Goal: Information Seeking & Learning: Find specific fact

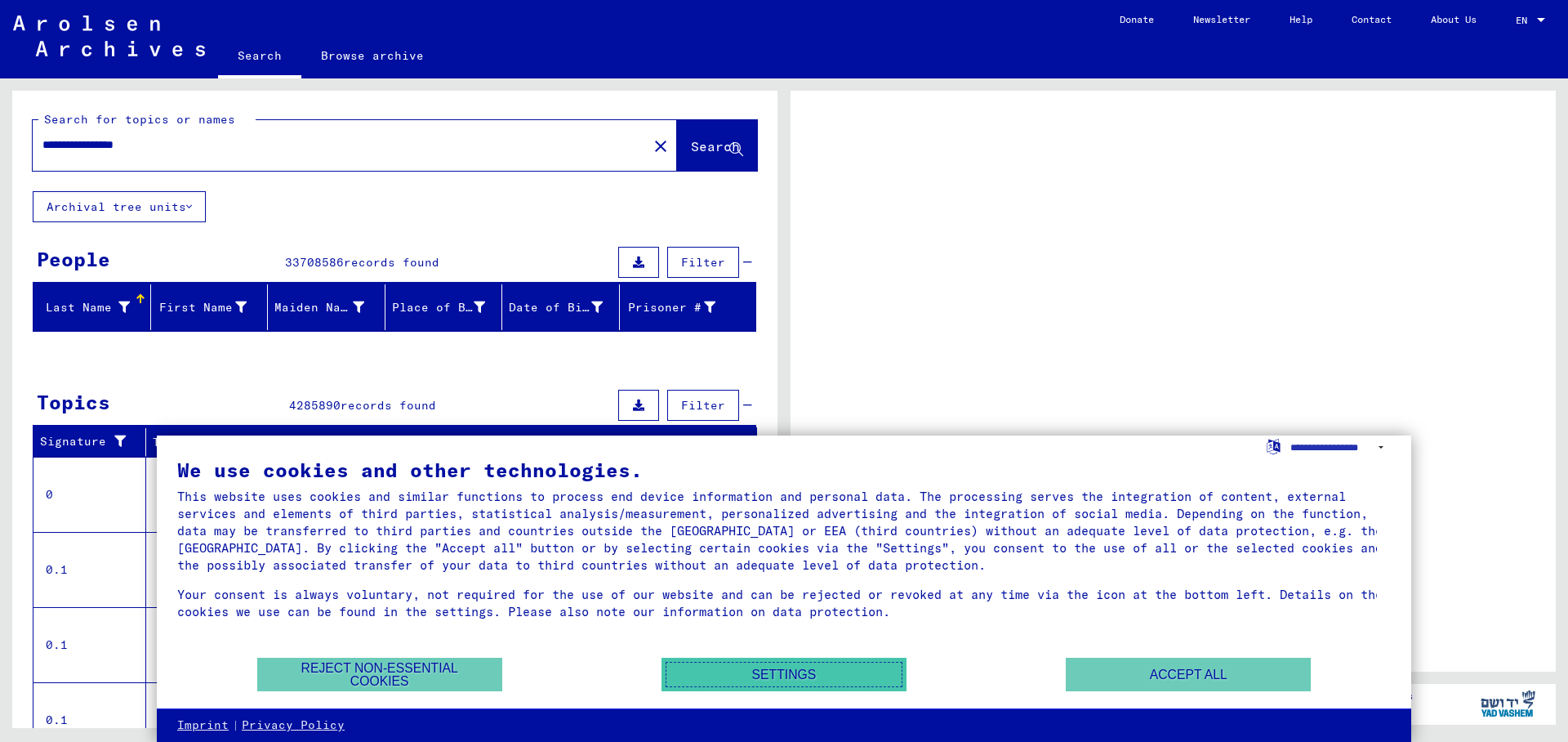
click at [736, 667] on button "Settings" at bounding box center [784, 674] width 245 height 33
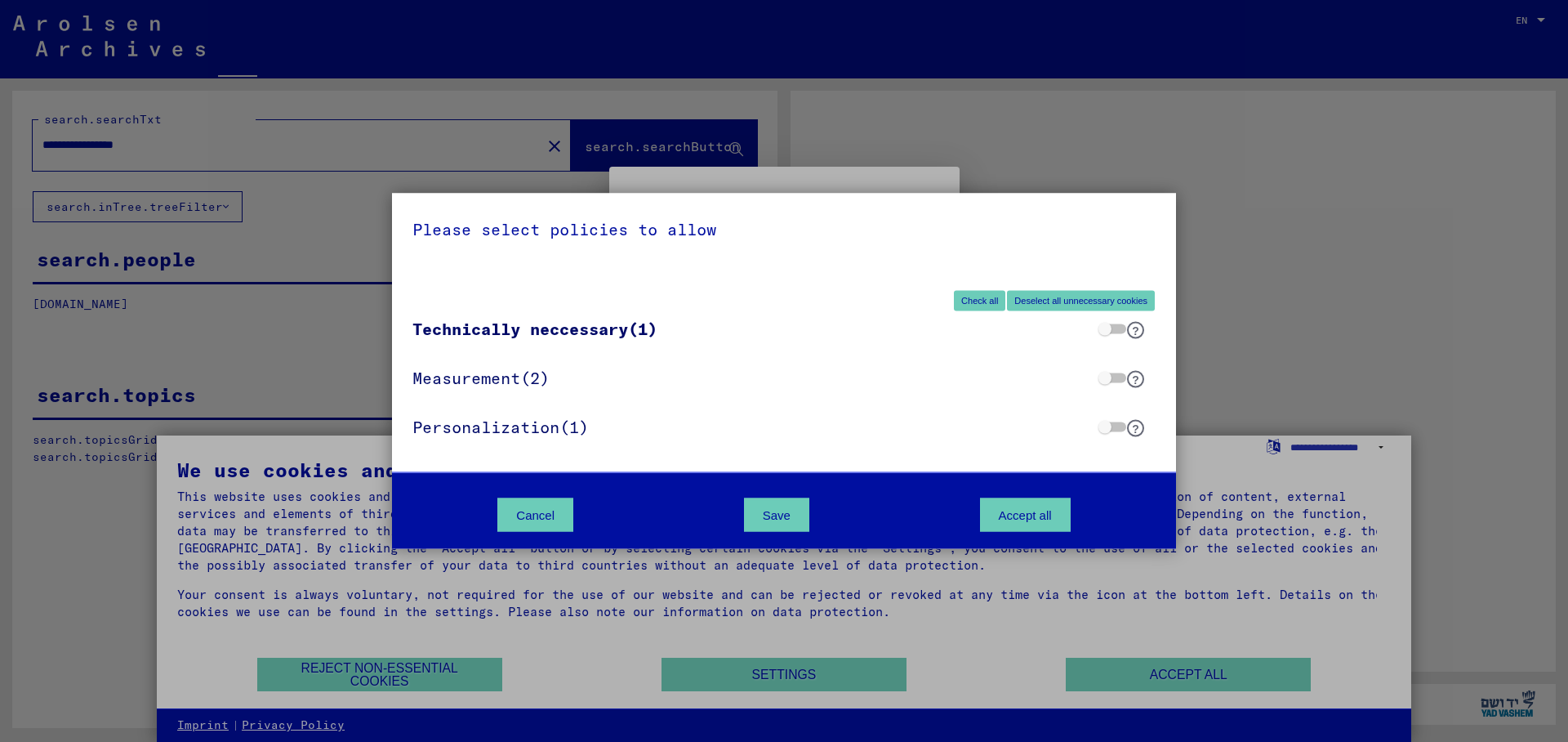
click at [1304, 312] on div "Please select policies to allow Check all Deselect all unnecessary cookies Tech…" at bounding box center [784, 371] width 1568 height 742
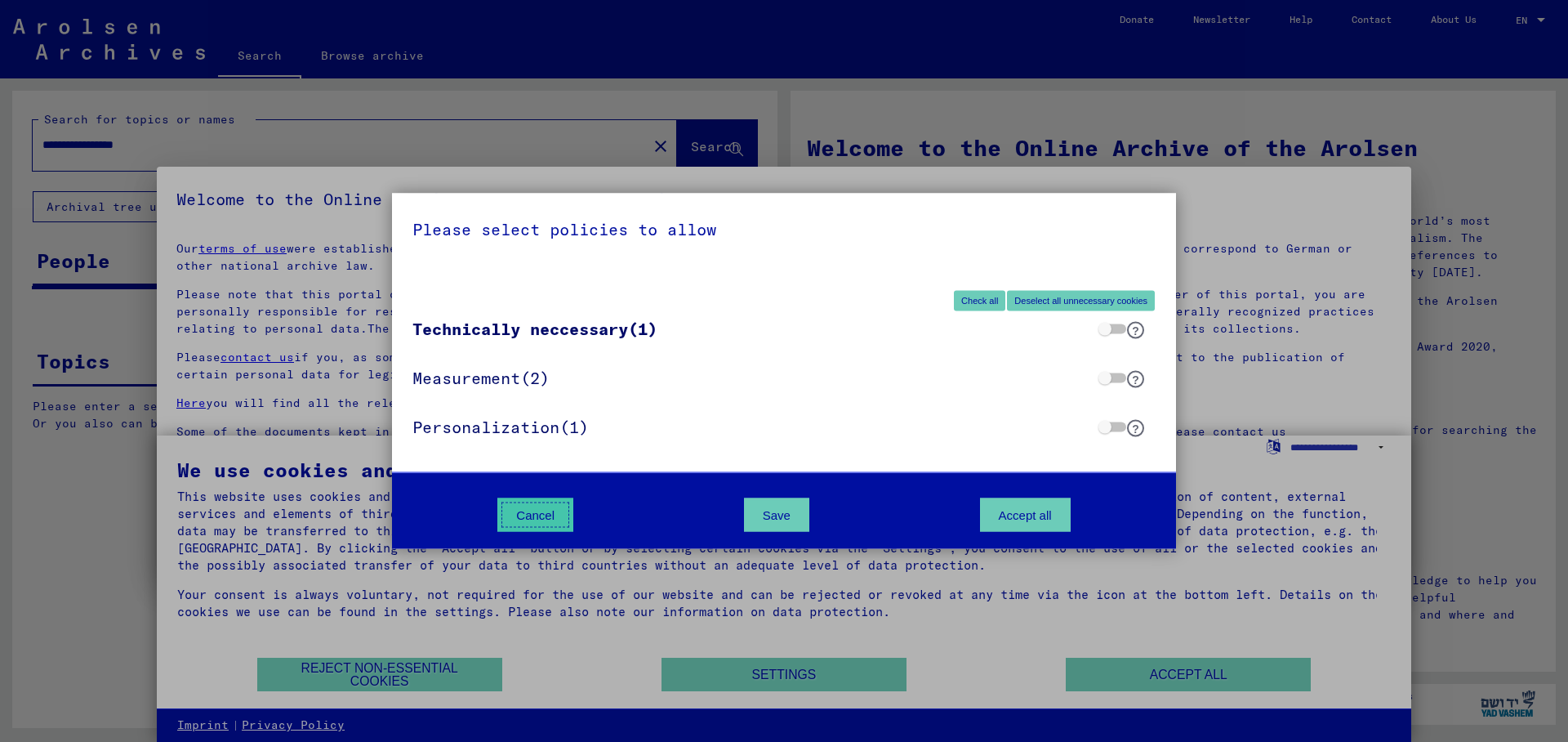
click at [540, 514] on button "Cancel" at bounding box center [535, 514] width 76 height 33
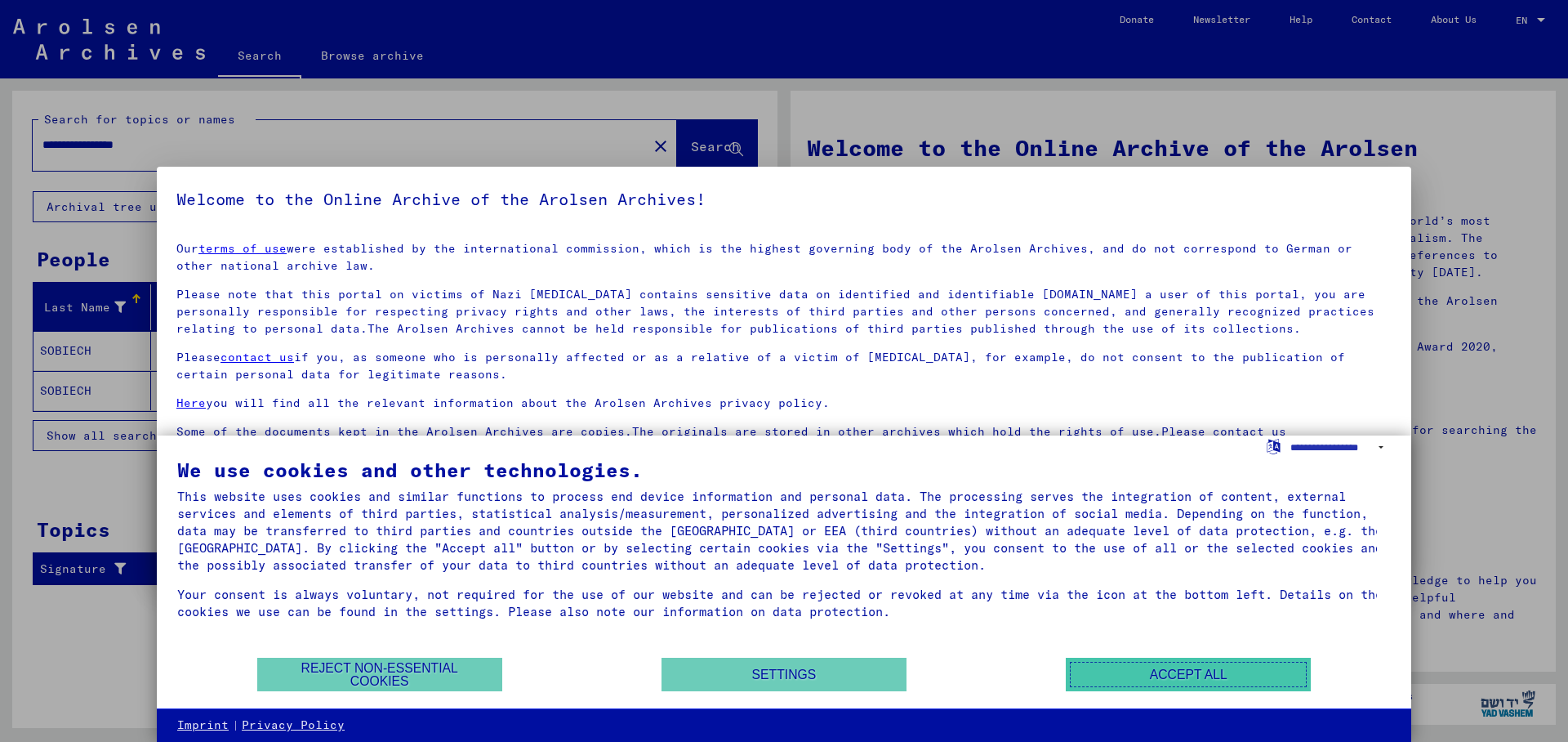
click at [1221, 687] on button "Accept all" at bounding box center [1189, 674] width 245 height 33
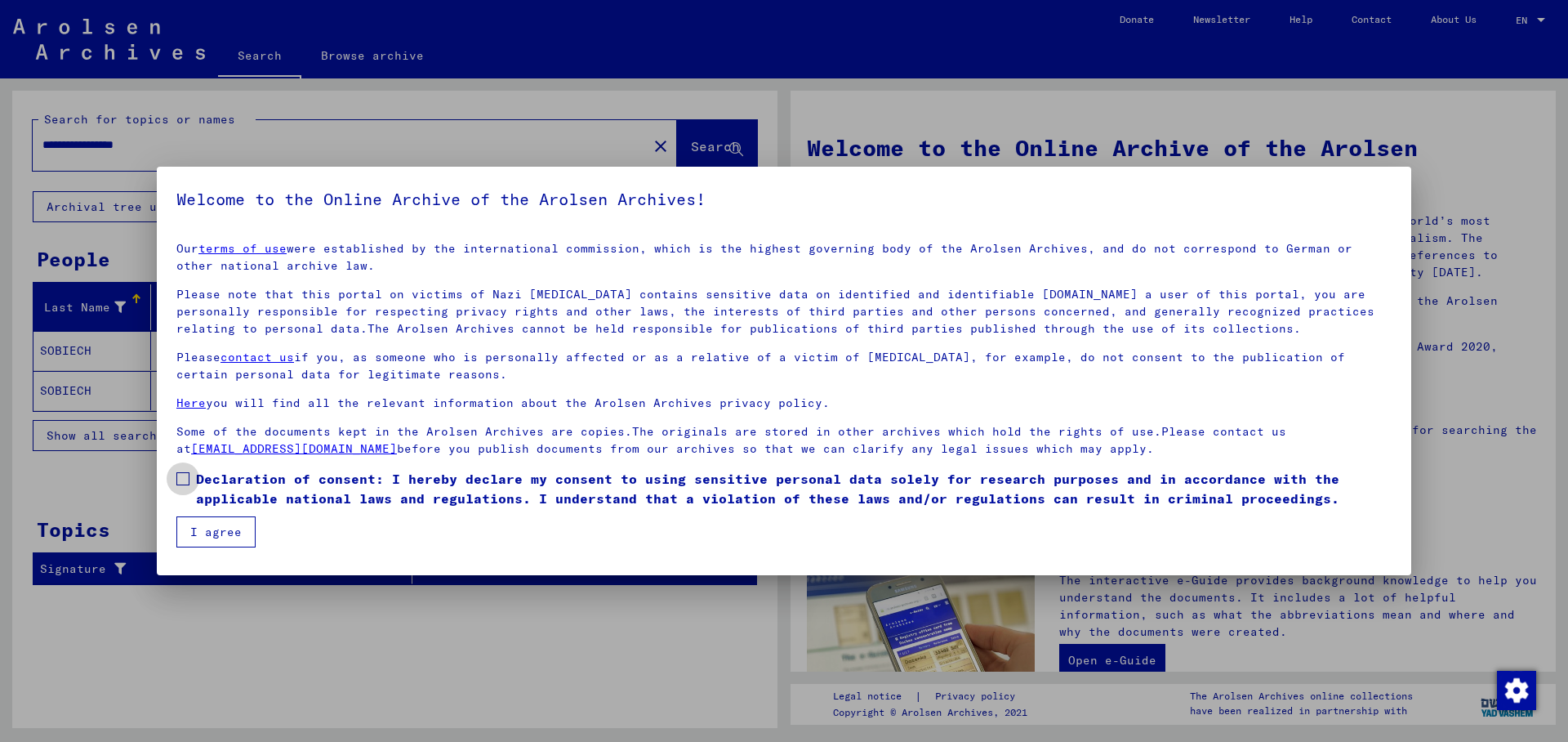
click at [179, 477] on span at bounding box center [183, 478] width 14 height 14
click at [201, 532] on button "I agree" at bounding box center [216, 531] width 79 height 31
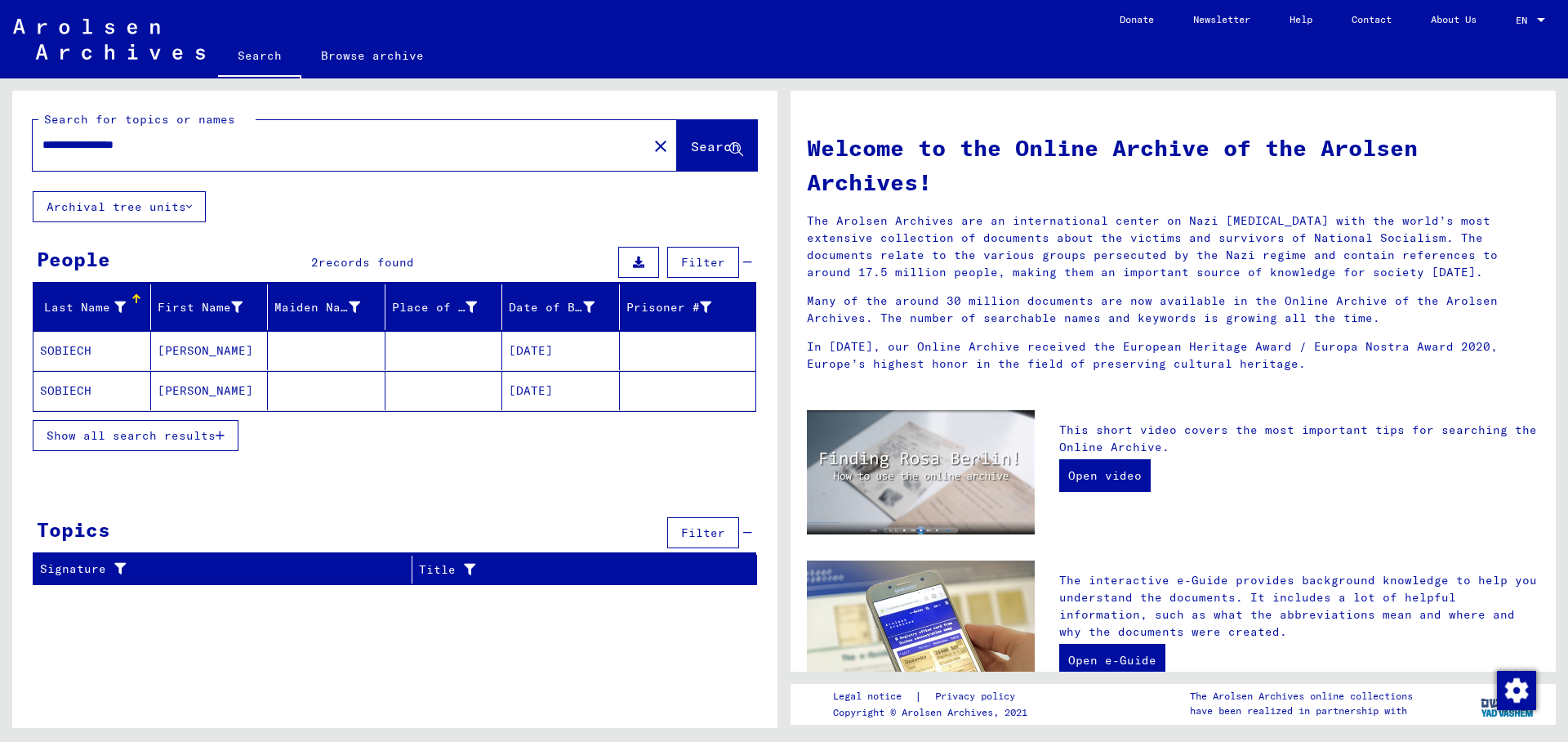
click at [539, 348] on mat-cell "[DATE]" at bounding box center [561, 350] width 118 height 40
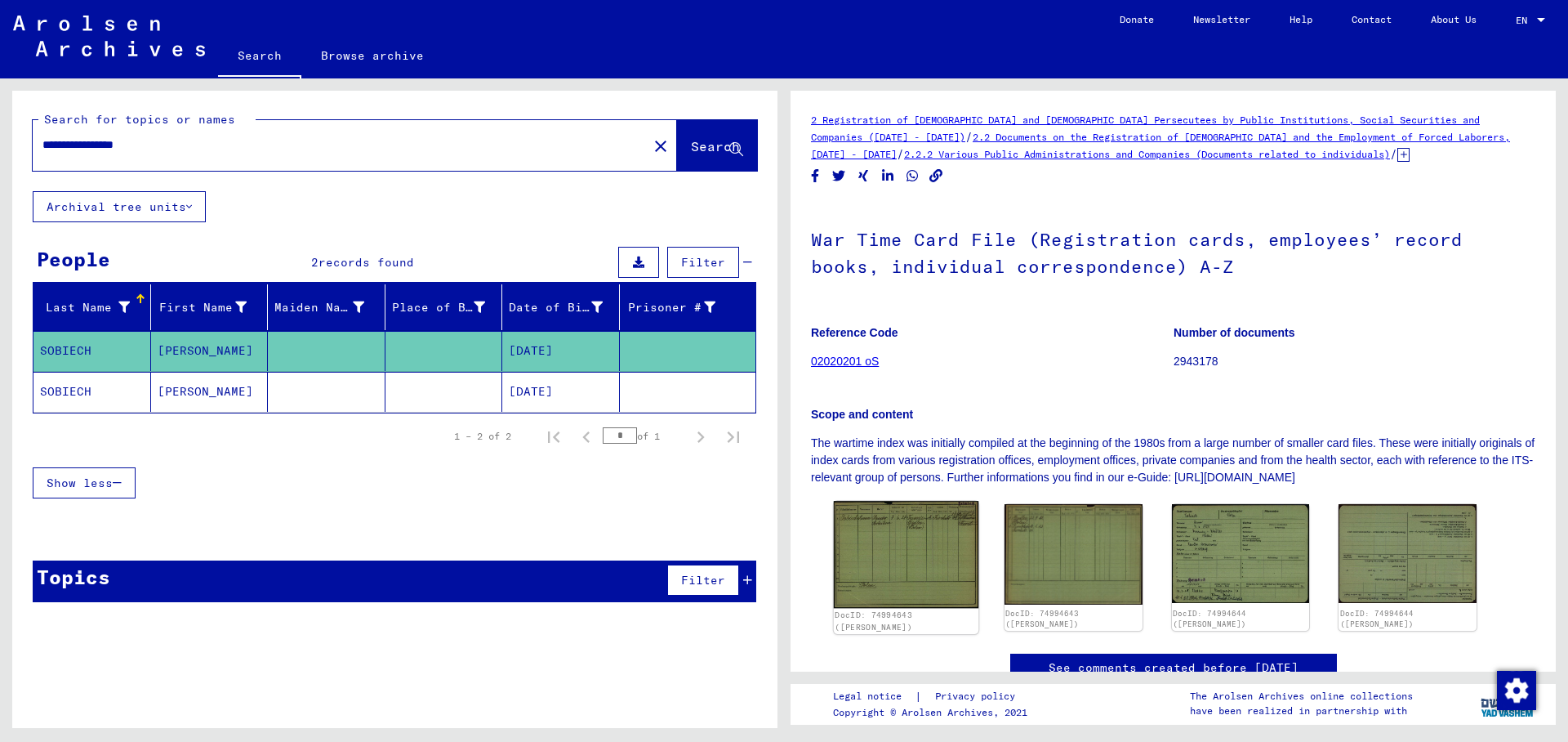
click at [883, 539] on img at bounding box center [906, 554] width 145 height 107
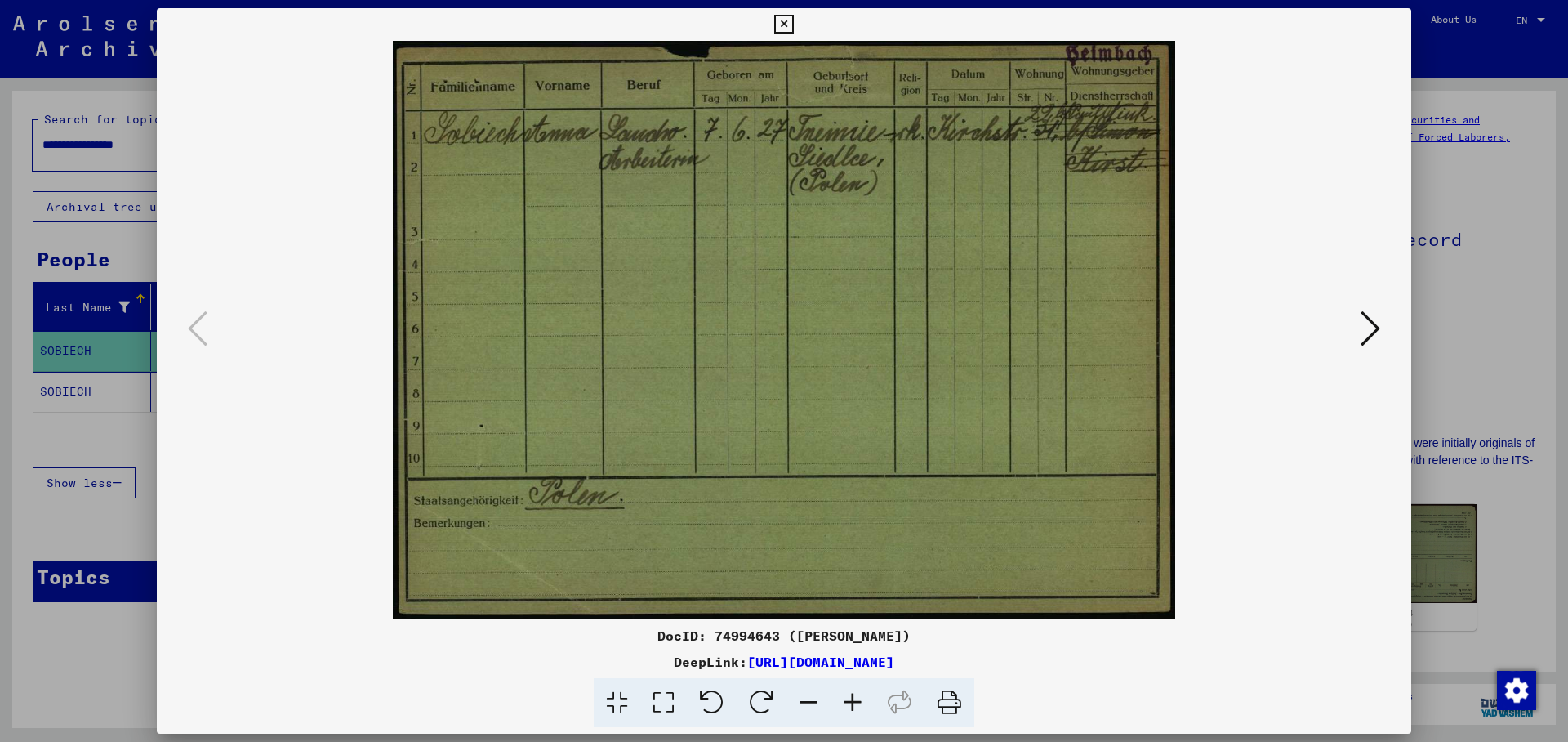
click at [1373, 330] on icon at bounding box center [1371, 329] width 20 height 40
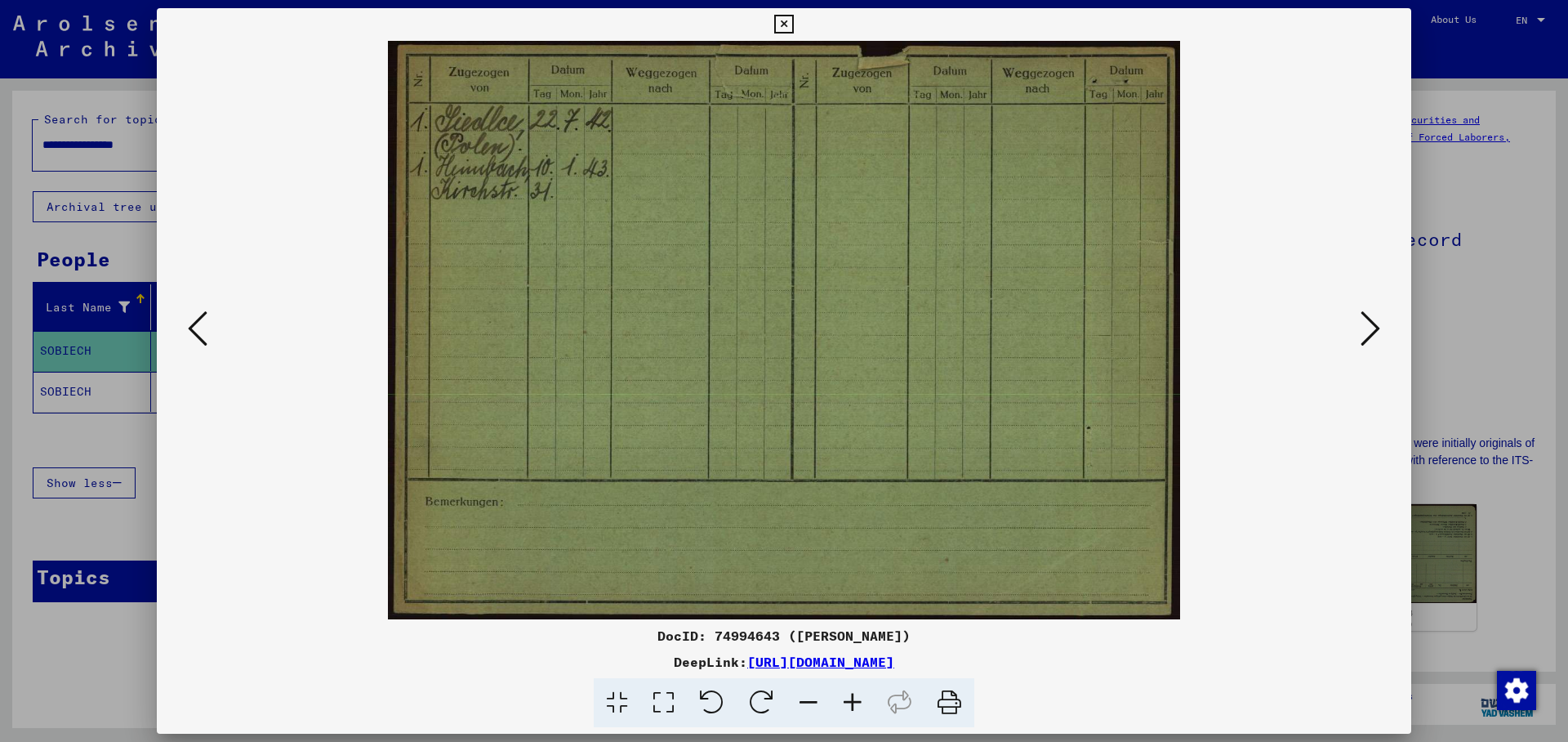
click at [1373, 330] on icon at bounding box center [1371, 329] width 20 height 40
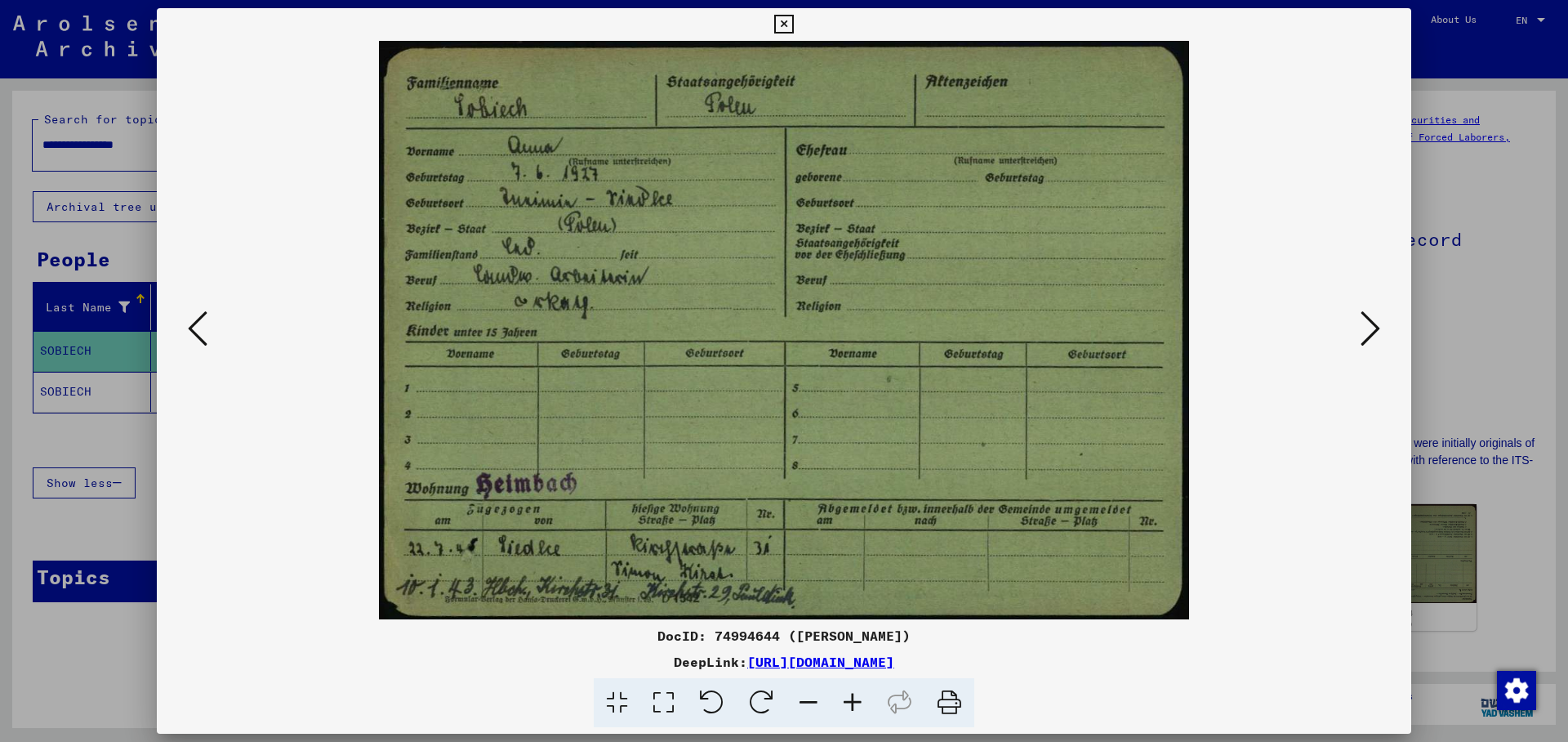
click at [1373, 329] on icon at bounding box center [1371, 329] width 20 height 40
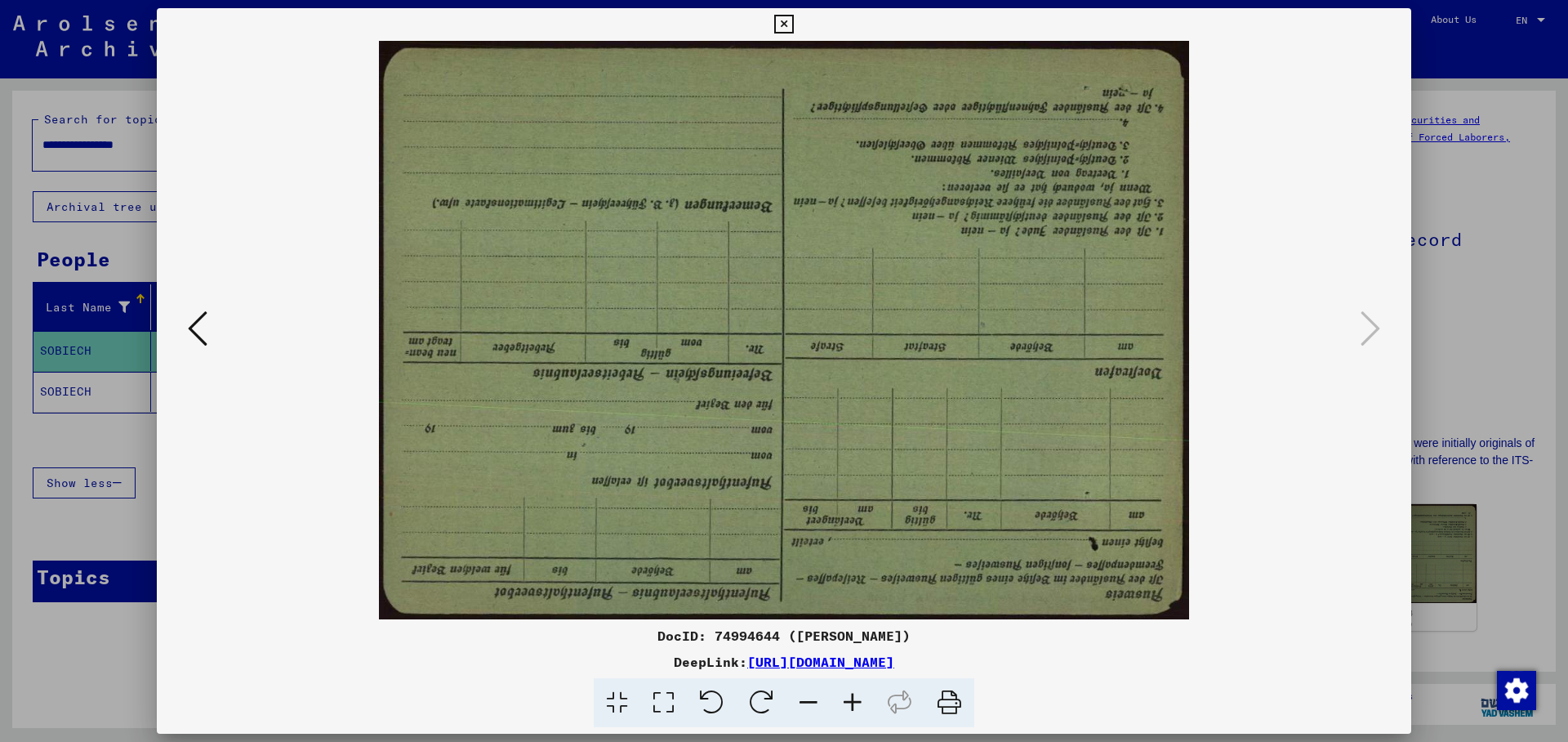
click at [793, 23] on icon at bounding box center [784, 24] width 19 height 20
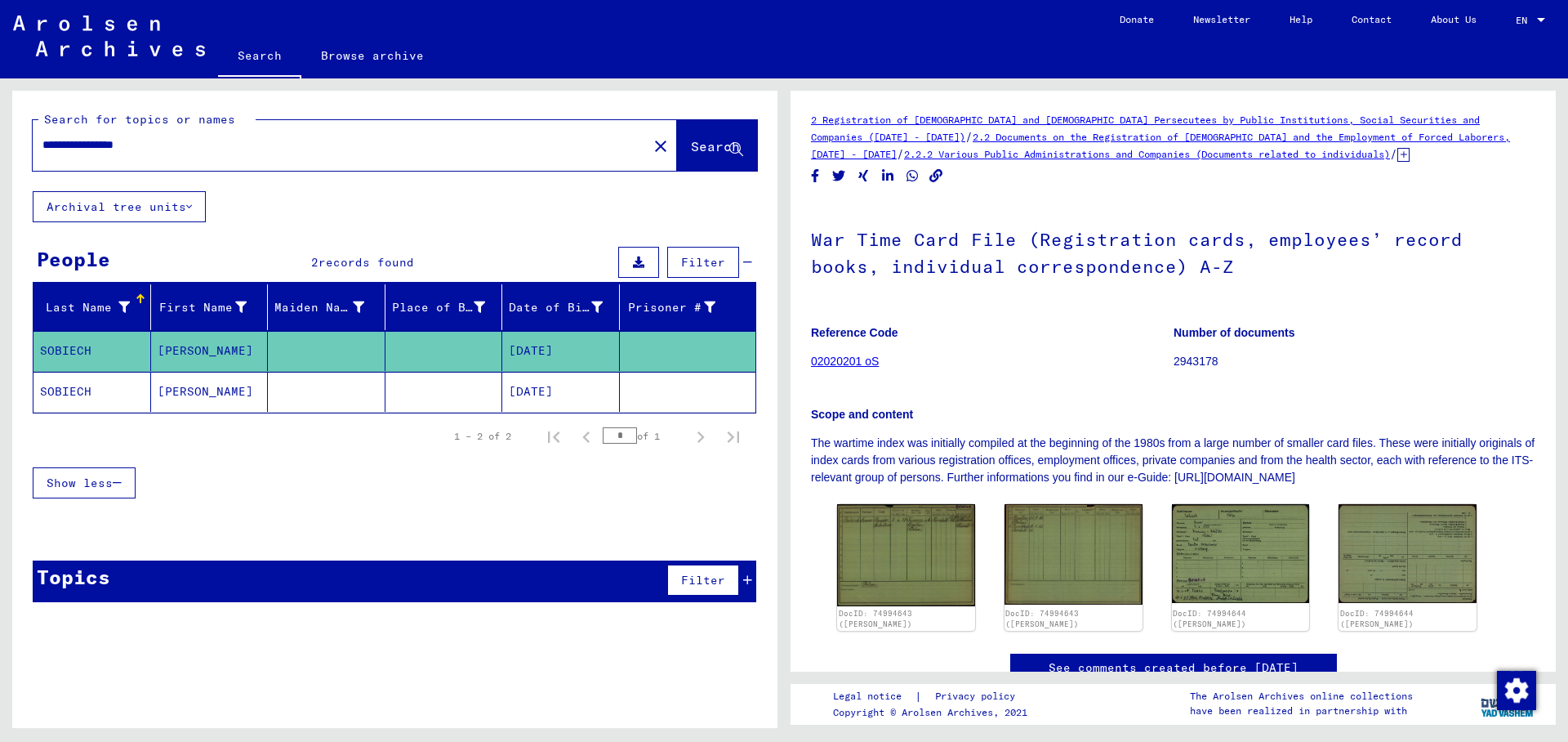
click at [525, 395] on mat-cell "[DATE]" at bounding box center [561, 392] width 118 height 40
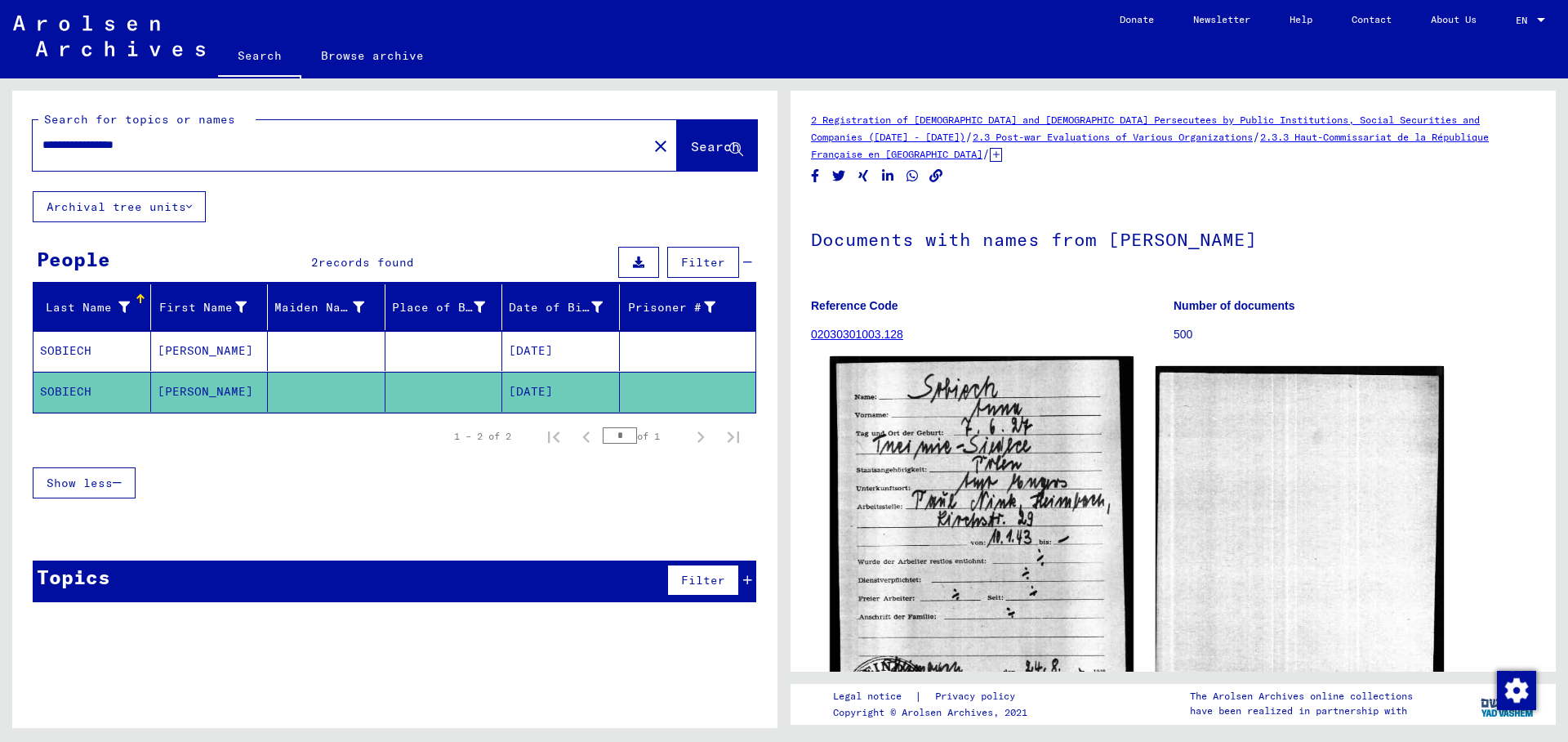
click at [966, 461] on img at bounding box center [981, 546] width 303 height 380
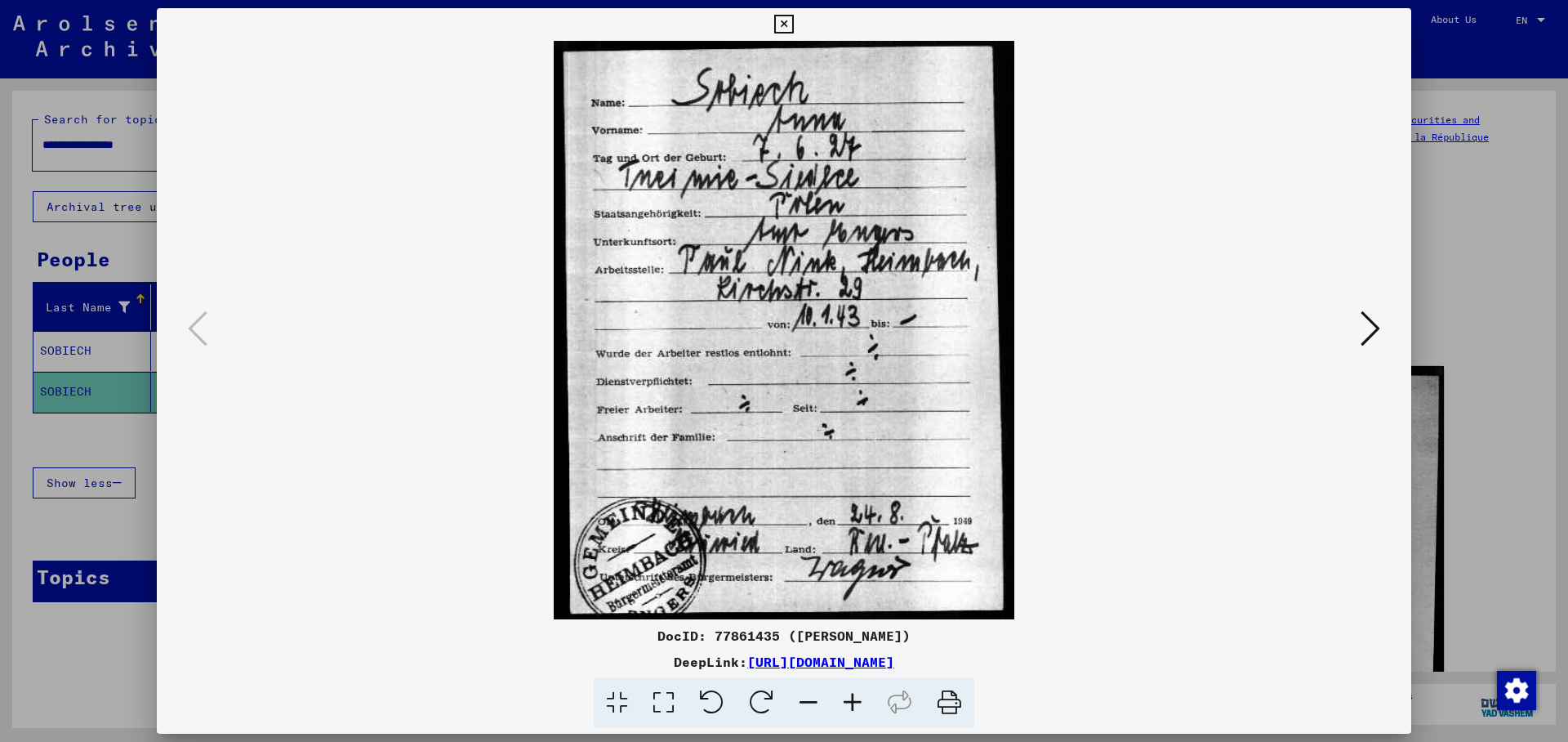
click at [1372, 331] on icon at bounding box center [1371, 329] width 20 height 40
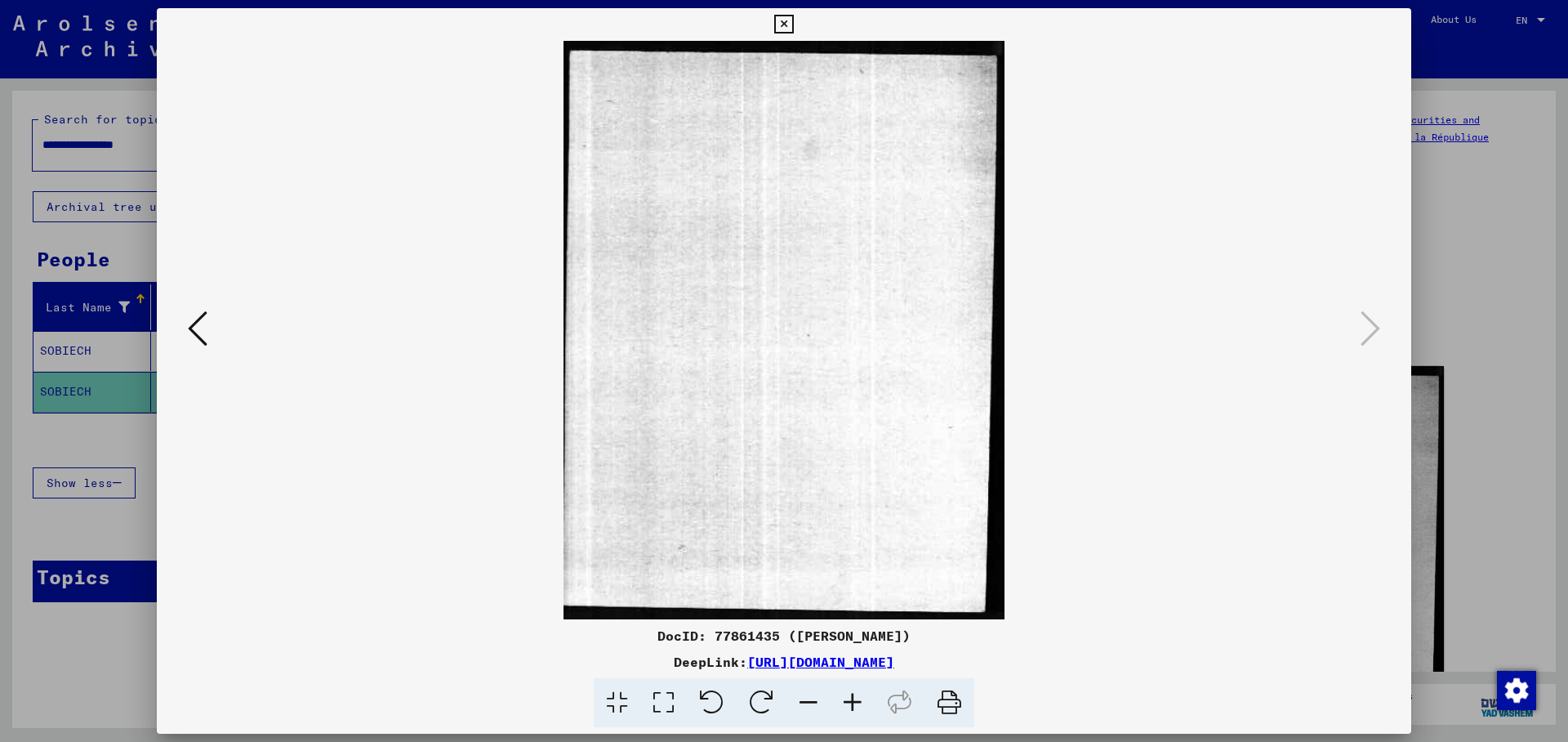
click at [793, 23] on icon at bounding box center [784, 24] width 19 height 20
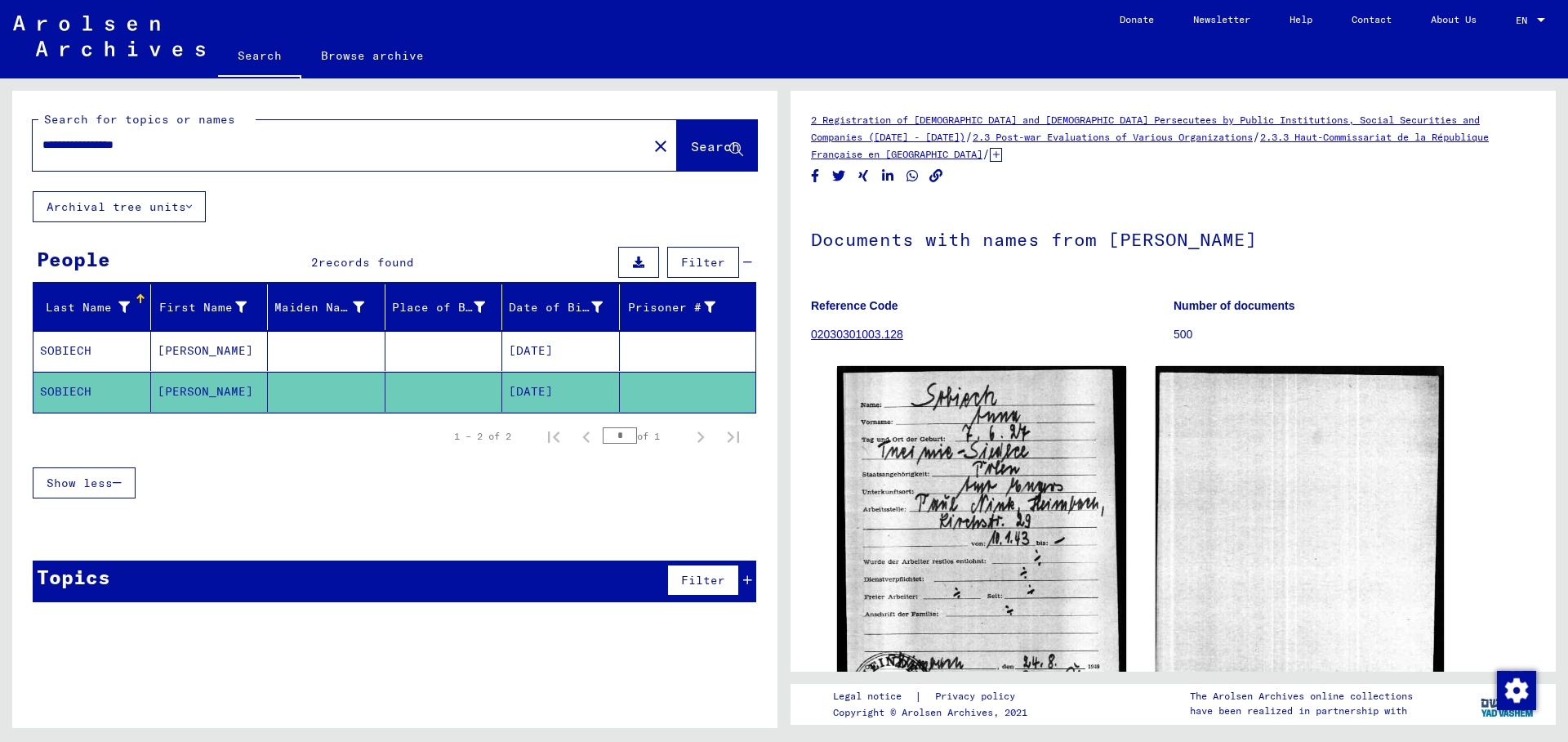
click at [188, 349] on mat-cell "[PERSON_NAME]" at bounding box center [210, 350] width 118 height 40
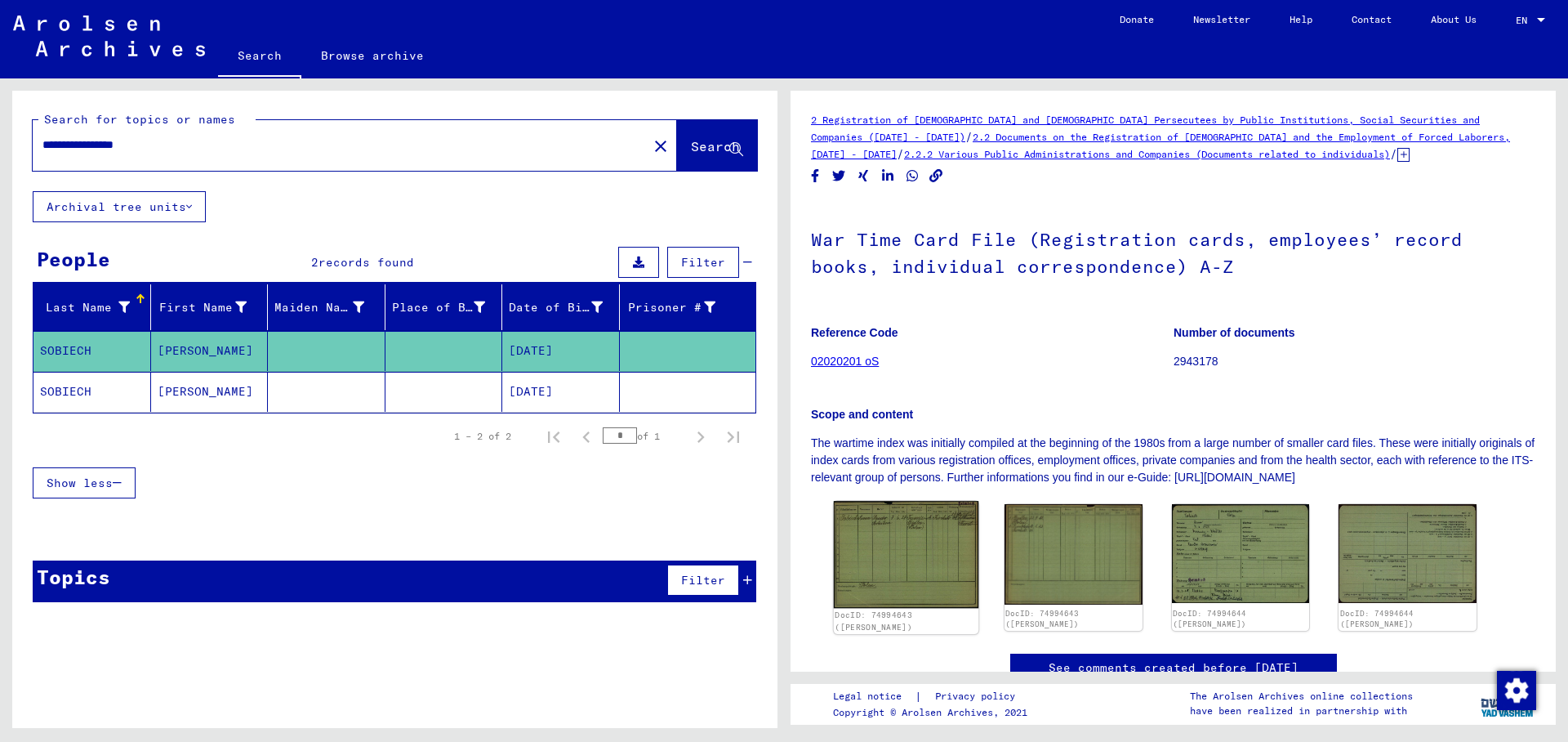
click at [898, 525] on img at bounding box center [906, 554] width 145 height 107
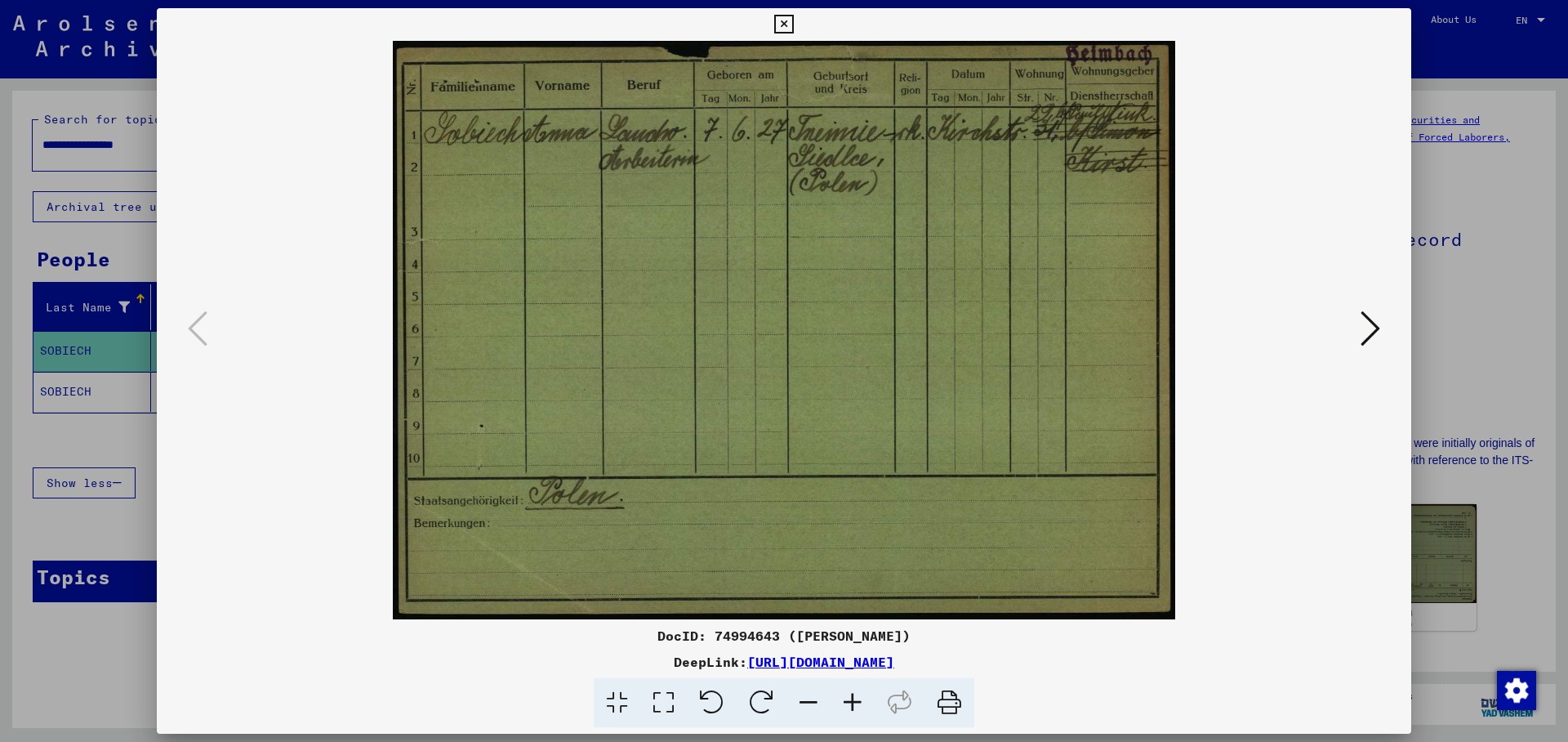
click at [848, 702] on icon at bounding box center [852, 702] width 44 height 50
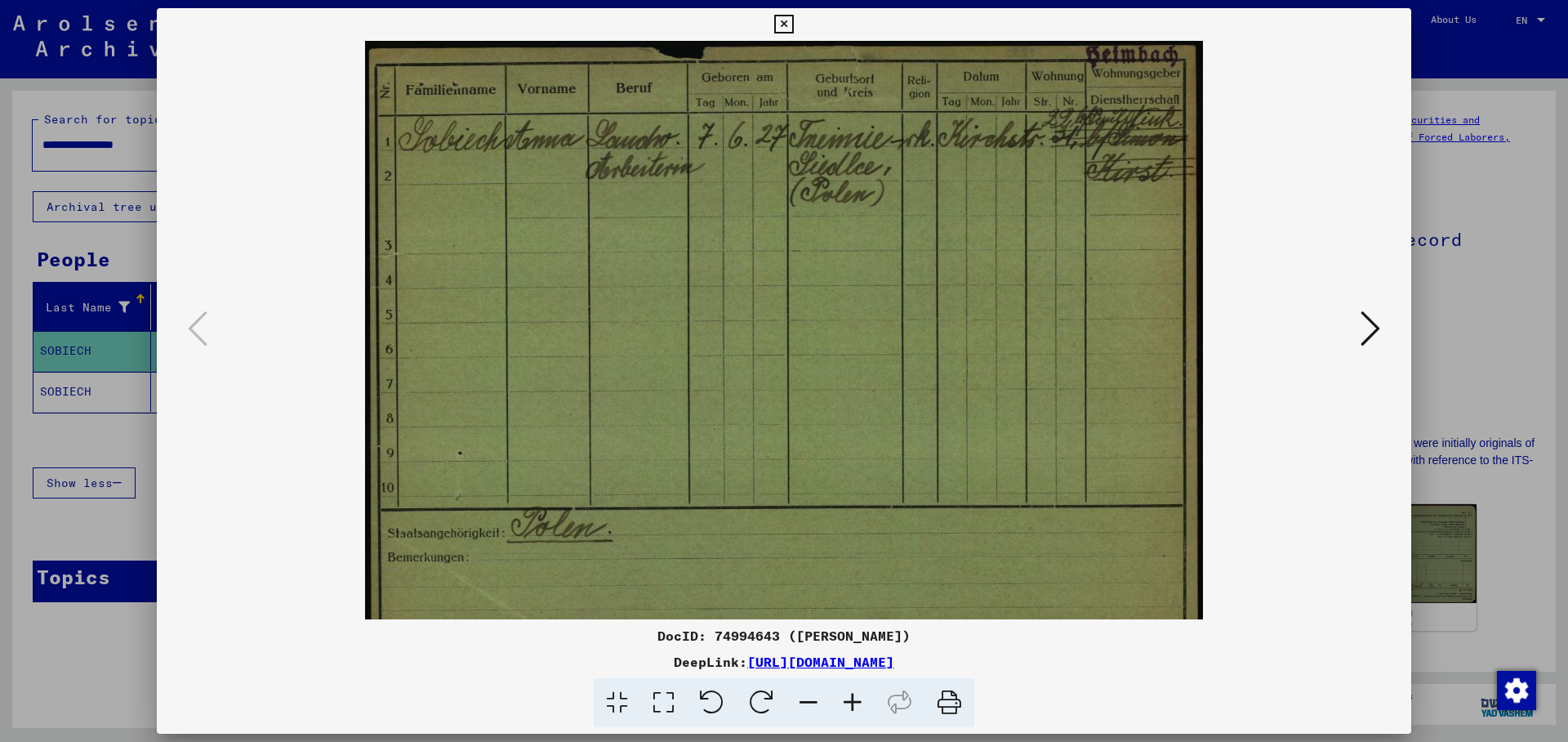
click at [848, 702] on icon at bounding box center [852, 702] width 44 height 50
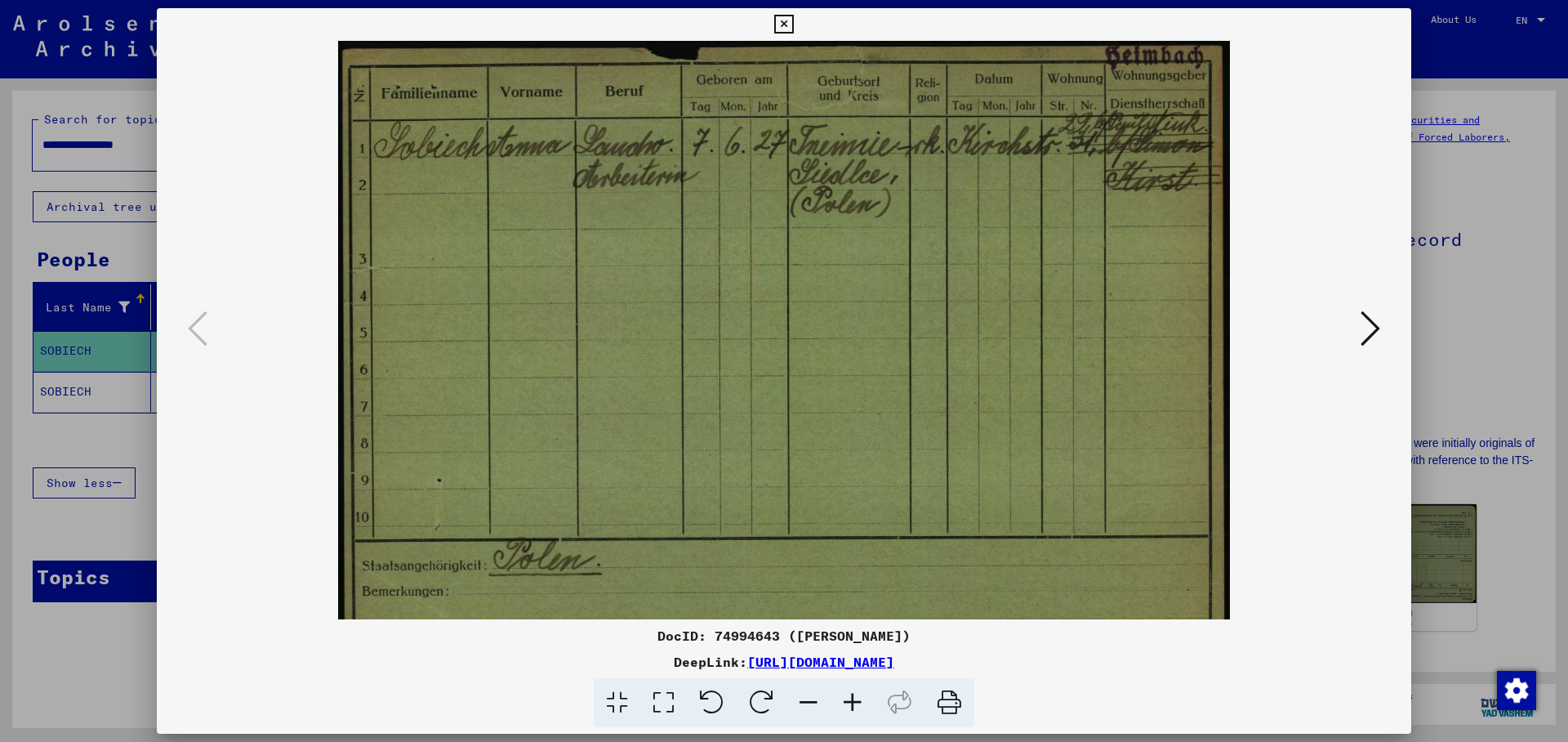
click at [848, 702] on icon at bounding box center [852, 702] width 44 height 50
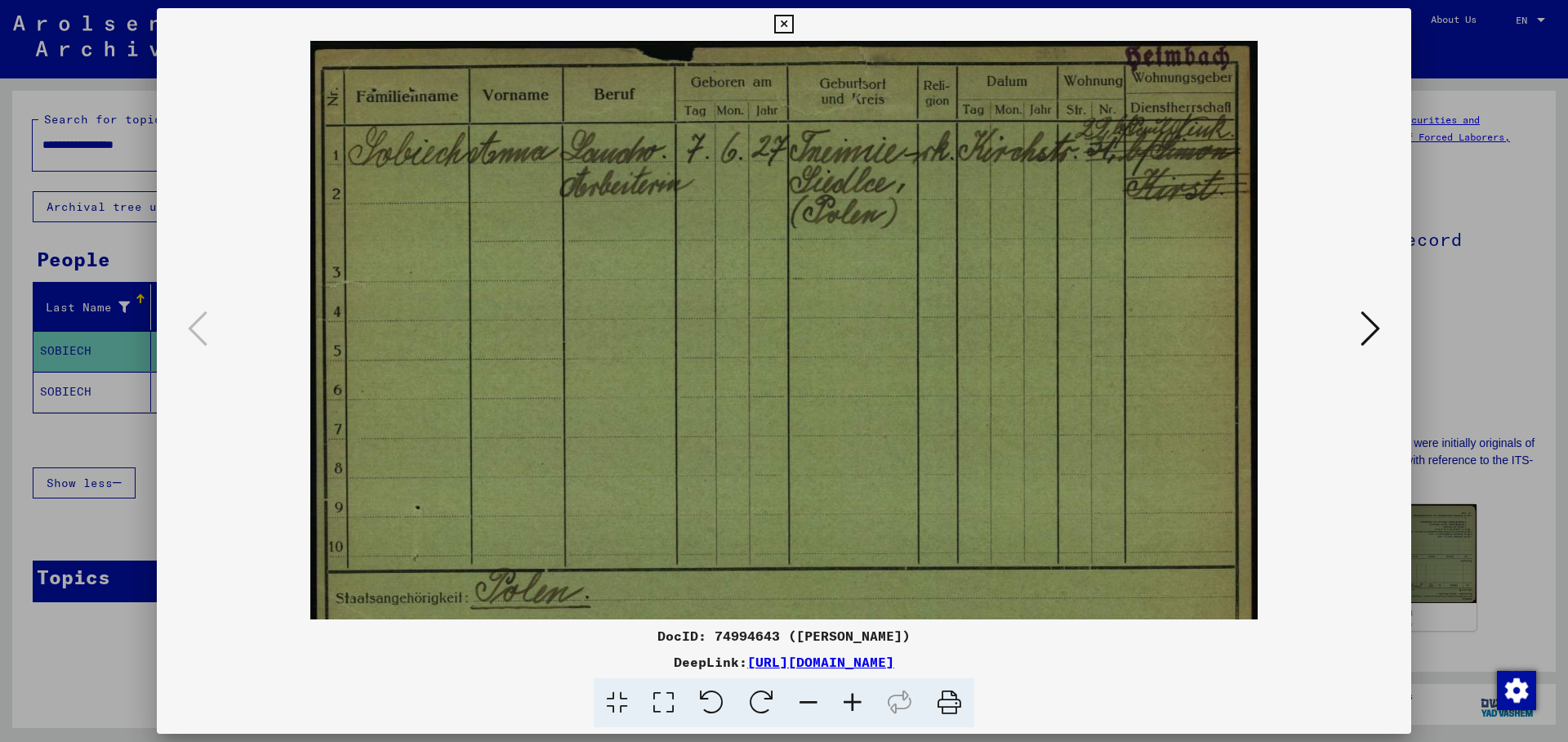
click at [848, 702] on icon at bounding box center [852, 702] width 44 height 50
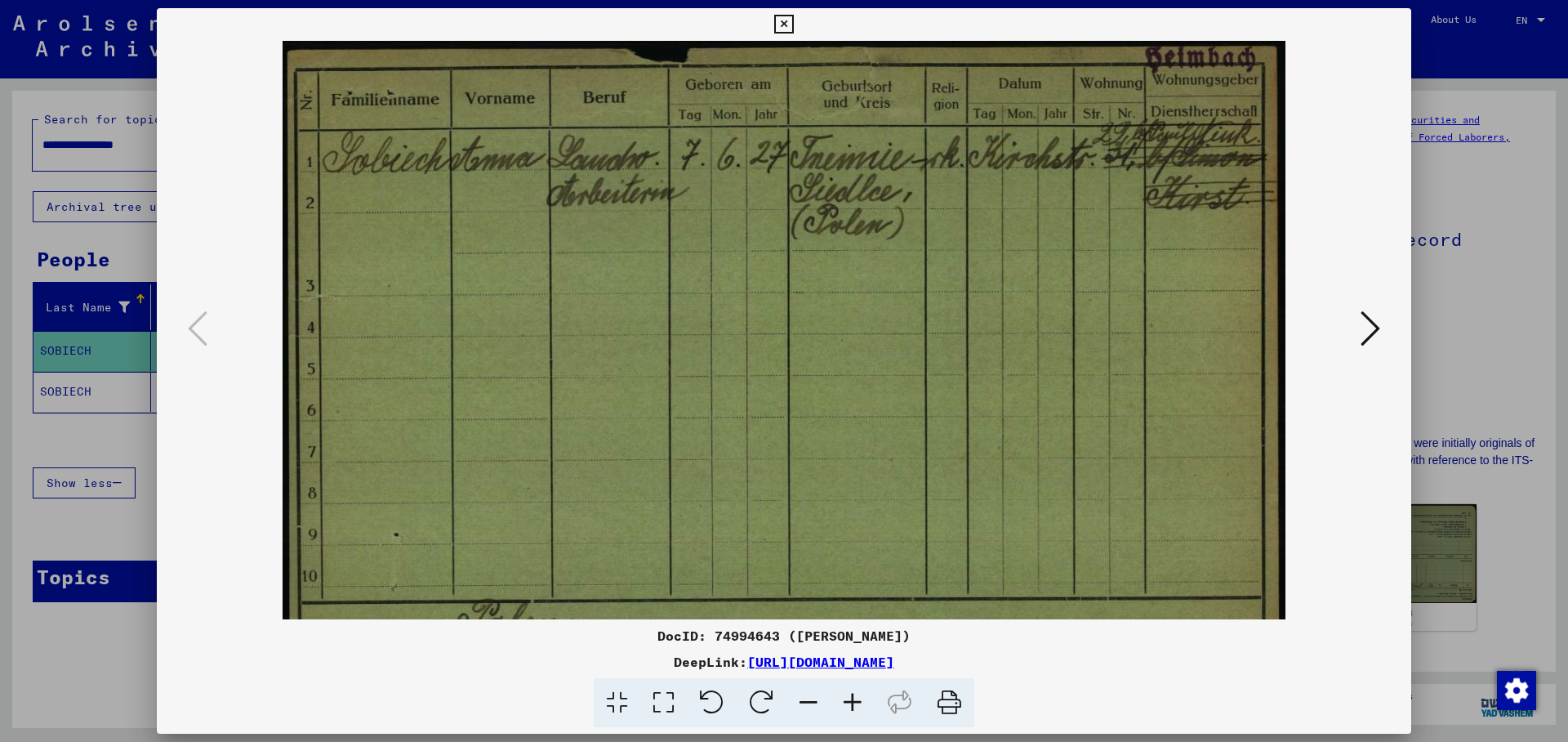
click at [848, 702] on icon at bounding box center [852, 702] width 44 height 50
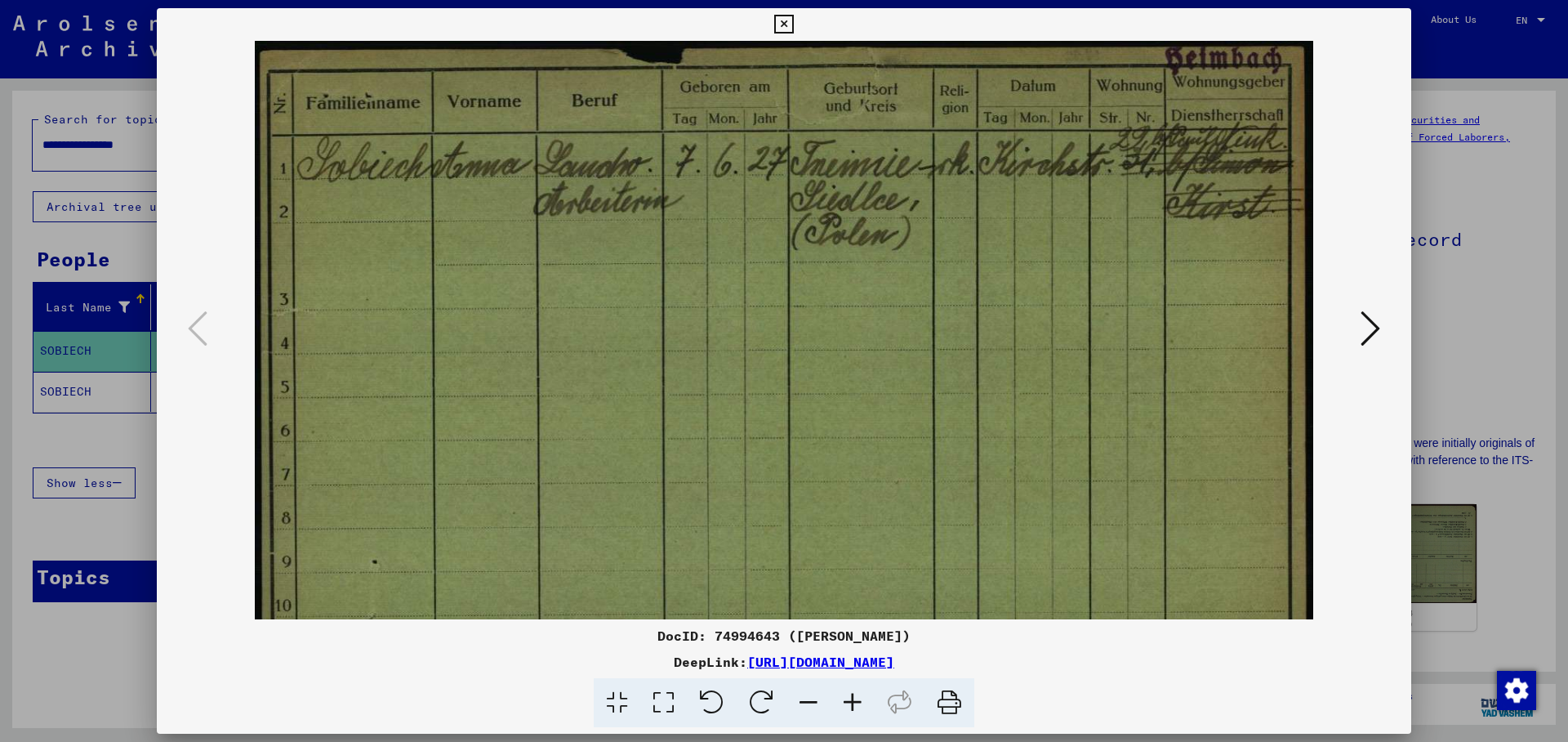
click at [848, 702] on icon at bounding box center [852, 702] width 44 height 50
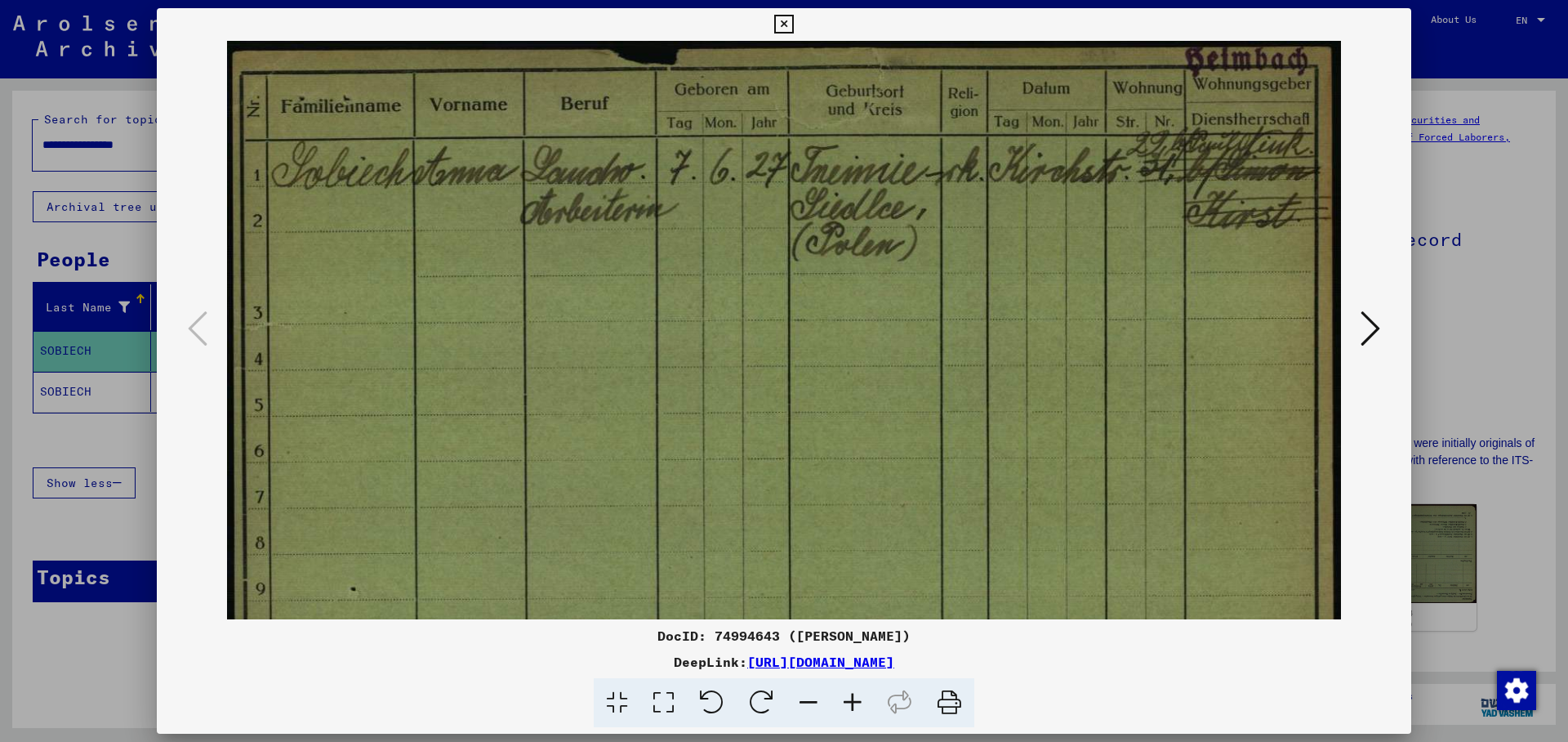
click at [848, 702] on icon at bounding box center [852, 702] width 44 height 50
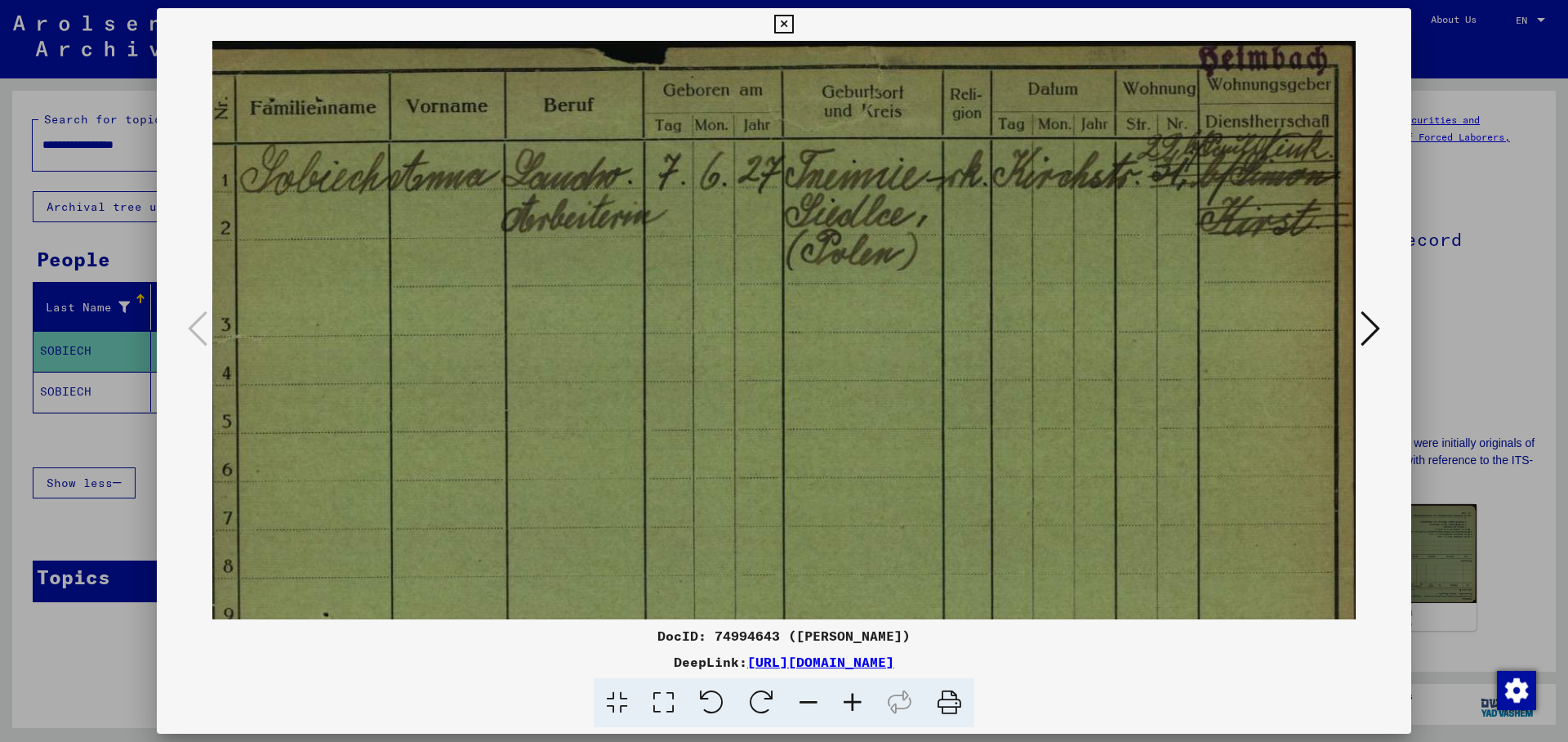
scroll to position [14, 19]
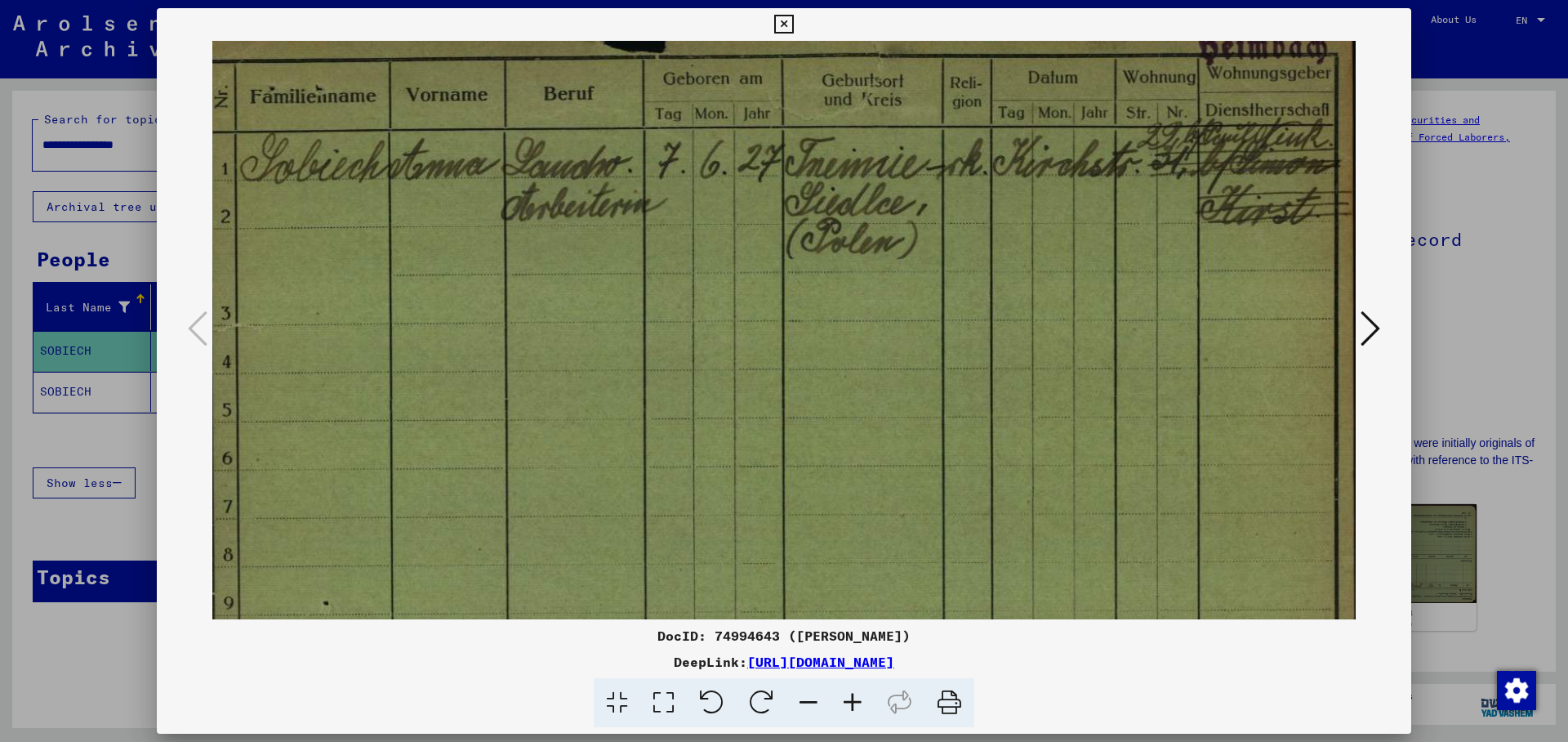
drag, startPoint x: 954, startPoint y: 336, endPoint x: 700, endPoint y: 401, distance: 262.2
click at [700, 401] on img at bounding box center [778, 460] width 1169 height 864
click at [1374, 330] on icon at bounding box center [1371, 329] width 20 height 40
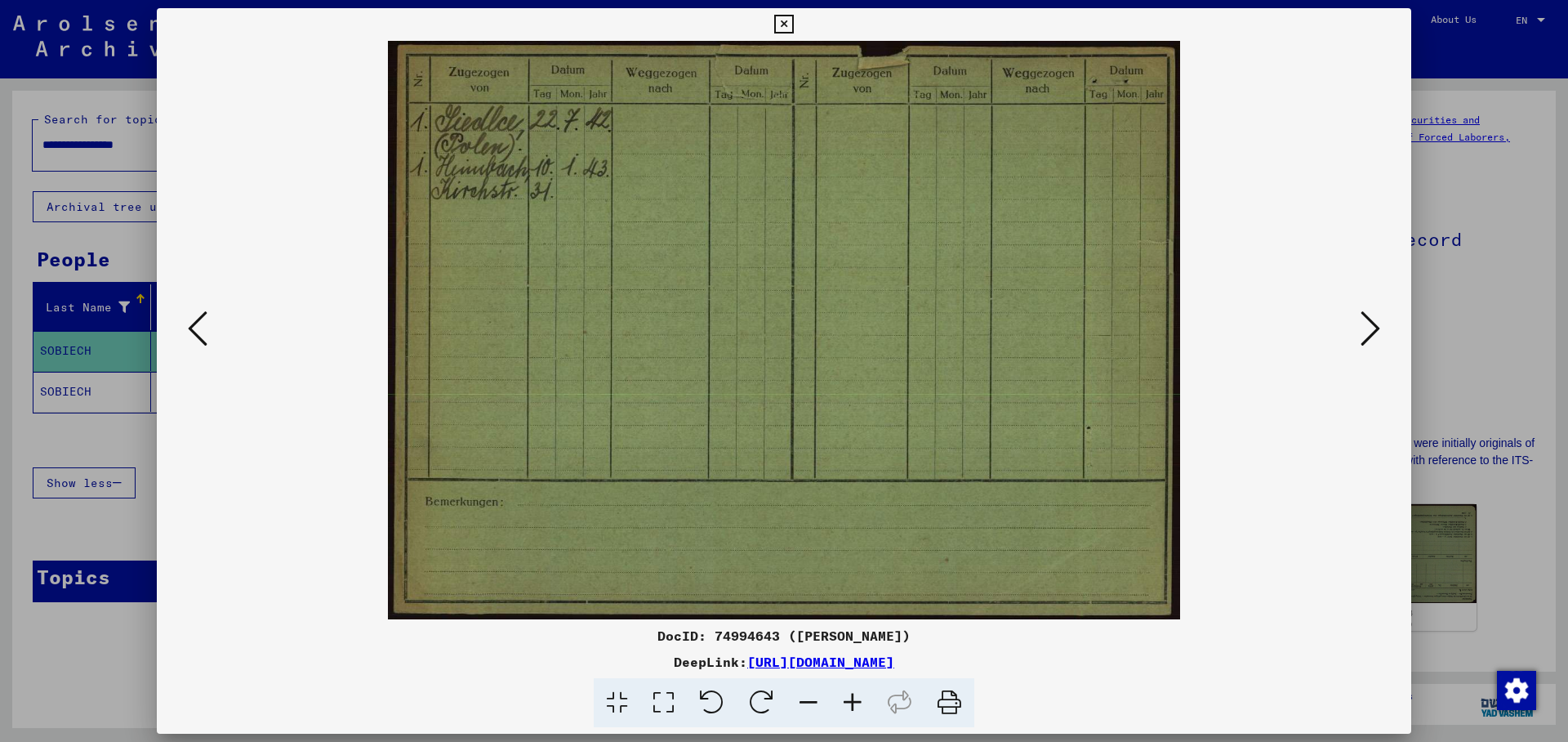
scroll to position [0, 0]
click at [1374, 330] on icon at bounding box center [1371, 329] width 20 height 40
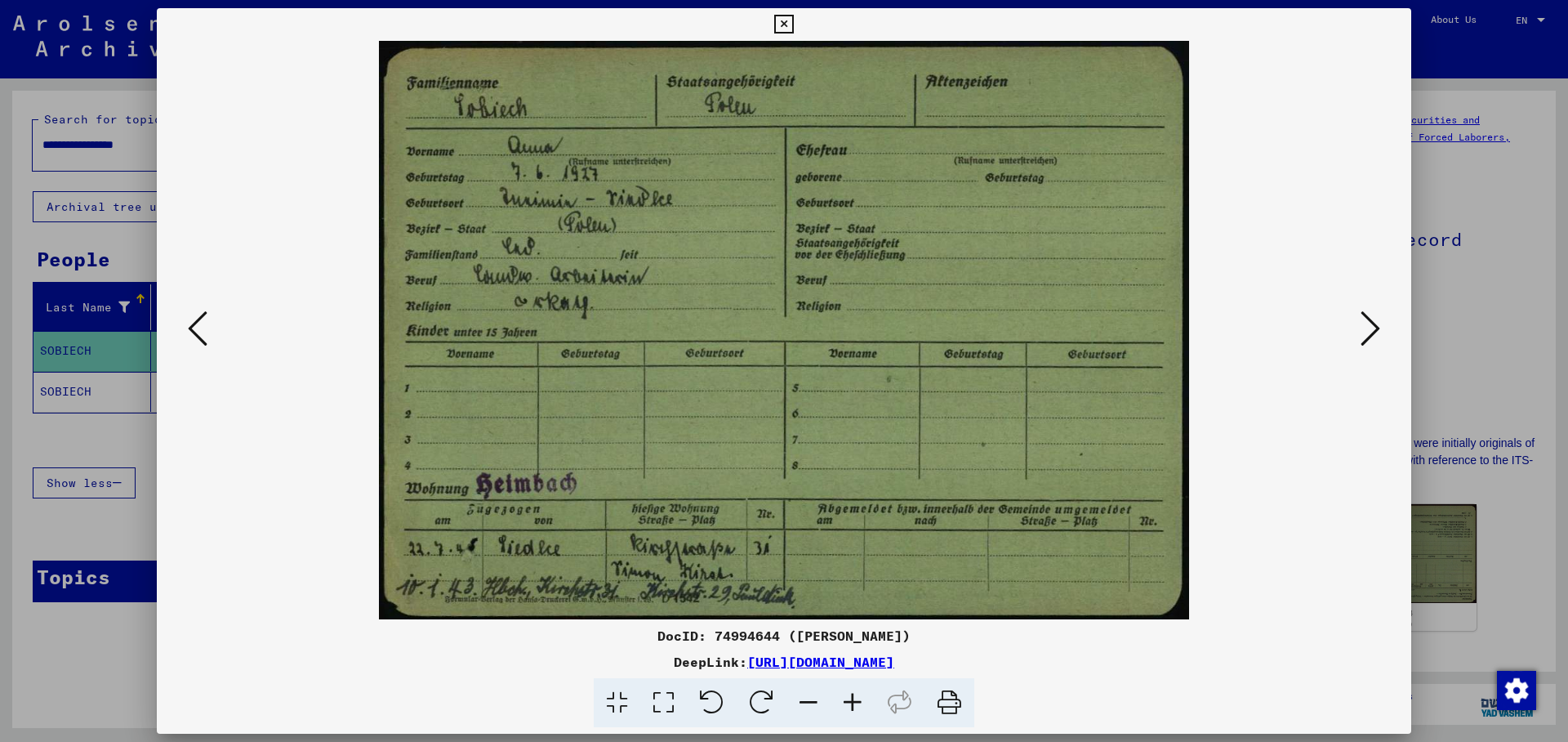
click at [854, 693] on icon at bounding box center [852, 702] width 44 height 50
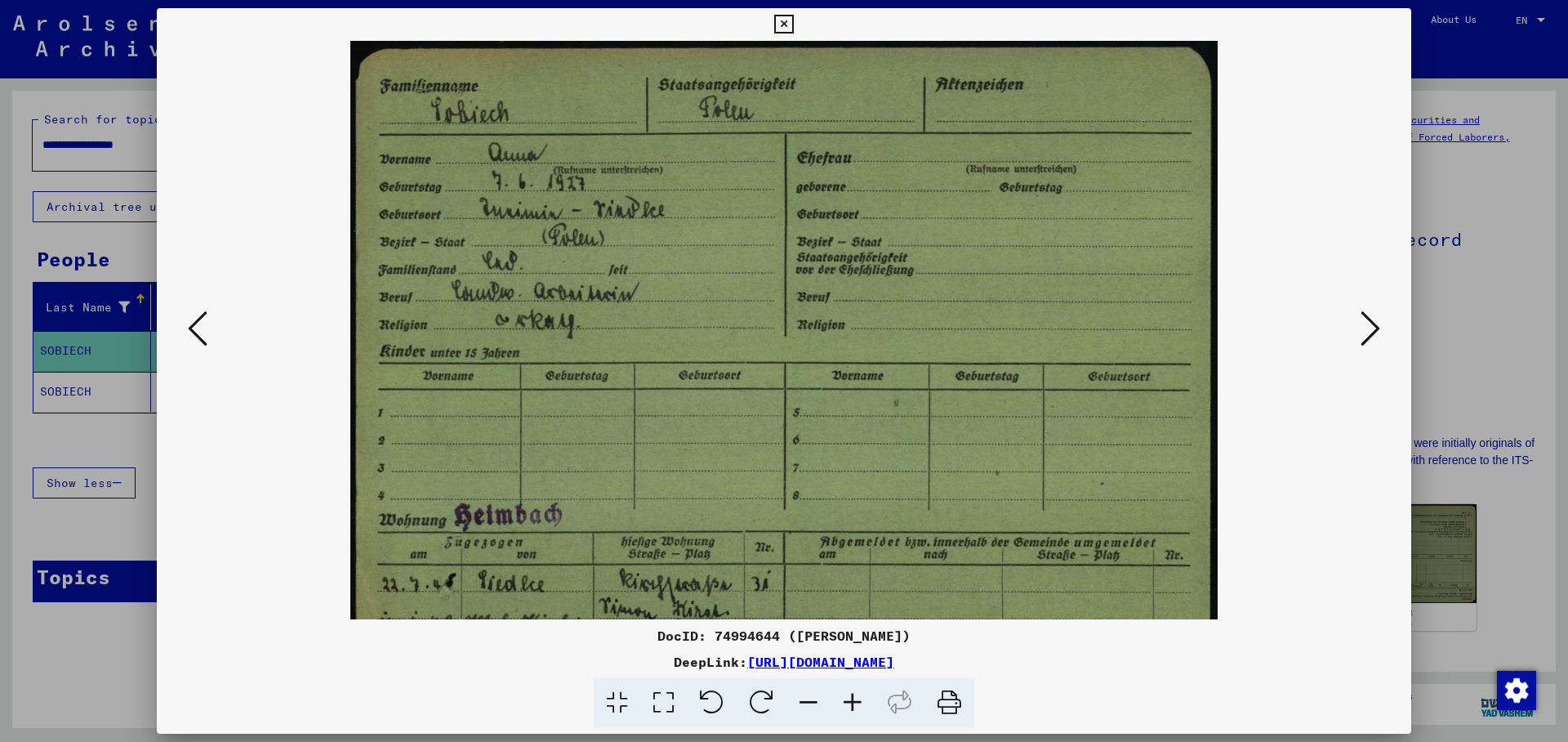
click at [853, 694] on icon at bounding box center [852, 702] width 44 height 50
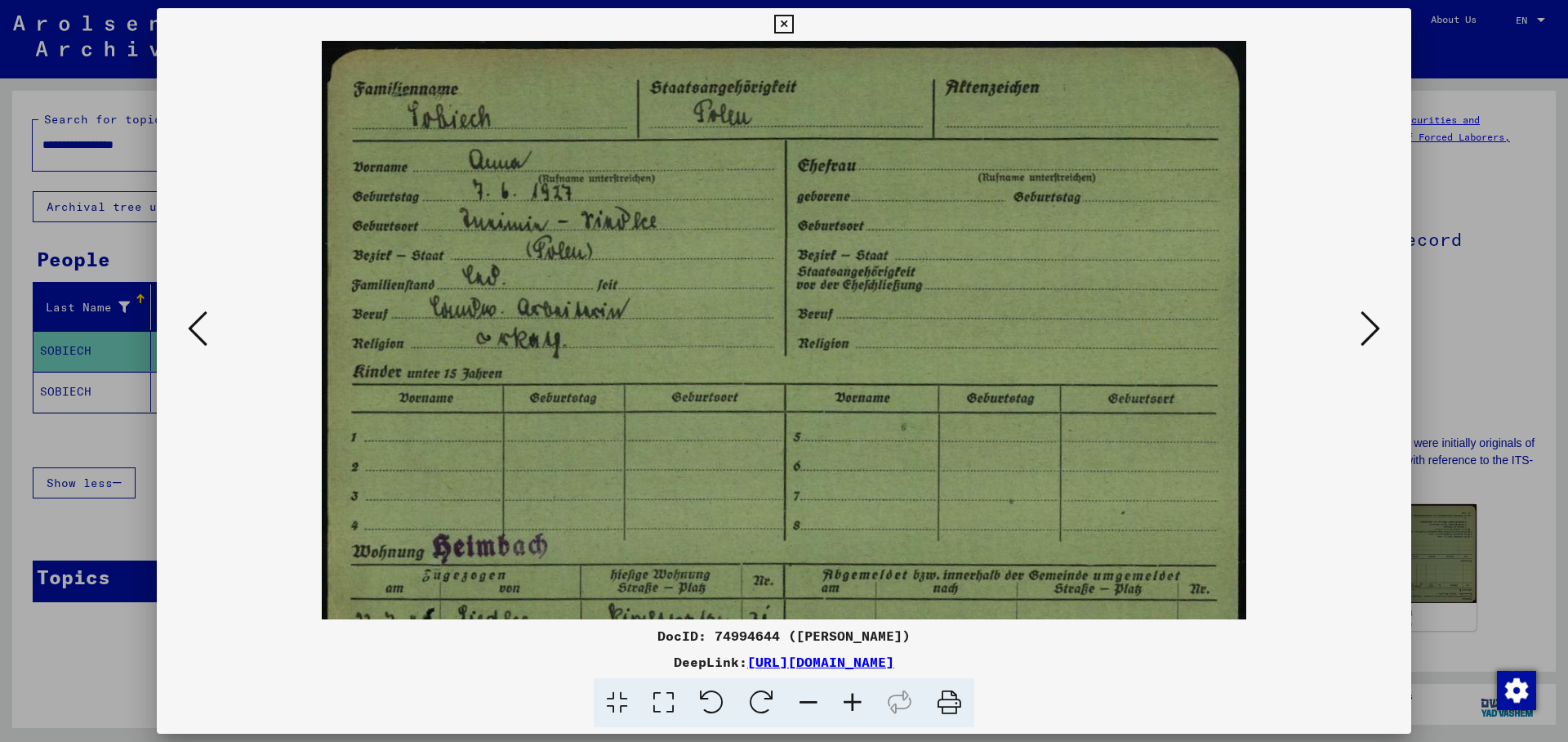
click at [853, 694] on icon at bounding box center [852, 702] width 44 height 50
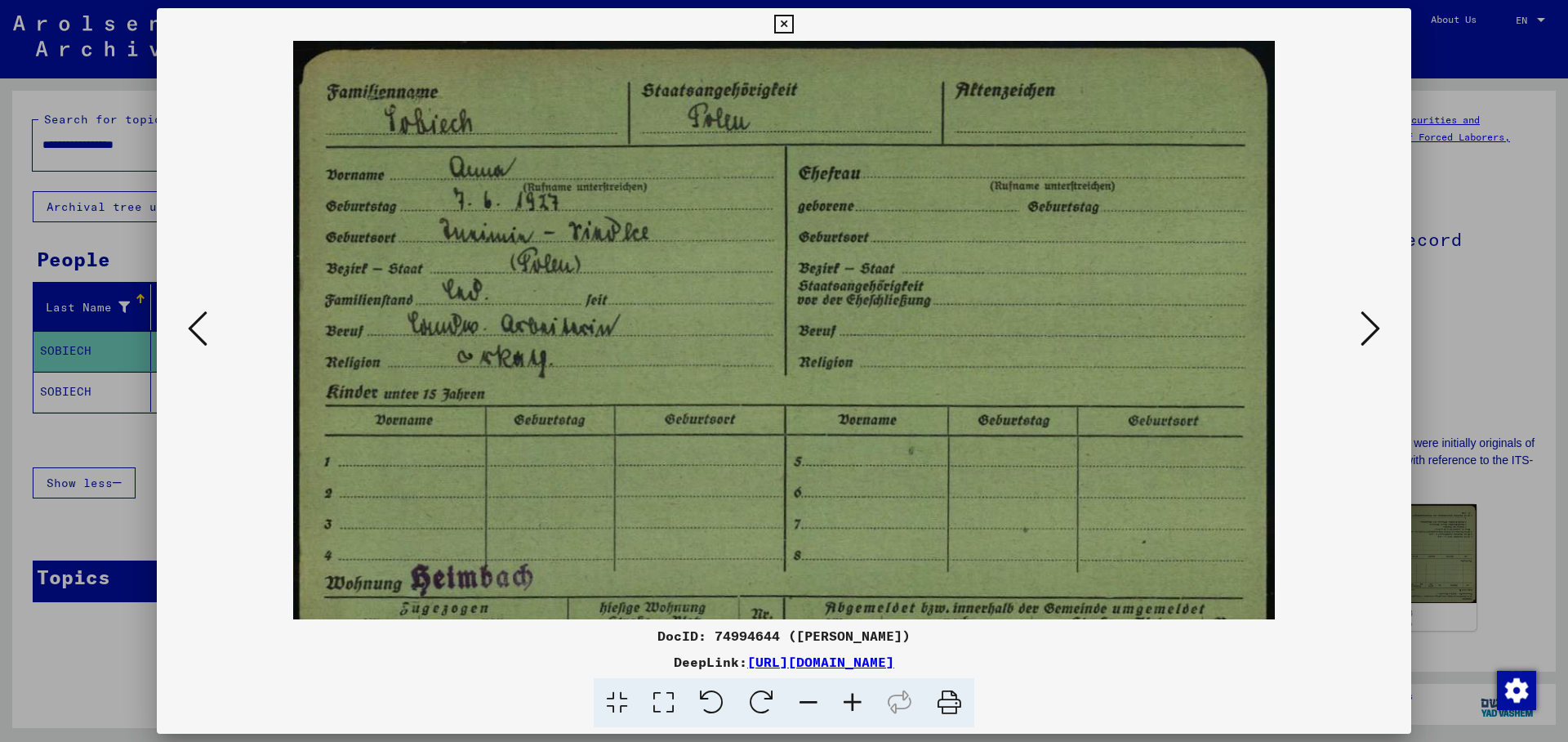
click at [853, 694] on icon at bounding box center [852, 702] width 44 height 50
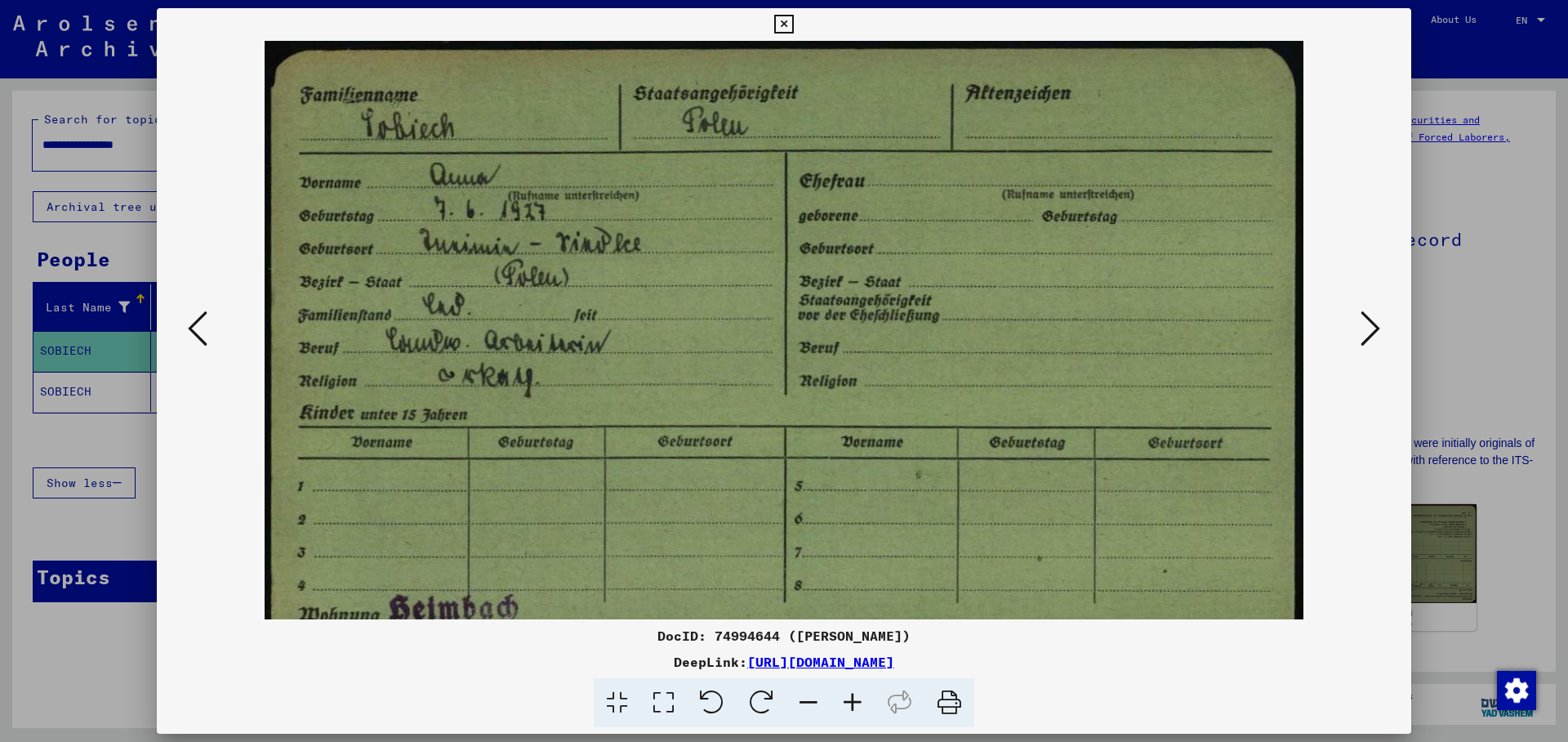
click at [853, 694] on icon at bounding box center [852, 702] width 44 height 50
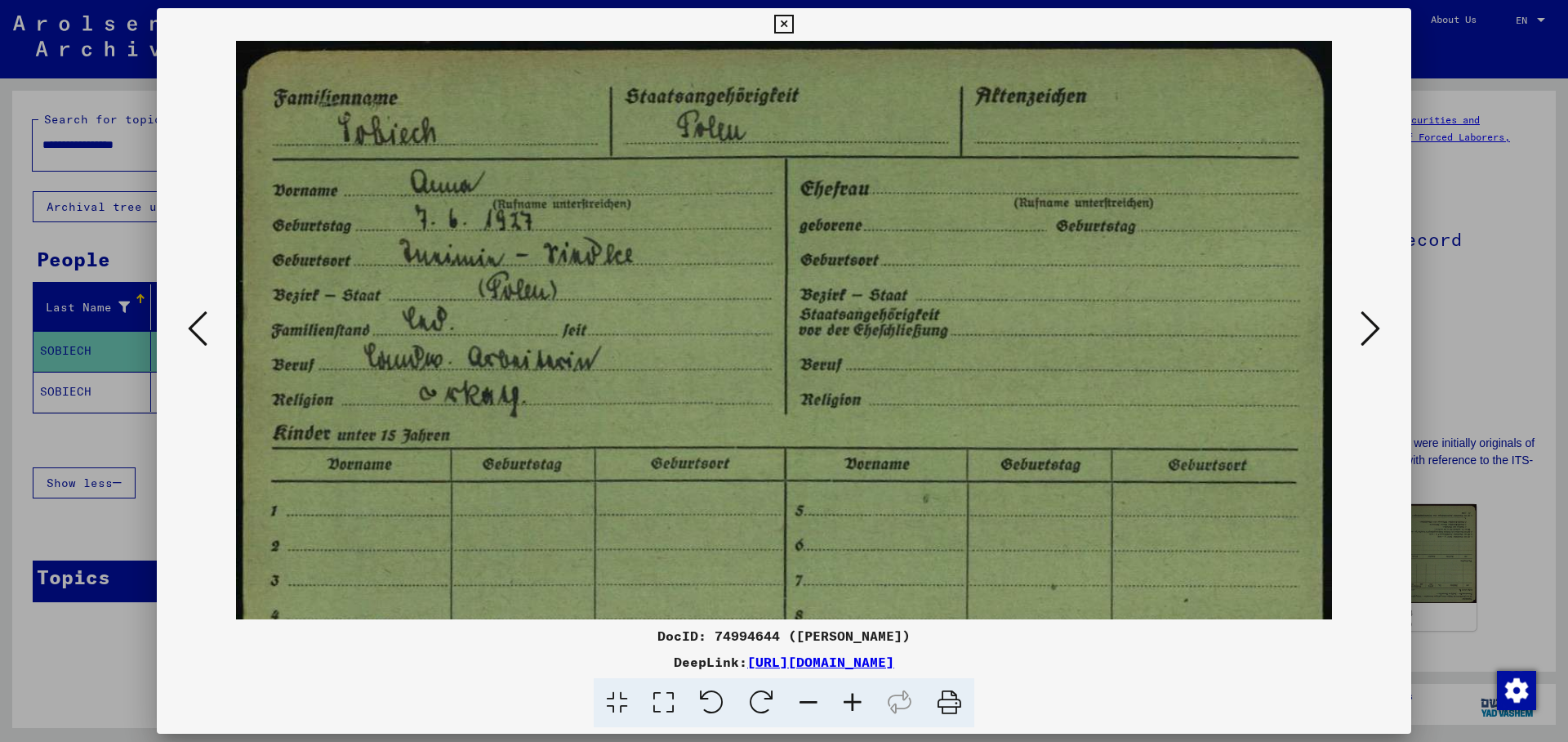
click at [1374, 328] on icon at bounding box center [1371, 329] width 20 height 40
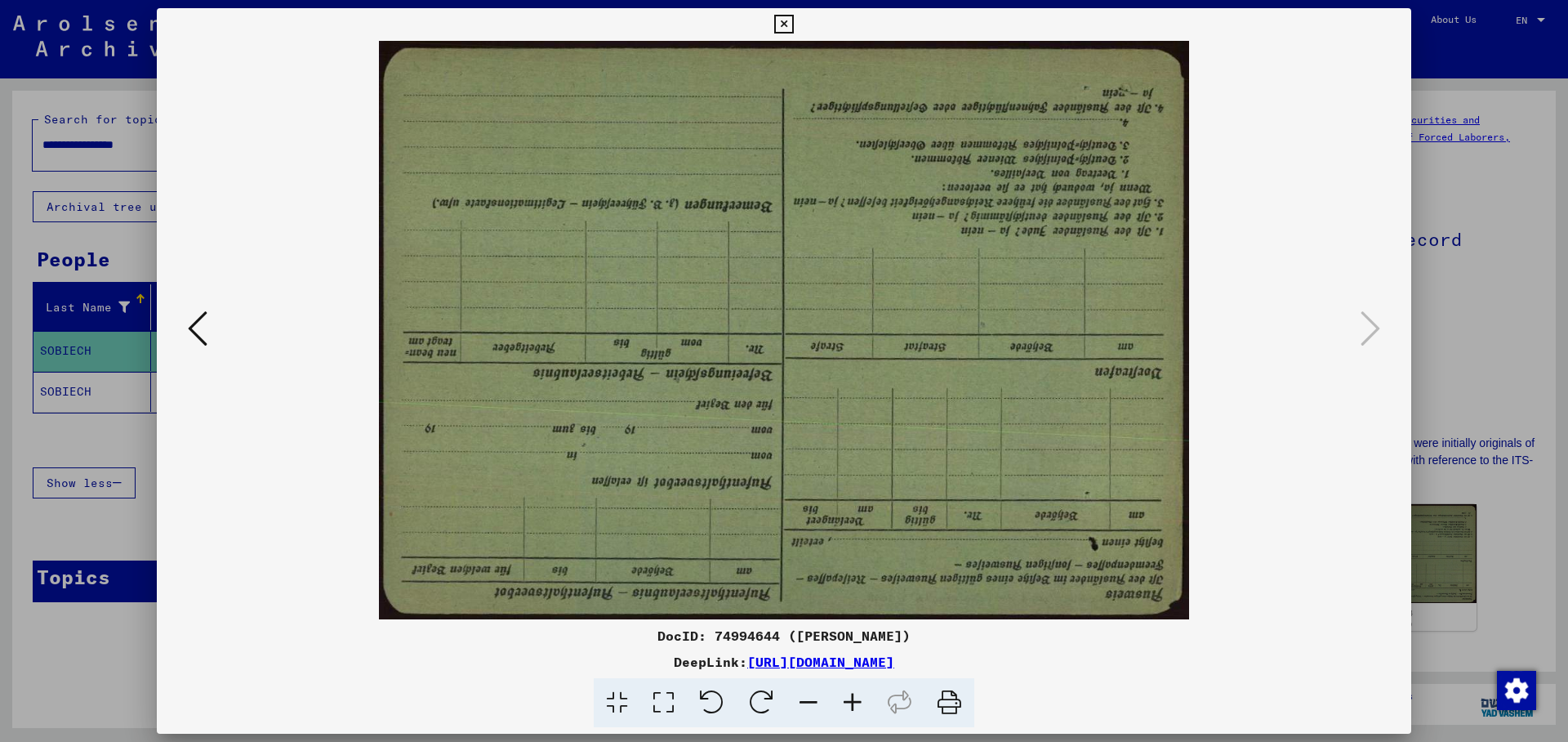
drag, startPoint x: 1399, startPoint y: 20, endPoint x: 1124, endPoint y: 231, distance: 346.6
click at [793, 20] on icon at bounding box center [784, 24] width 19 height 20
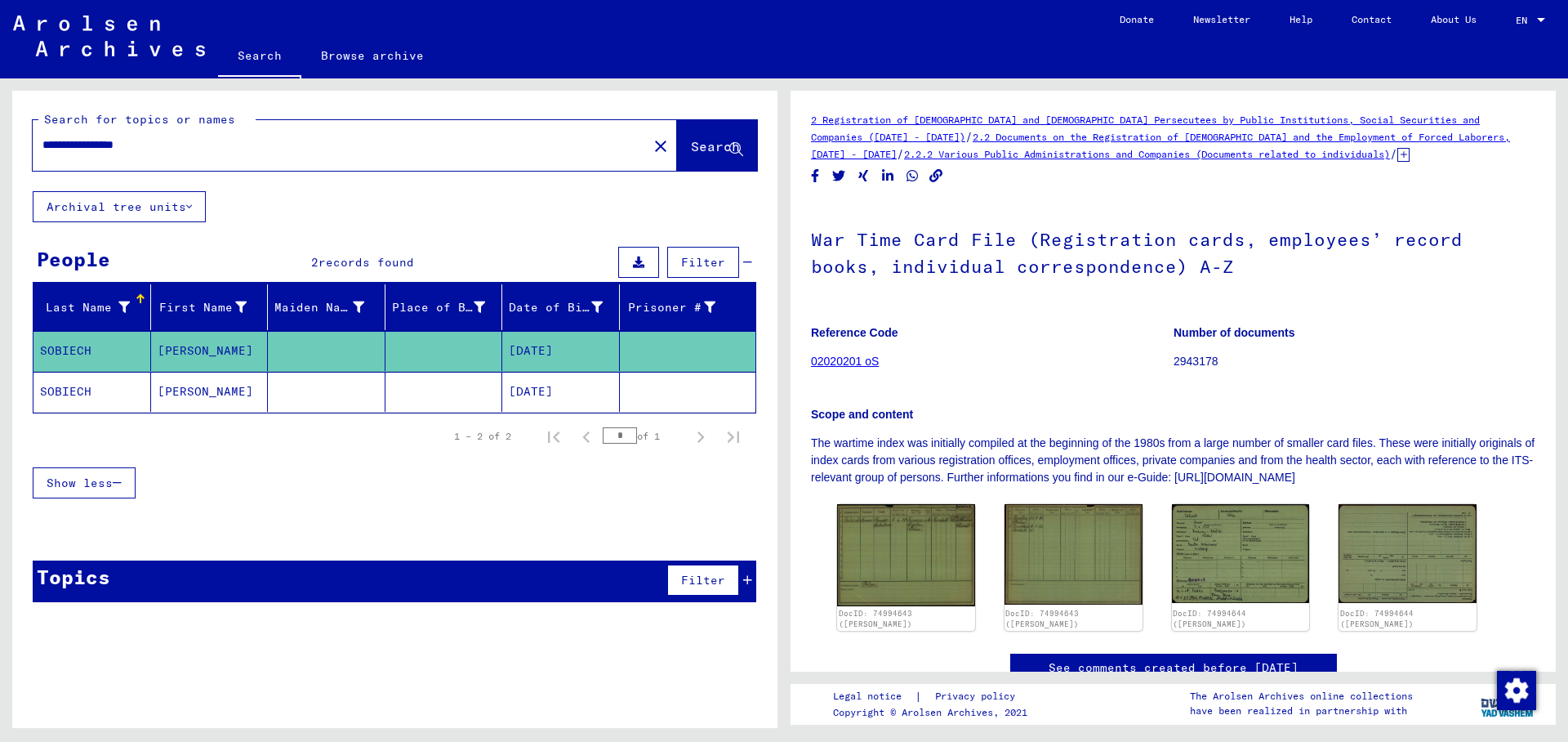
drag, startPoint x: 101, startPoint y: 144, endPoint x: 231, endPoint y: 147, distance: 130.0
click at [231, 147] on input "**********" at bounding box center [340, 144] width 595 height 17
type input "*******"
click at [677, 136] on button "Search" at bounding box center [717, 145] width 80 height 50
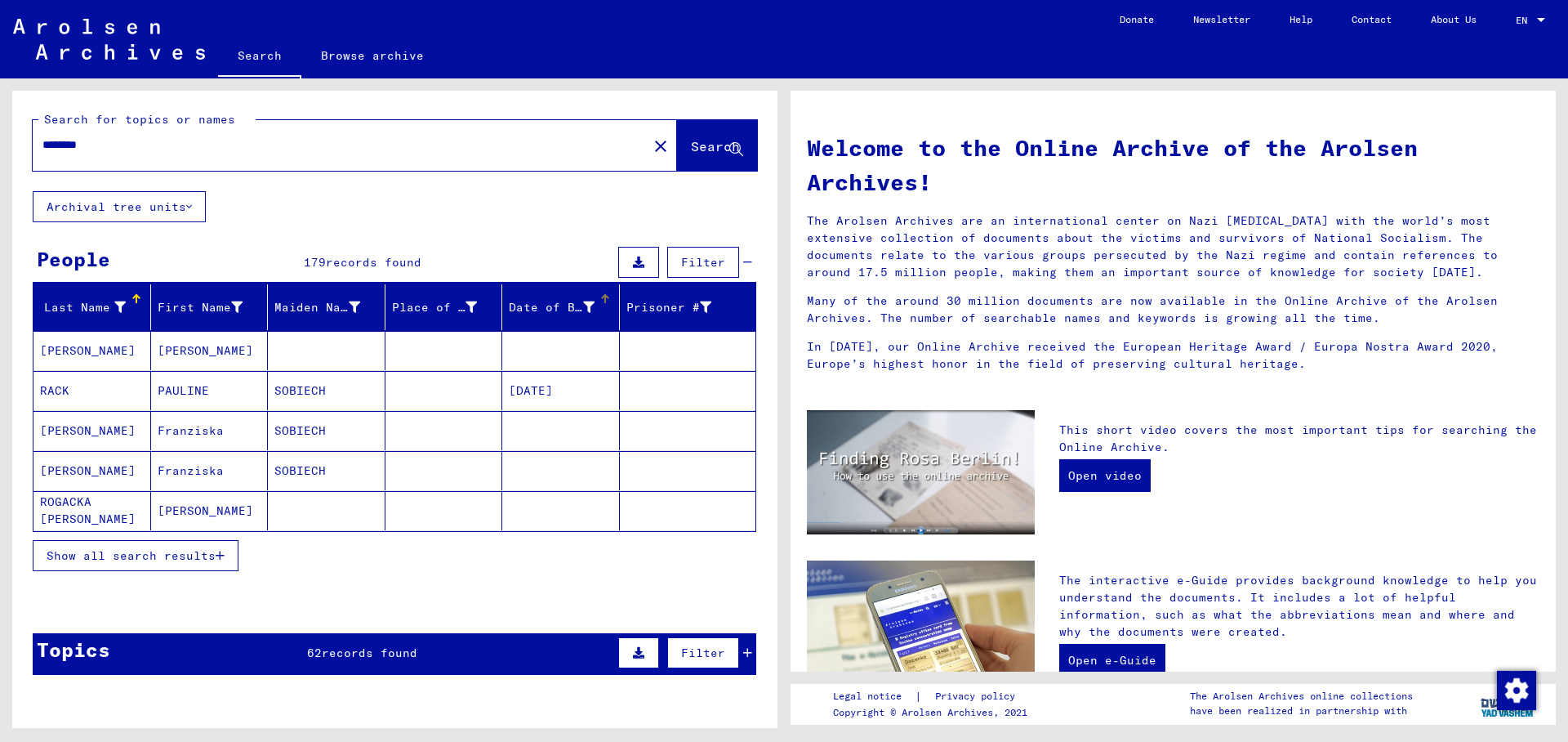
click at [554, 311] on div "Date of Birth" at bounding box center [551, 307] width 86 height 17
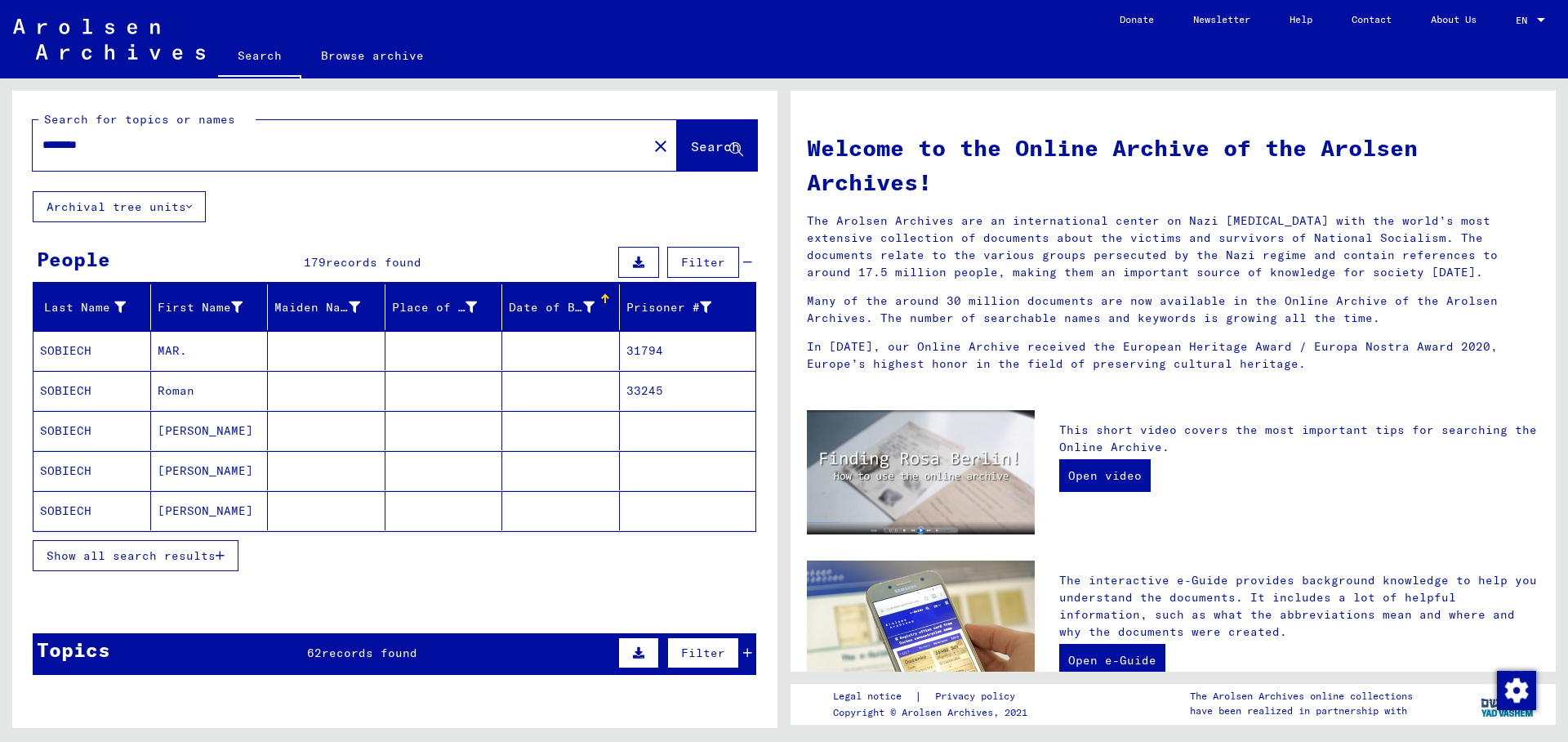
click at [548, 306] on div "Date of Birth" at bounding box center [551, 307] width 86 height 17
click at [119, 553] on span "Show all search results" at bounding box center [131, 556] width 169 height 14
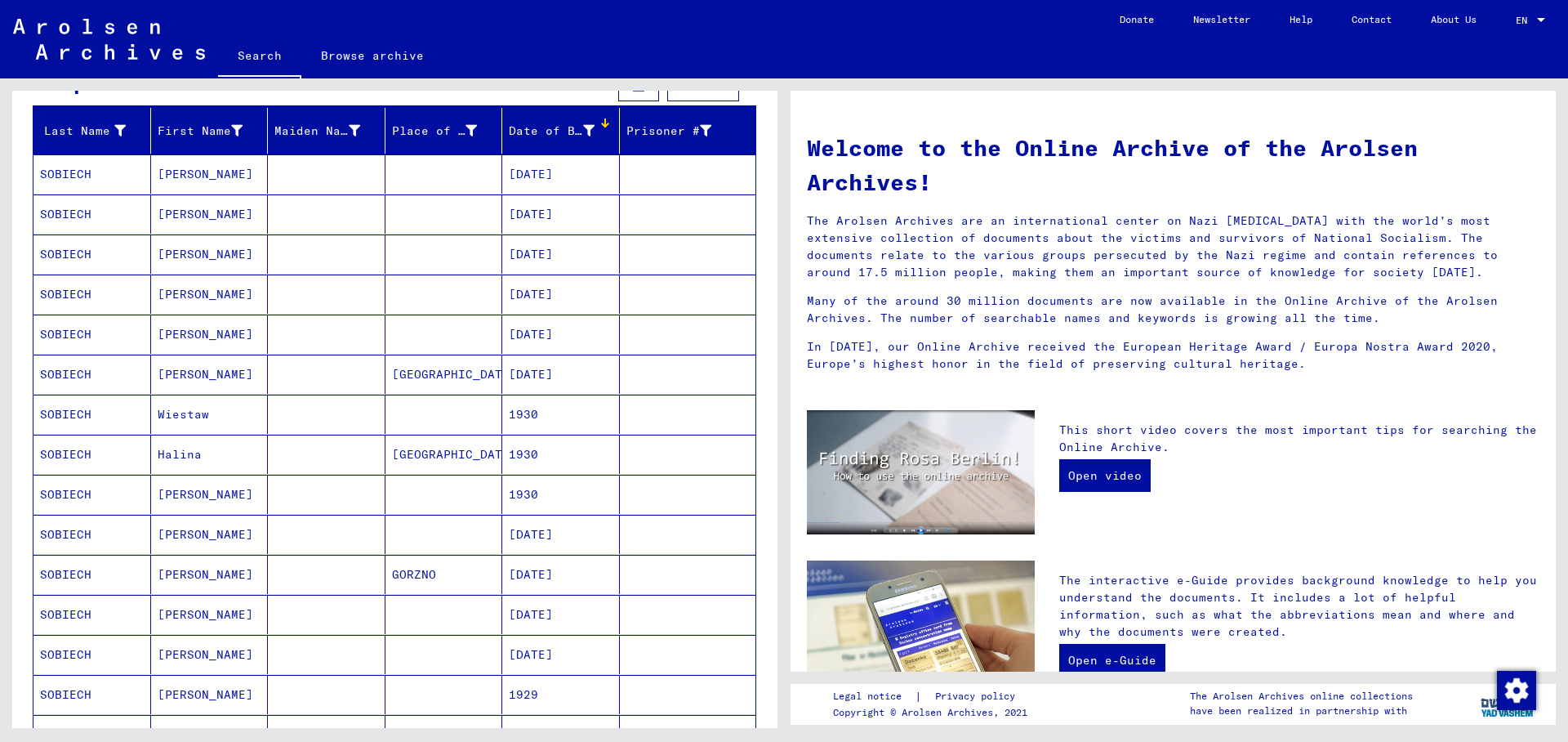
scroll to position [353, 0]
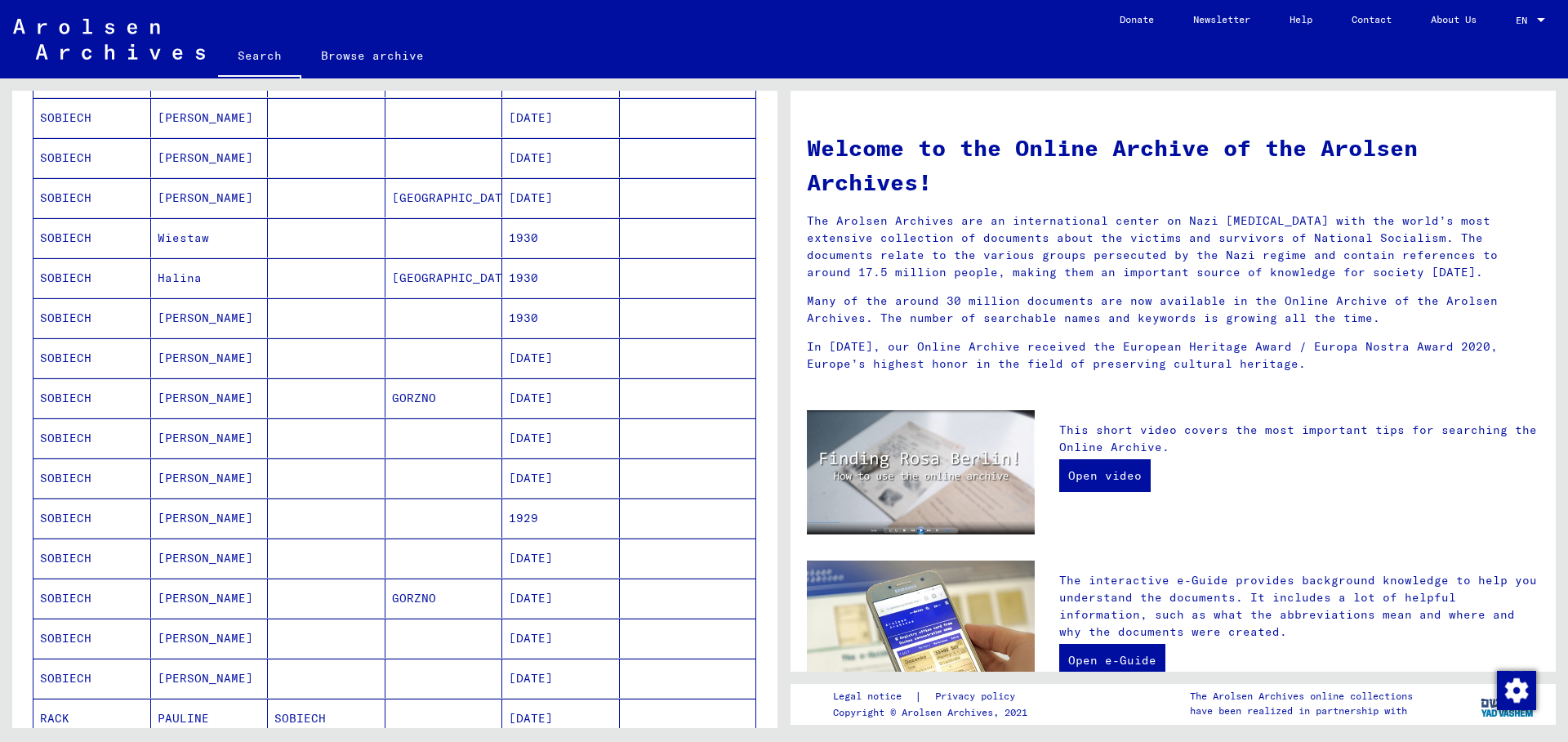
click at [61, 361] on mat-cell "SOBIECH" at bounding box center [92, 357] width 118 height 40
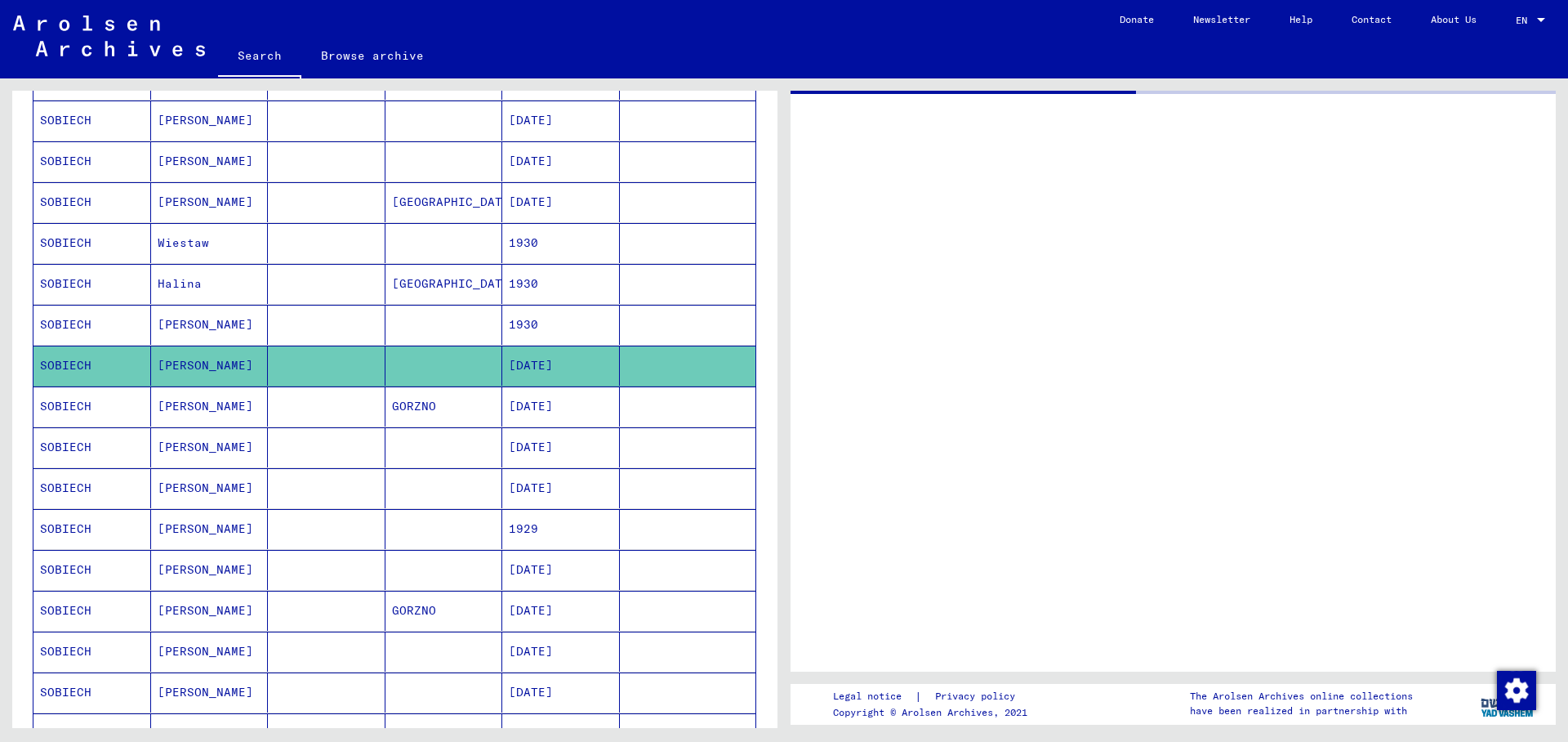
scroll to position [355, 0]
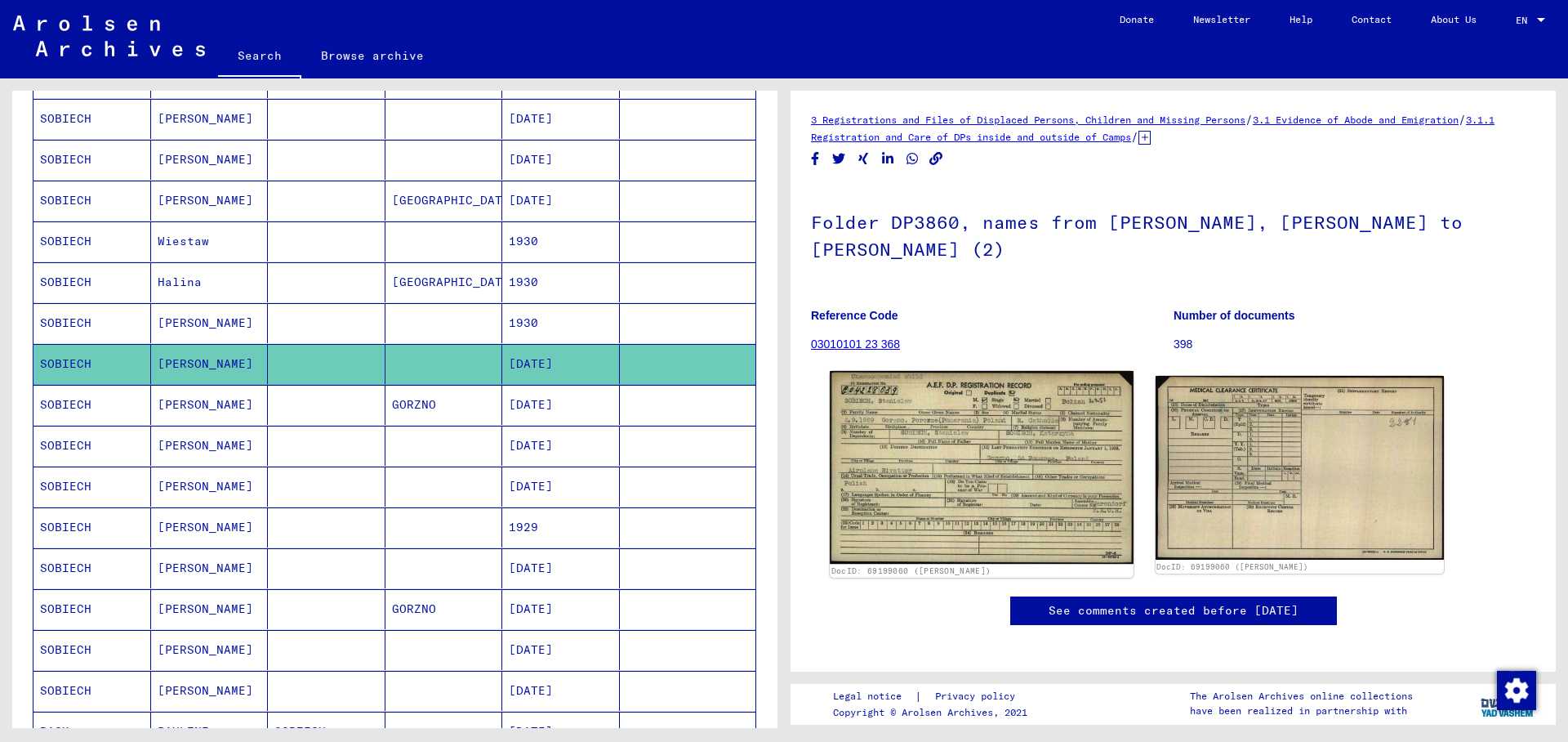
click at [941, 423] on img at bounding box center [981, 467] width 303 height 193
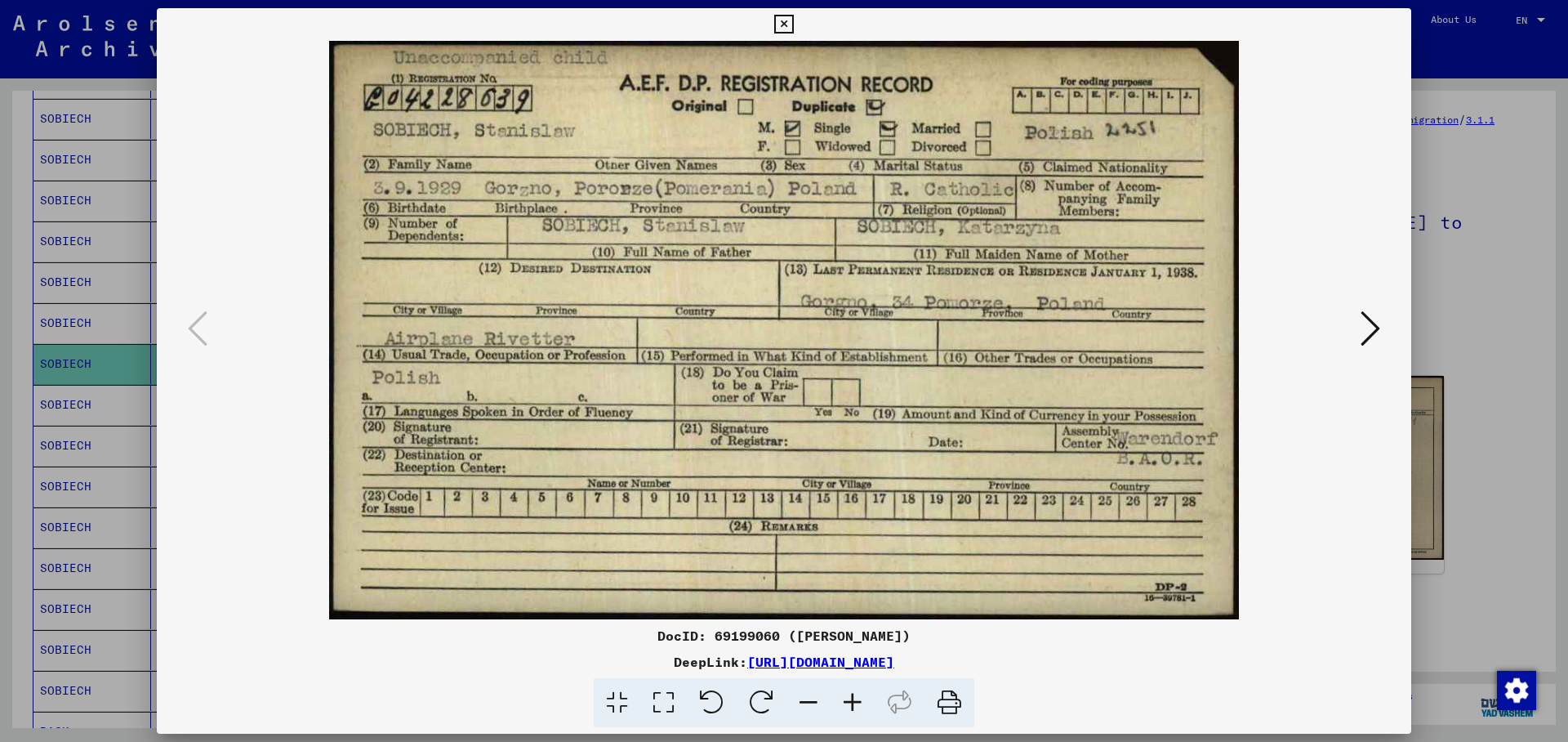
click at [793, 22] on icon at bounding box center [784, 24] width 19 height 20
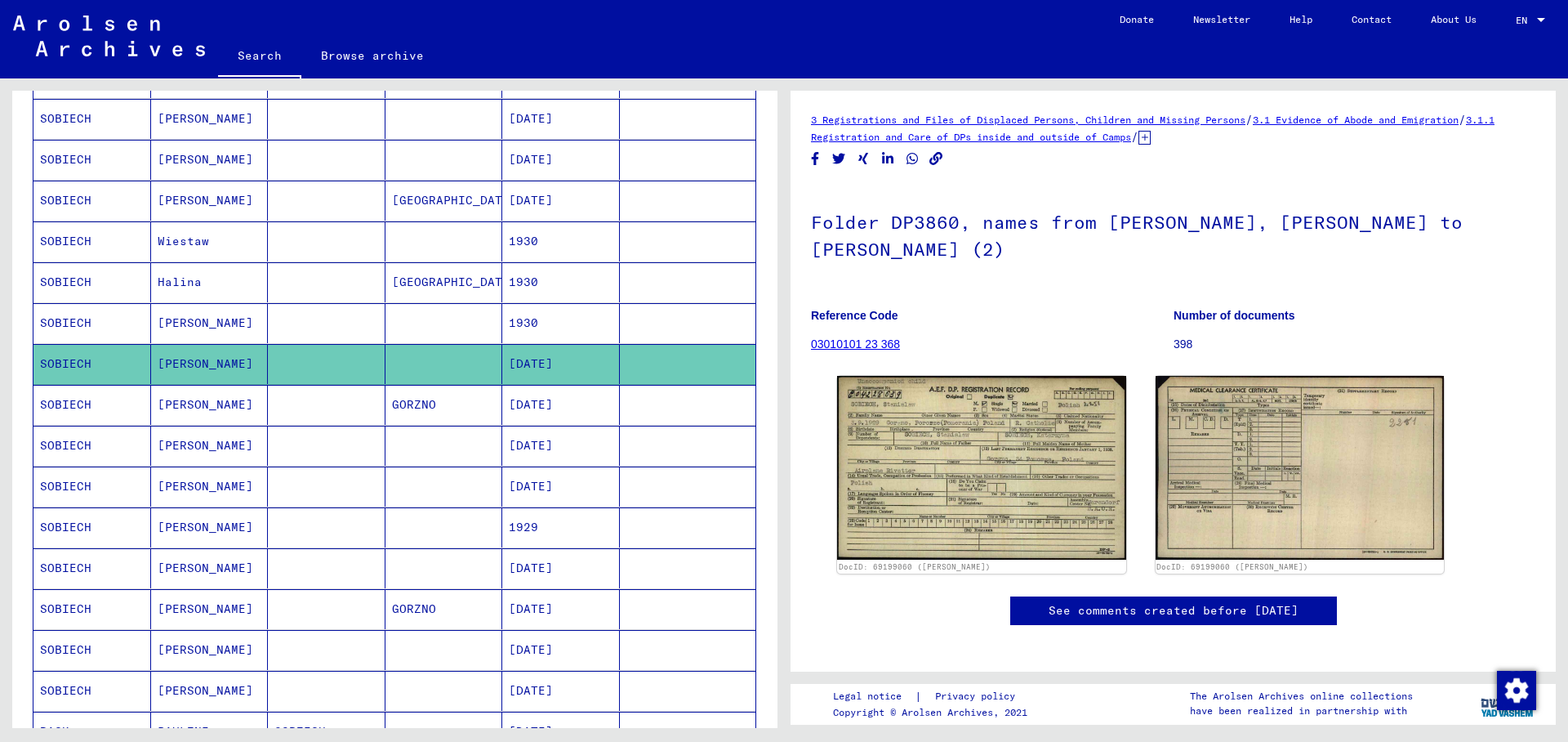
click at [96, 318] on mat-cell "SOBIECH" at bounding box center [92, 322] width 118 height 40
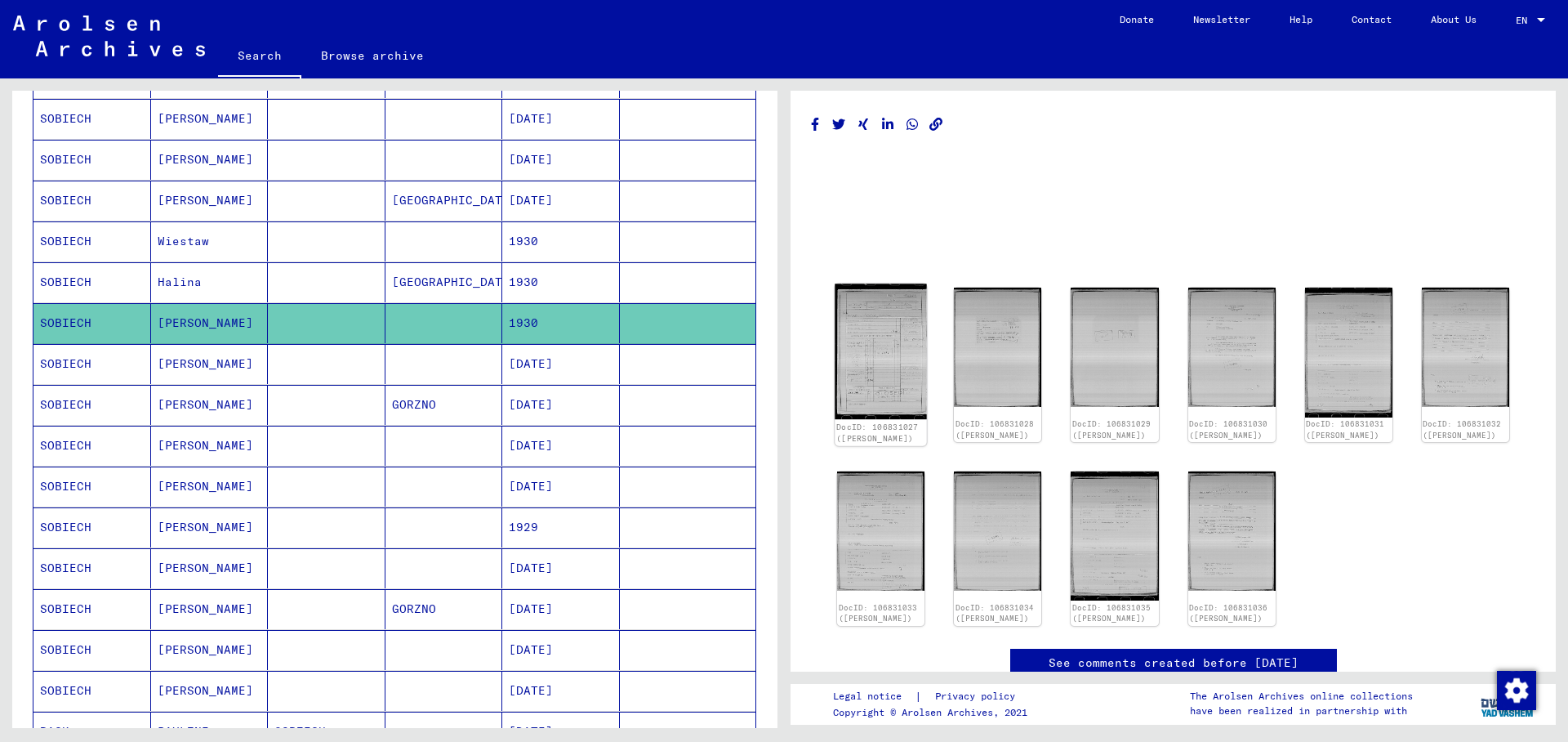
click at [875, 336] on img at bounding box center [881, 352] width 92 height 136
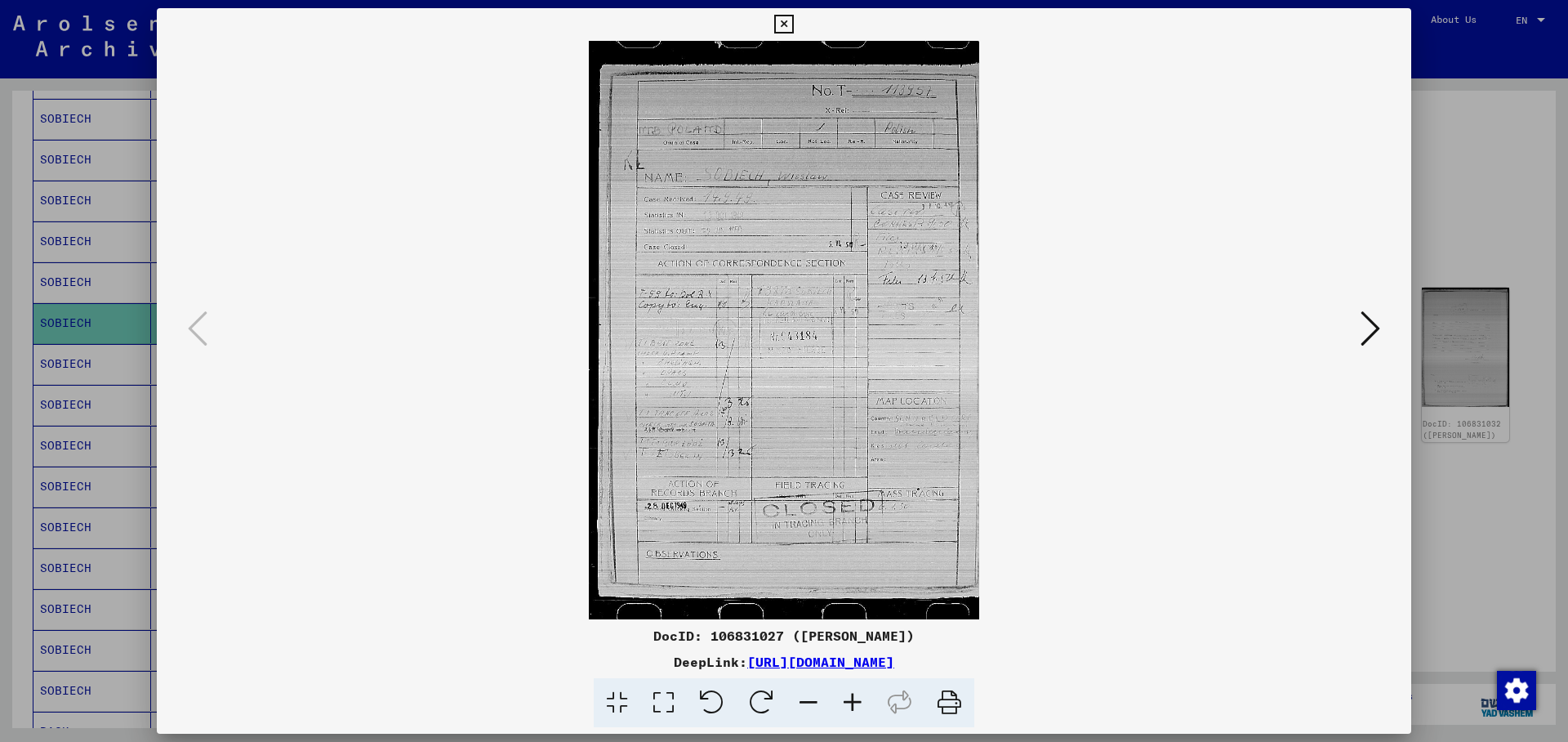
click at [1374, 330] on icon at bounding box center [1371, 329] width 20 height 40
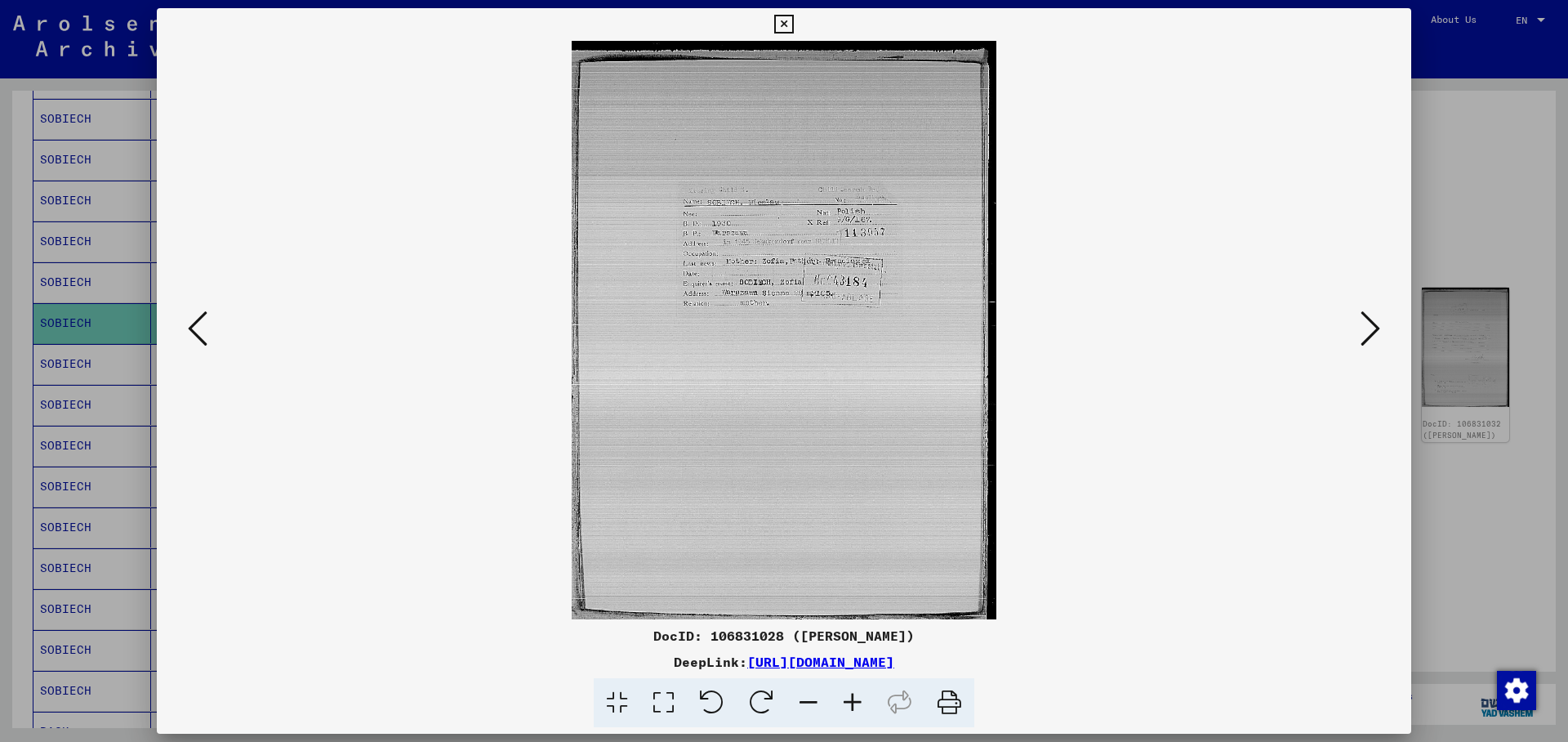
click at [1374, 330] on icon at bounding box center [1371, 329] width 20 height 40
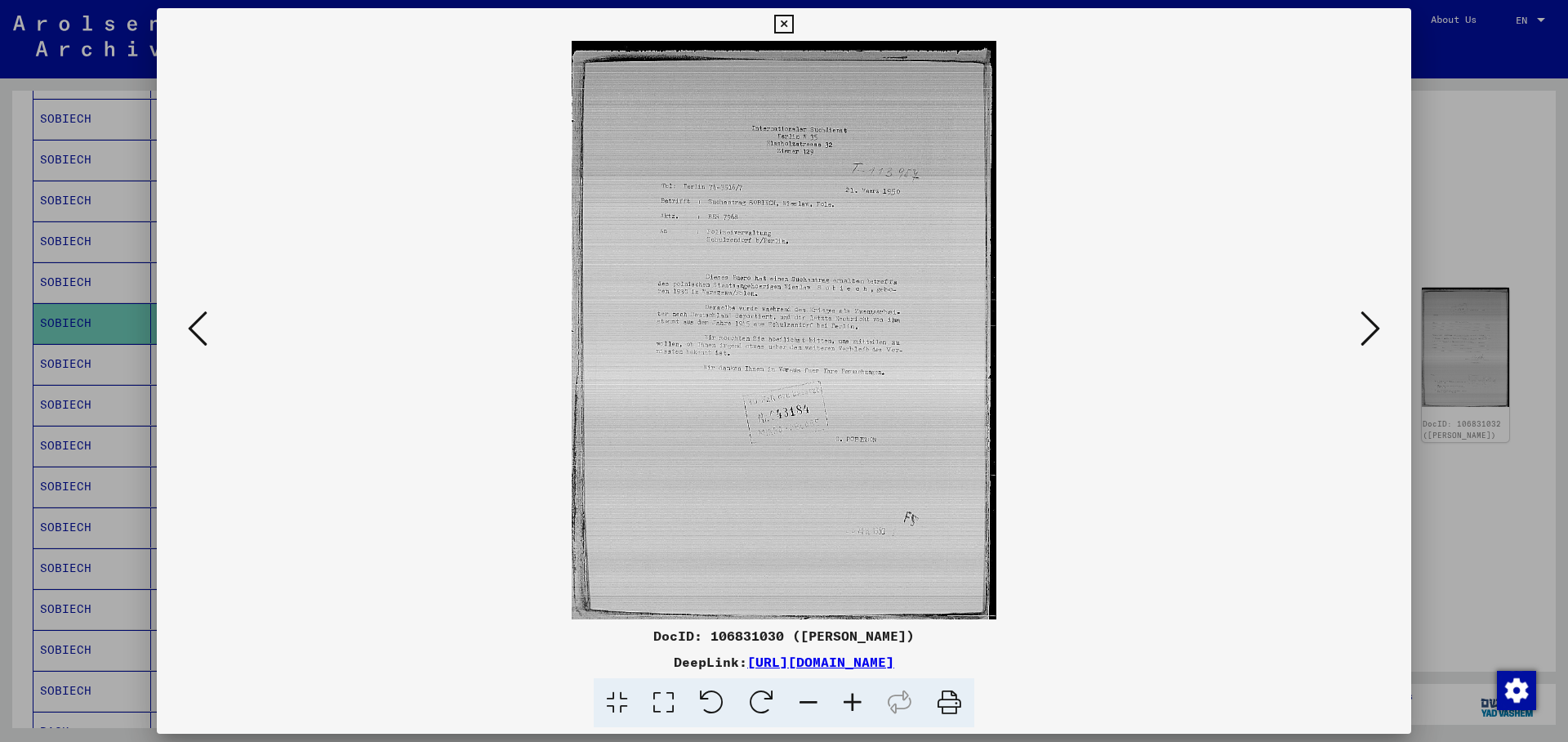
click at [1374, 330] on icon at bounding box center [1371, 329] width 20 height 40
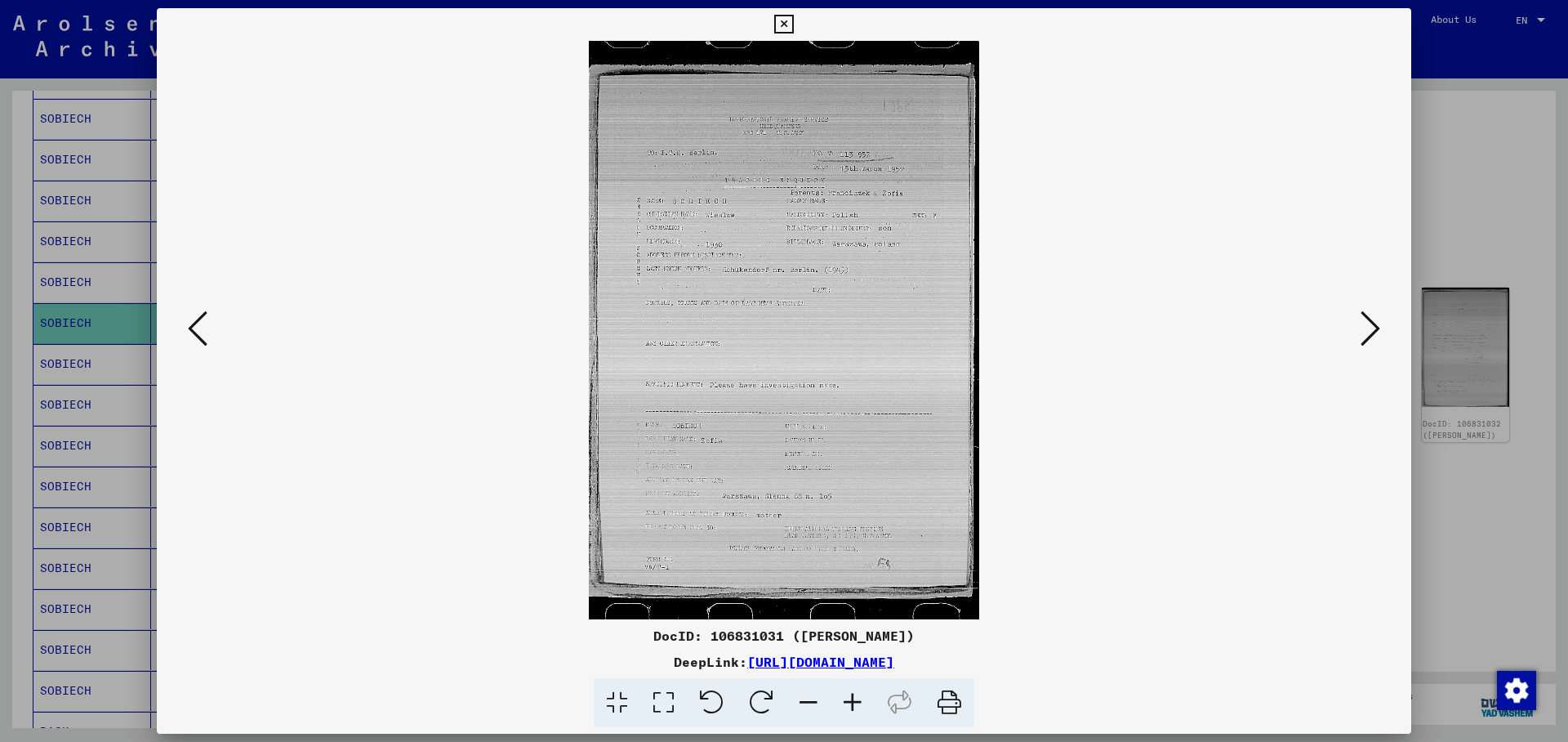
click at [1374, 330] on icon at bounding box center [1371, 329] width 20 height 40
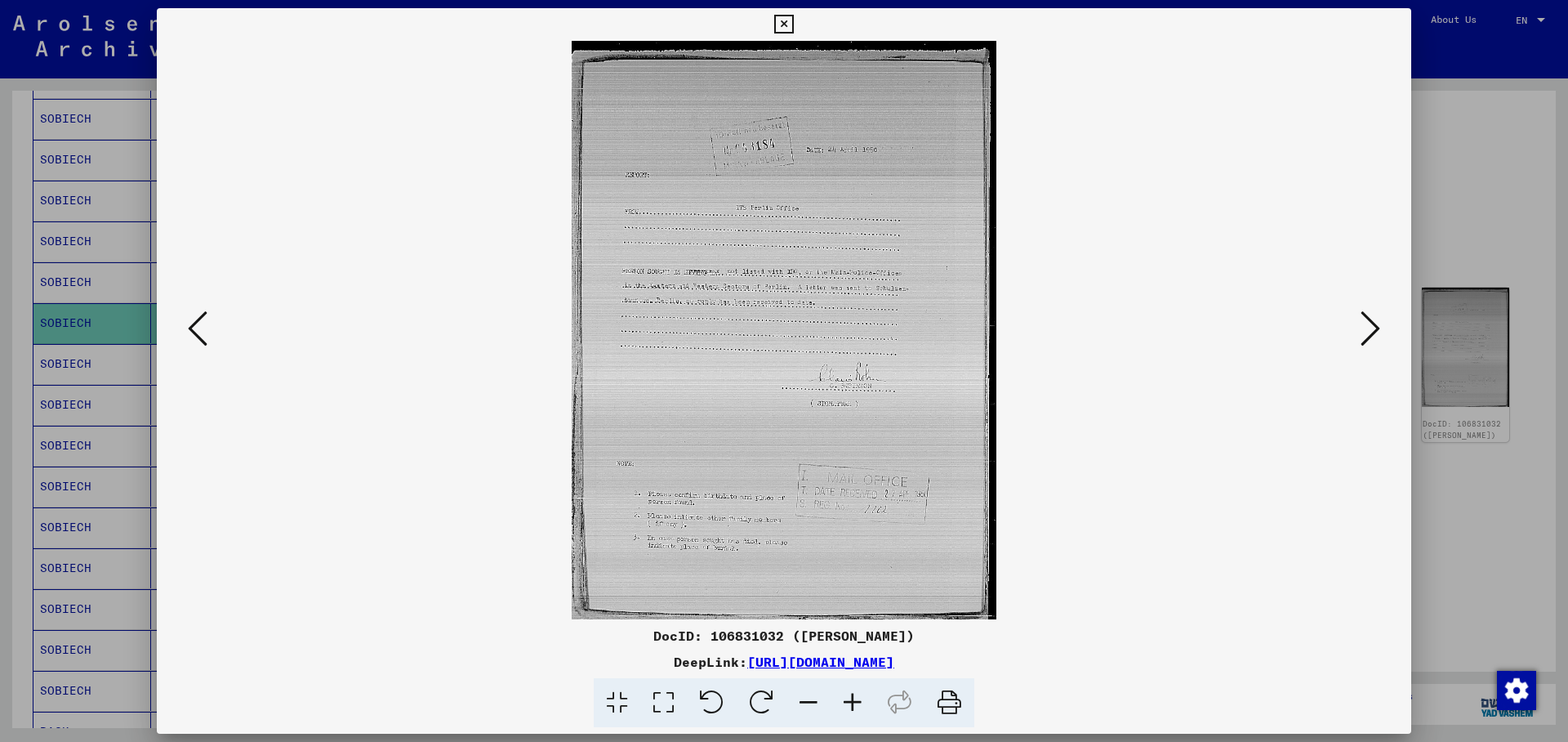
click at [188, 326] on icon at bounding box center [198, 329] width 20 height 40
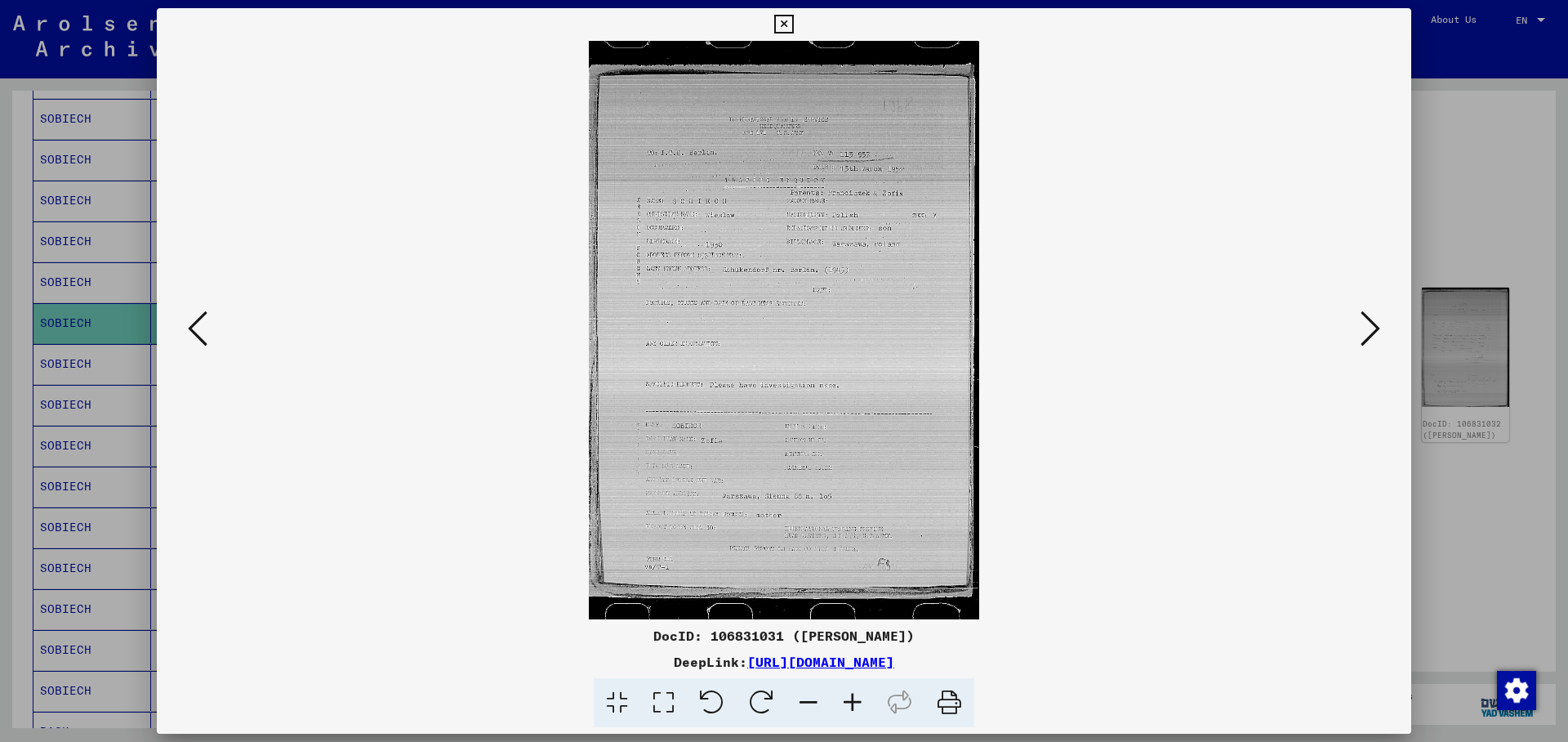
click at [793, 31] on icon at bounding box center [784, 24] width 19 height 20
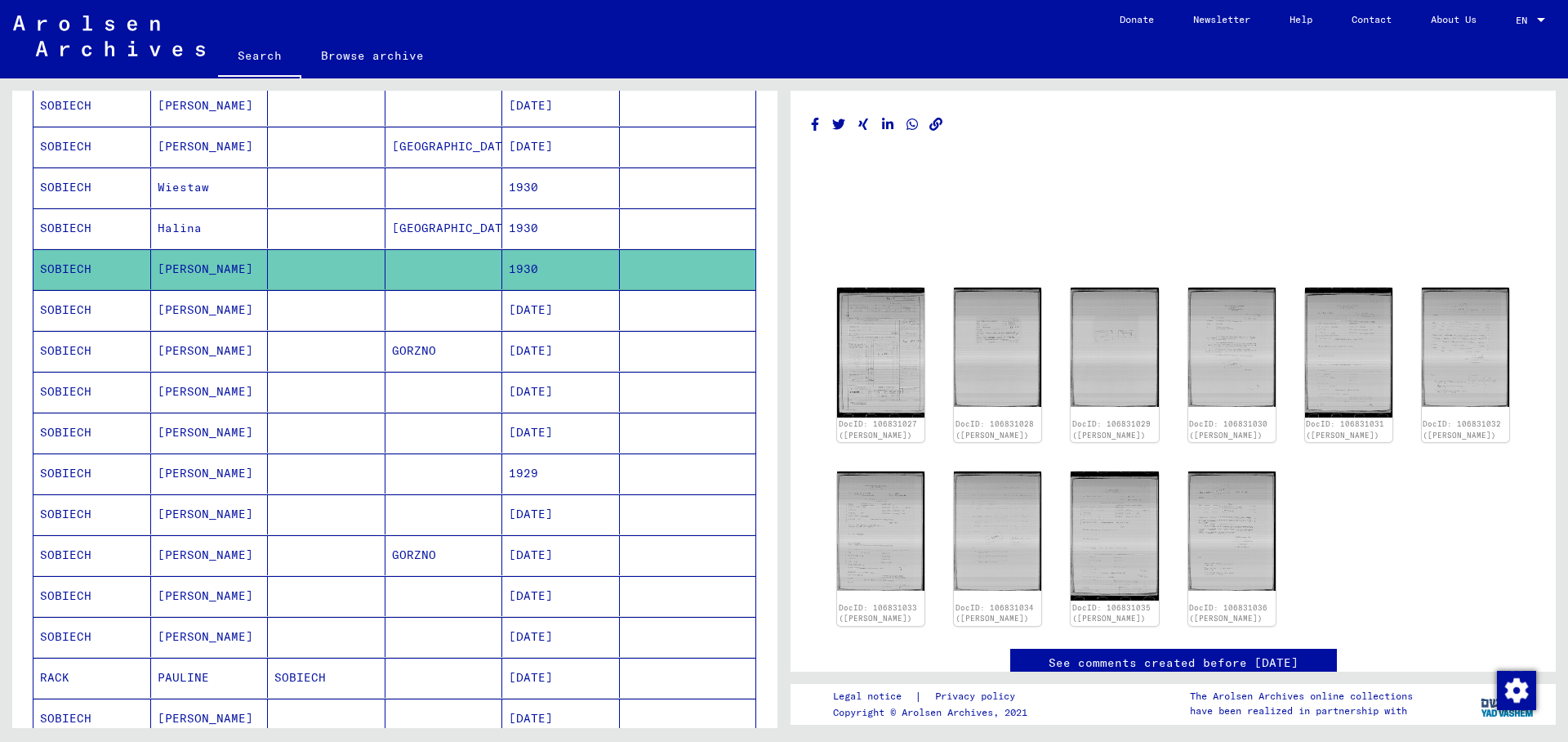
scroll to position [443, 0]
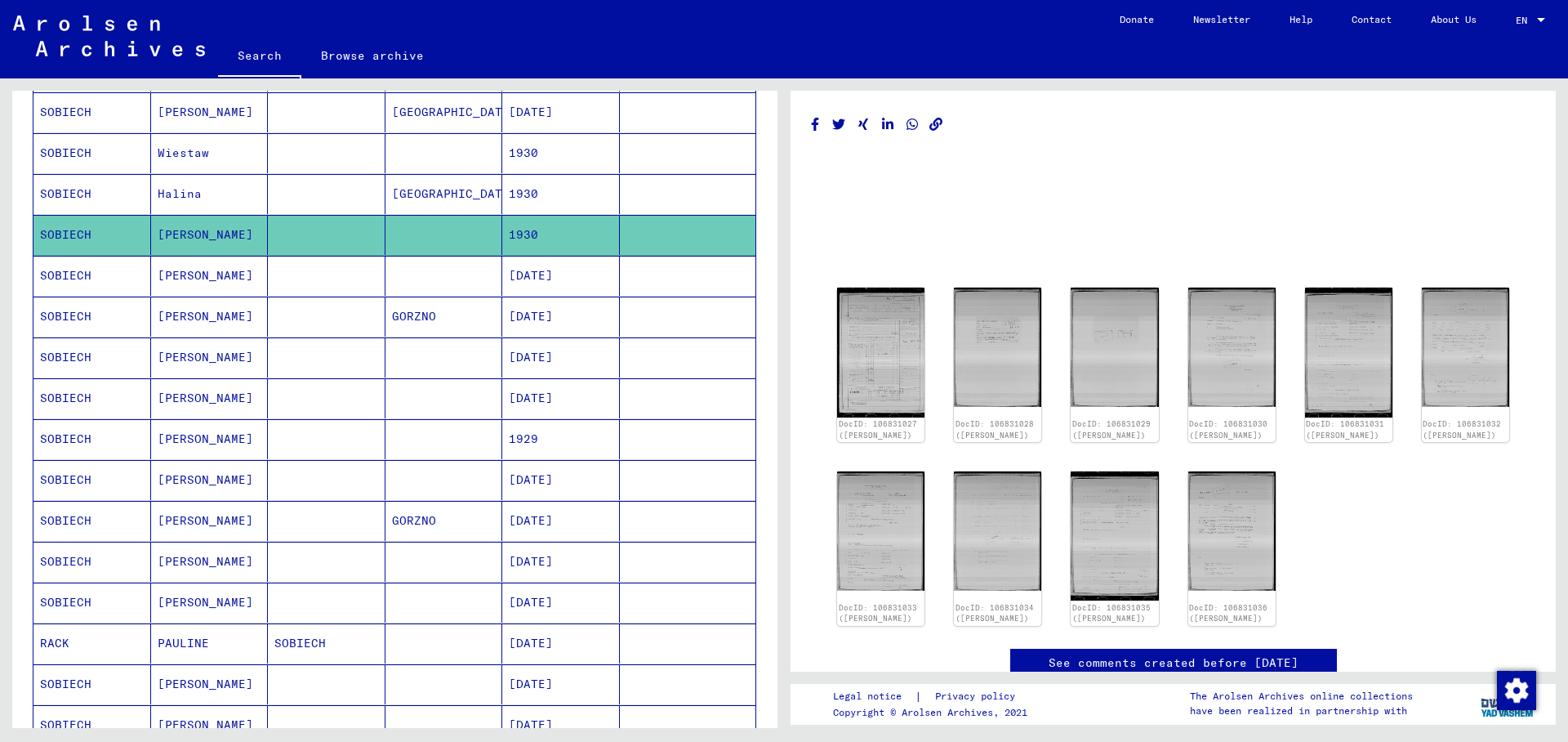
click at [168, 399] on mat-cell "[PERSON_NAME]" at bounding box center [210, 398] width 118 height 40
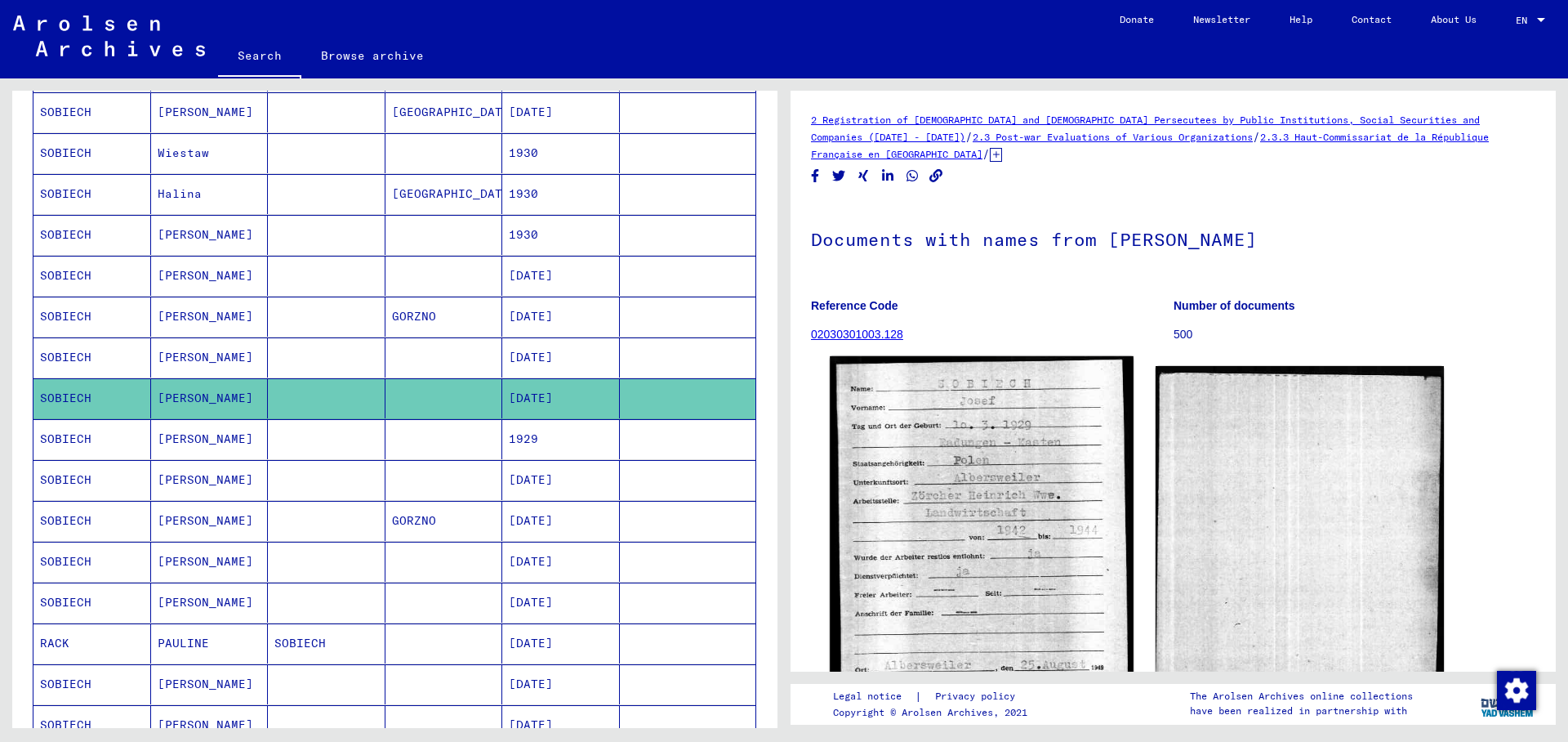
click at [970, 495] on img at bounding box center [981, 548] width 303 height 386
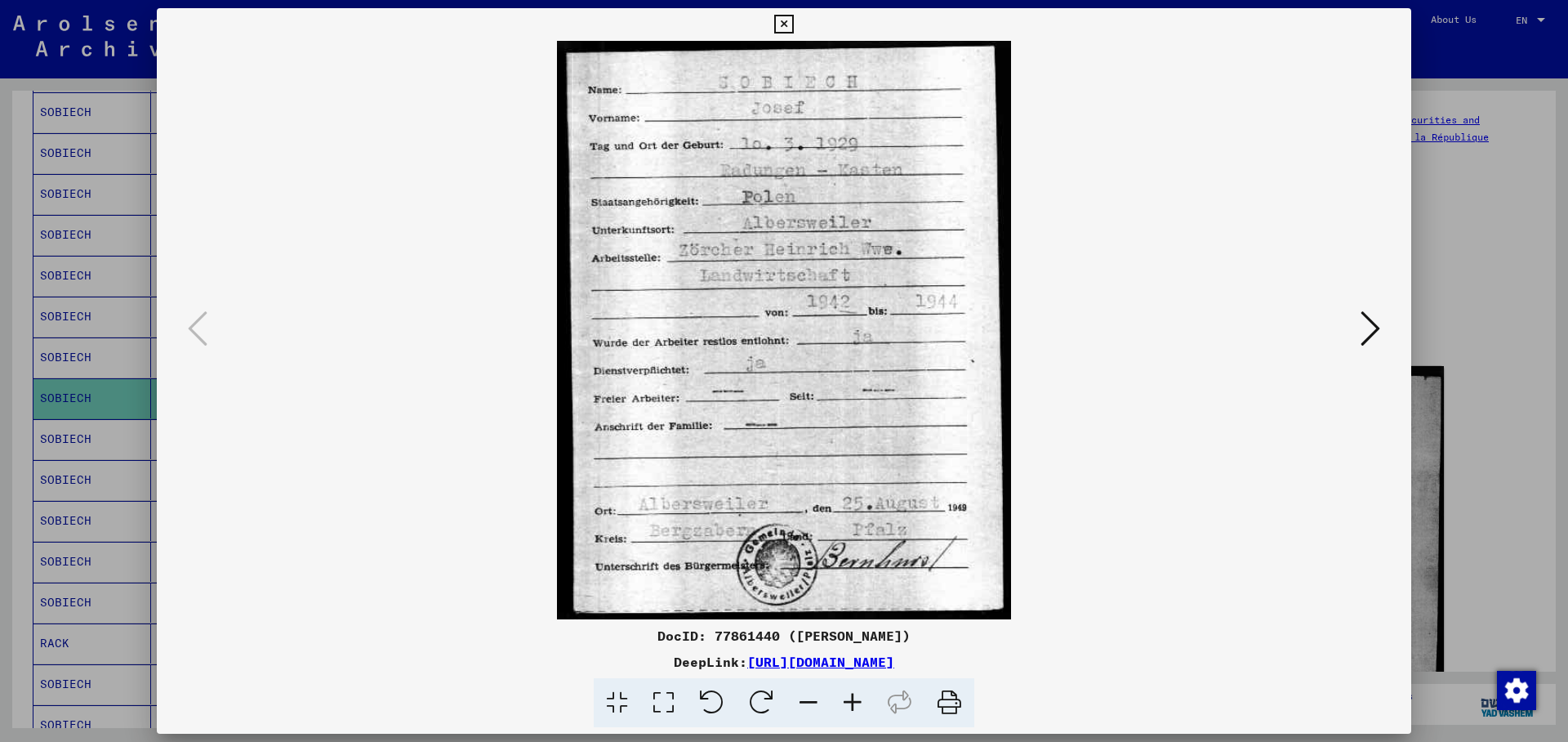
click at [793, 21] on icon at bounding box center [784, 24] width 19 height 20
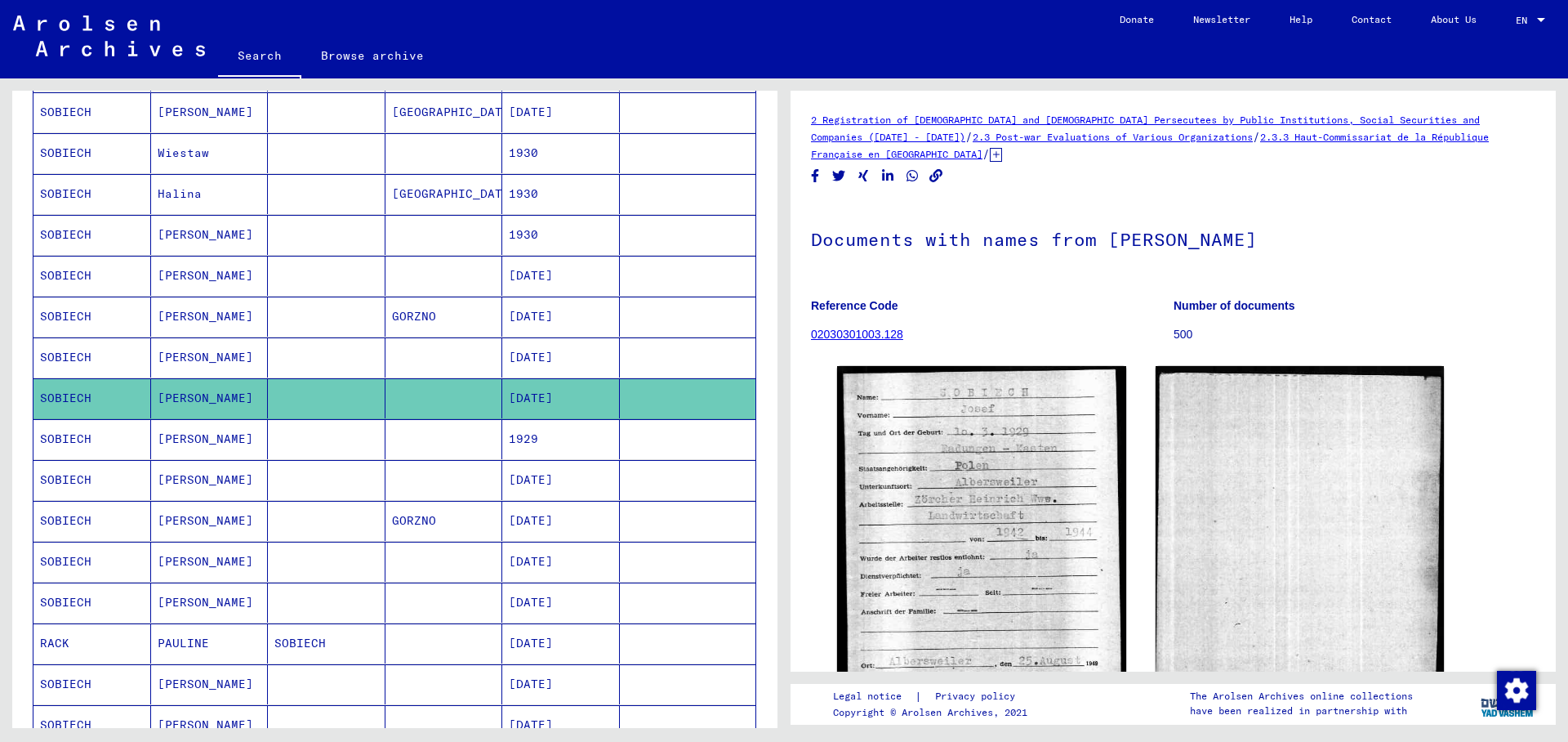
scroll to position [531, 0]
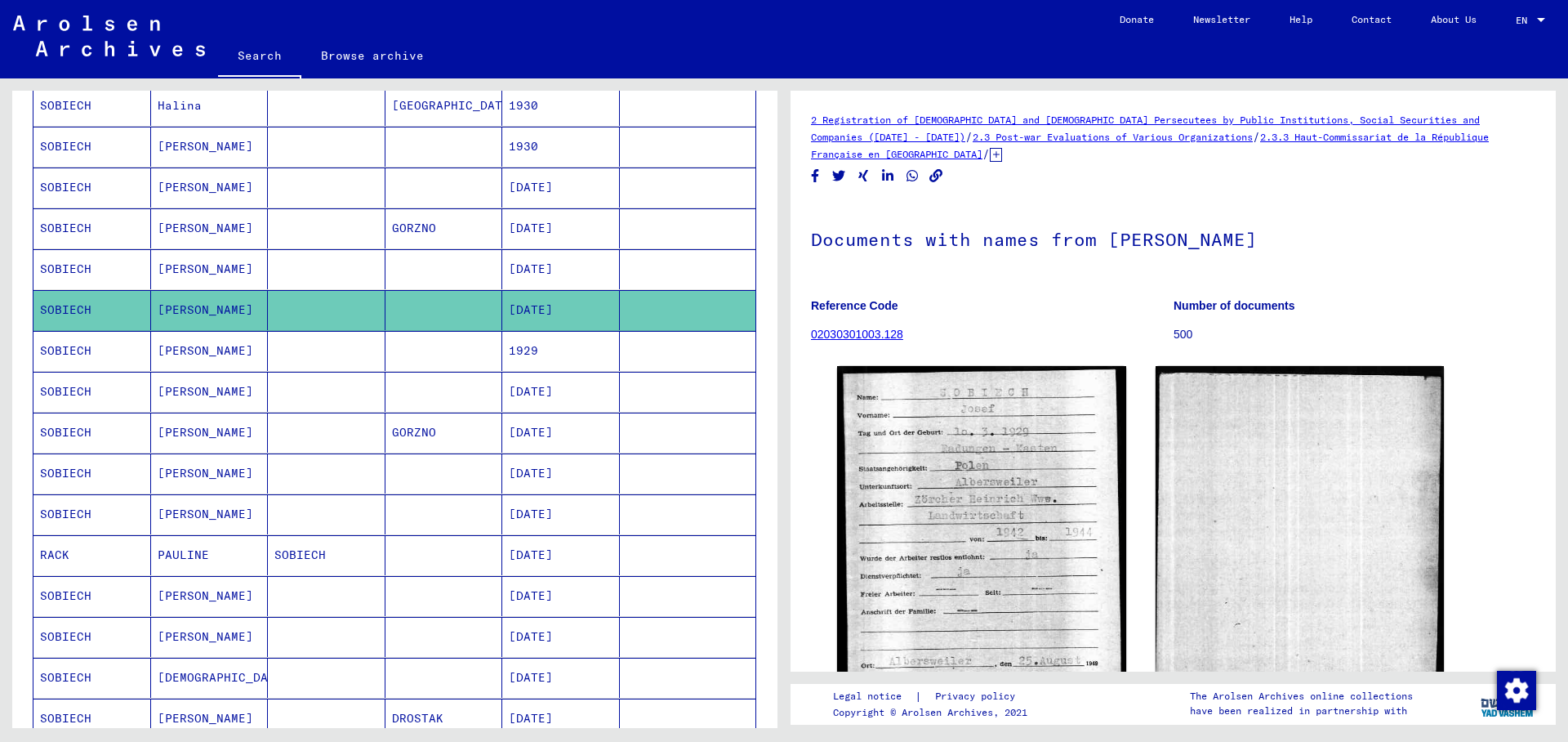
click at [189, 347] on mat-cell "[PERSON_NAME]" at bounding box center [210, 350] width 118 height 40
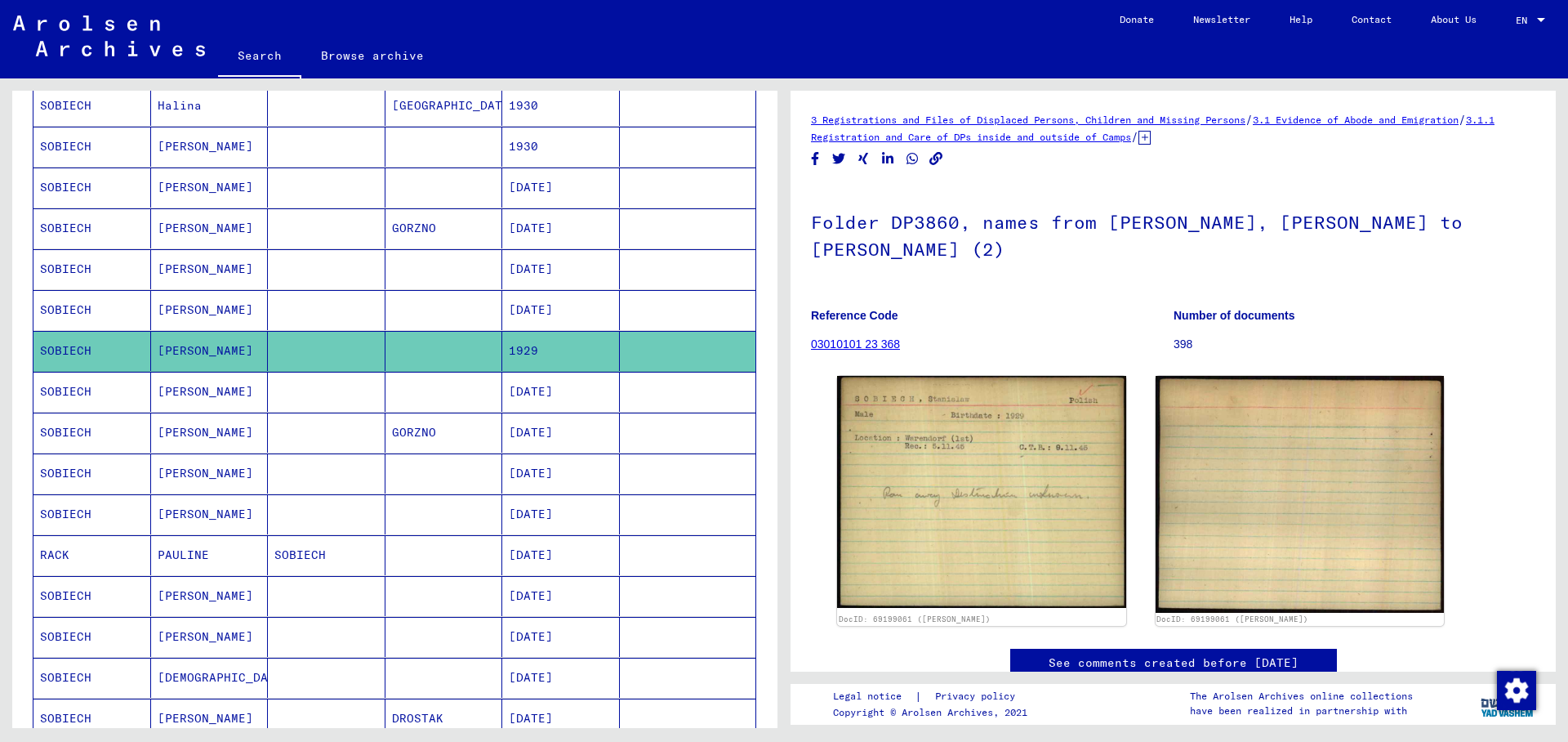
click at [531, 396] on mat-cell "[DATE]" at bounding box center [561, 392] width 118 height 40
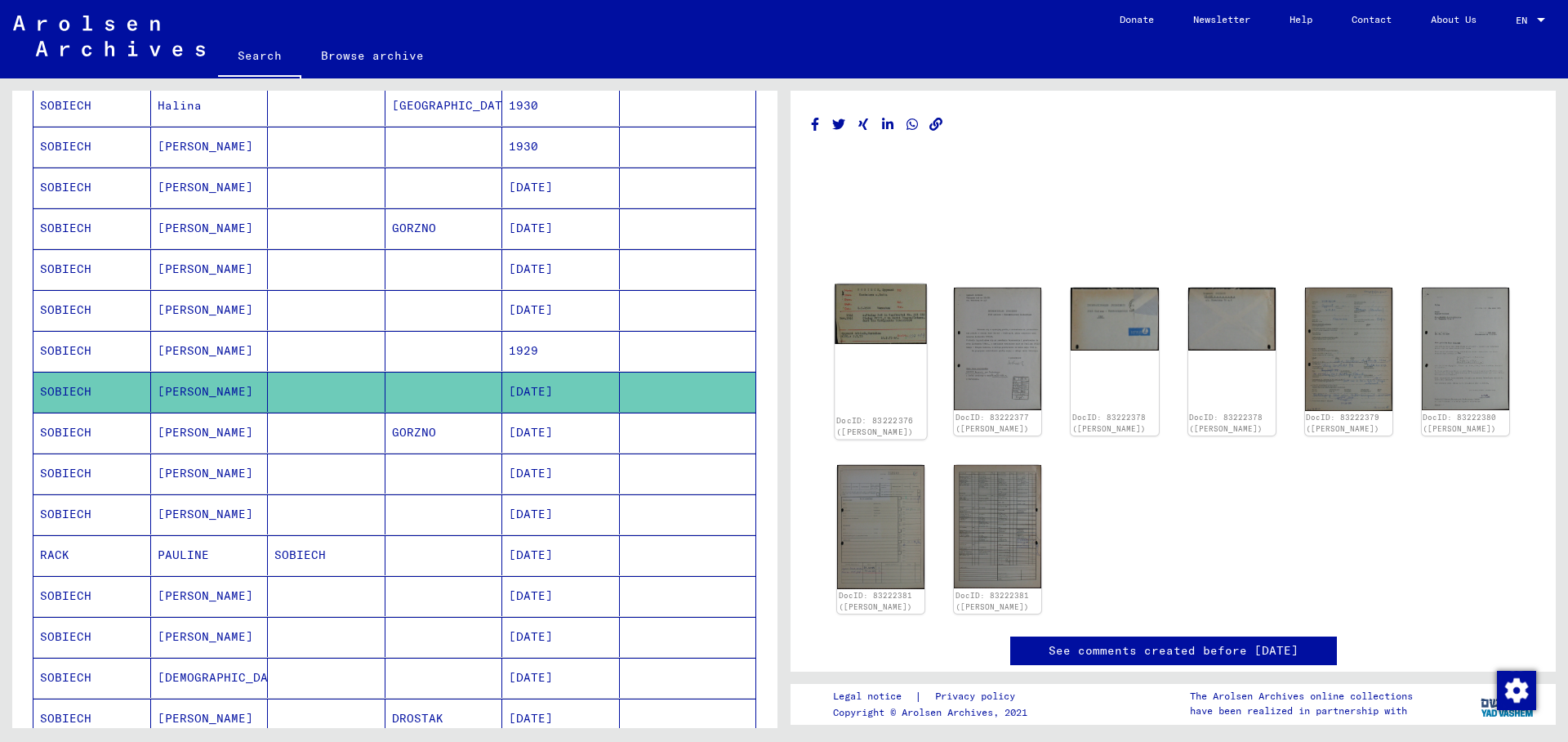
click at [857, 340] on img at bounding box center [881, 314] width 92 height 59
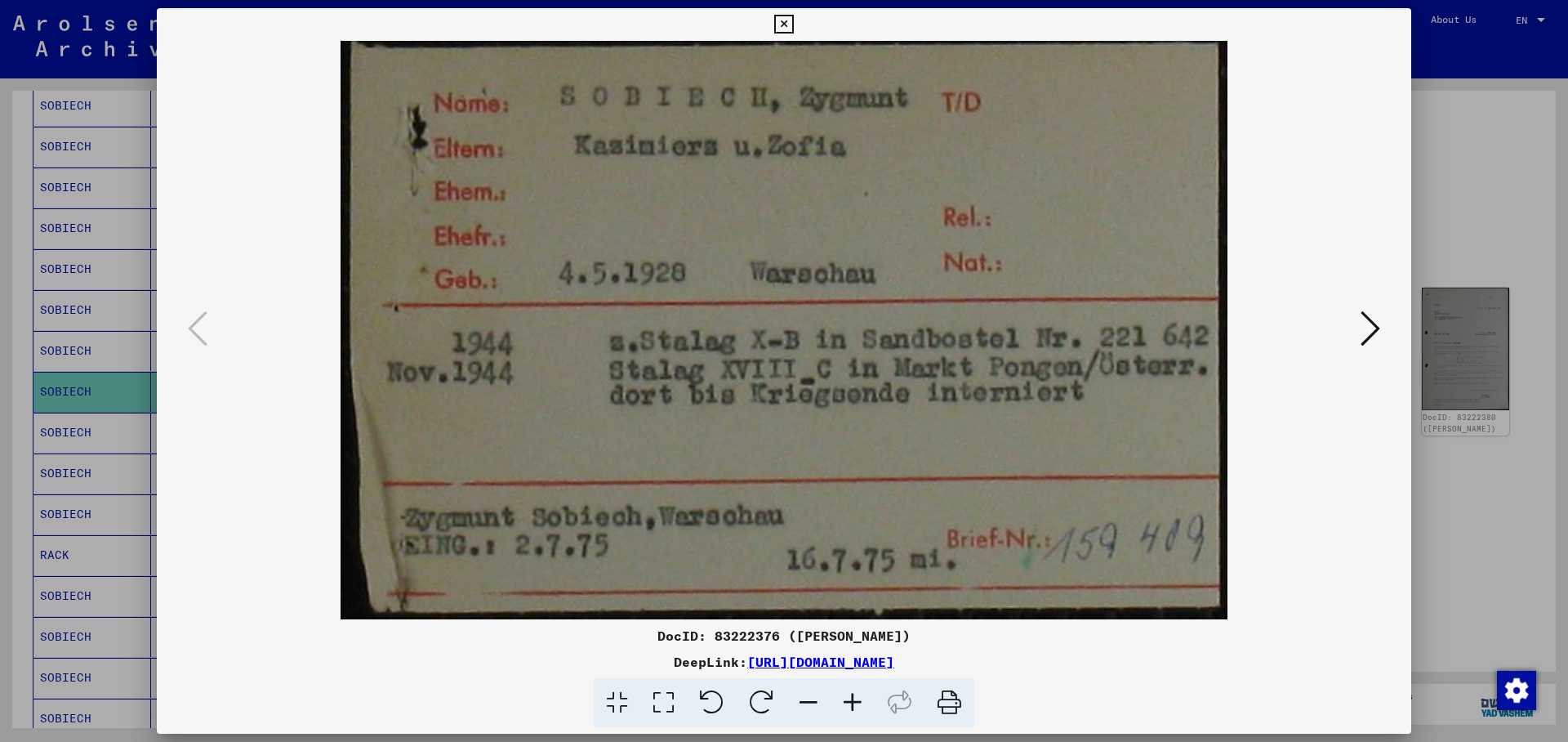
click at [1373, 330] on icon at bounding box center [1371, 329] width 20 height 40
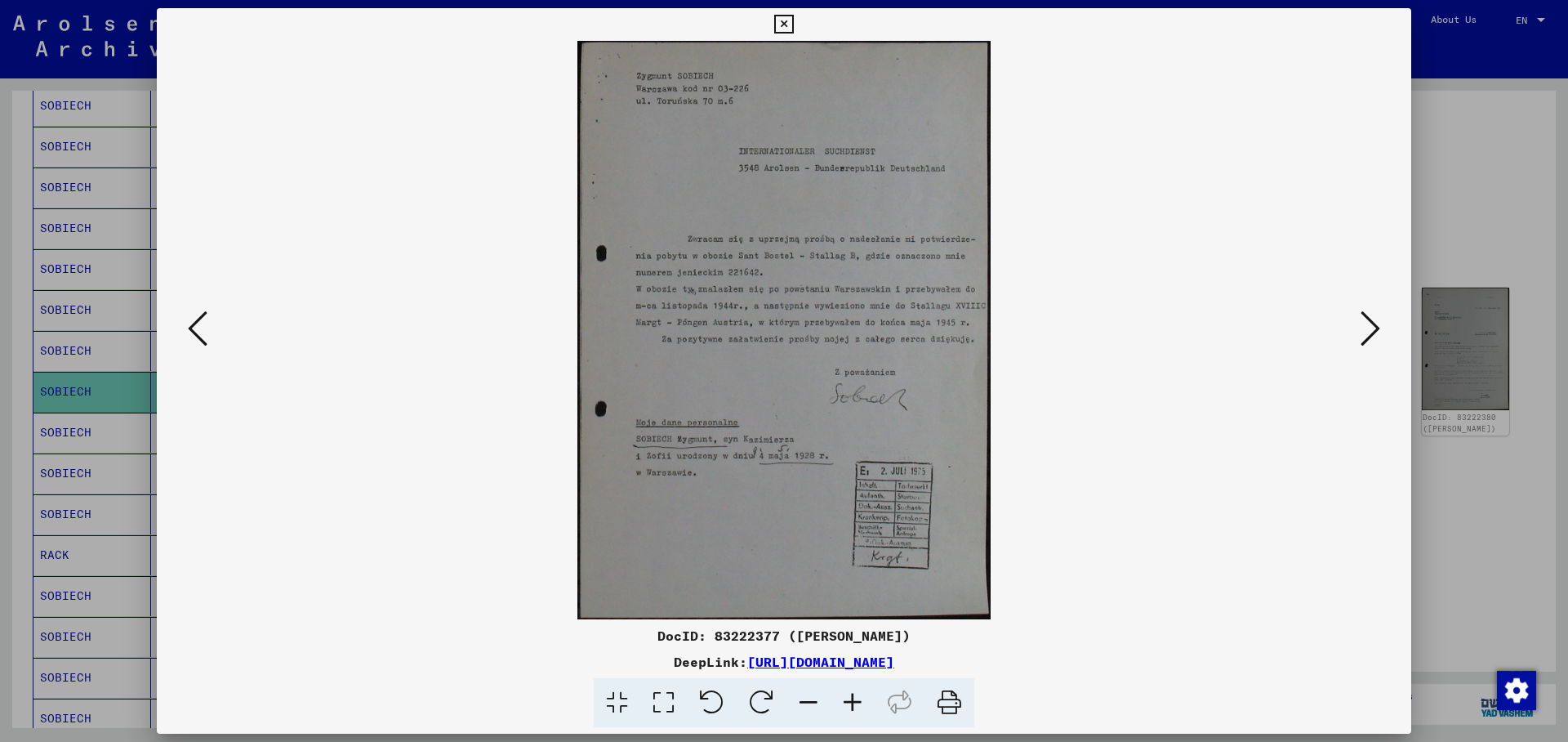
click at [1373, 330] on icon at bounding box center [1371, 329] width 20 height 40
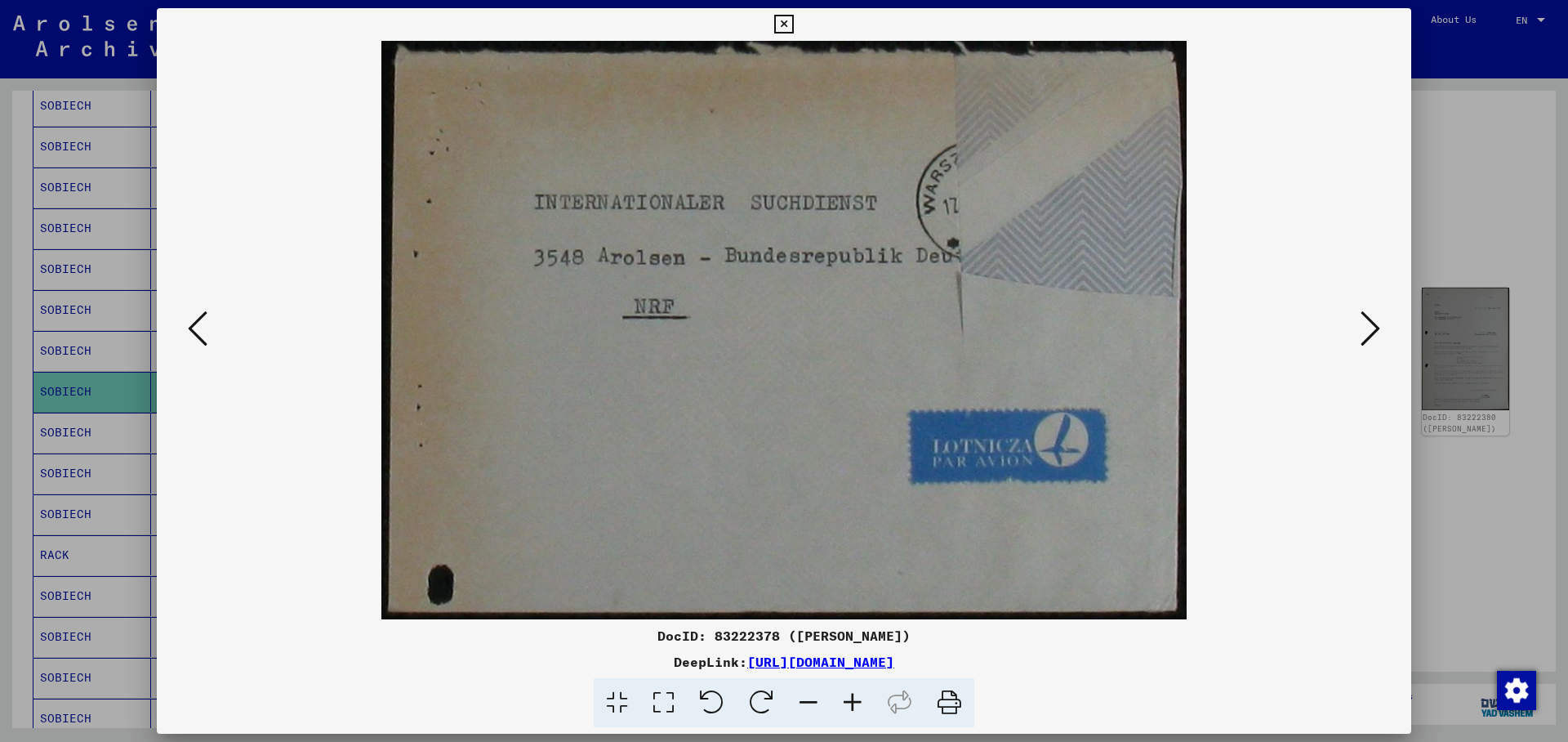
click at [793, 21] on icon at bounding box center [784, 24] width 19 height 20
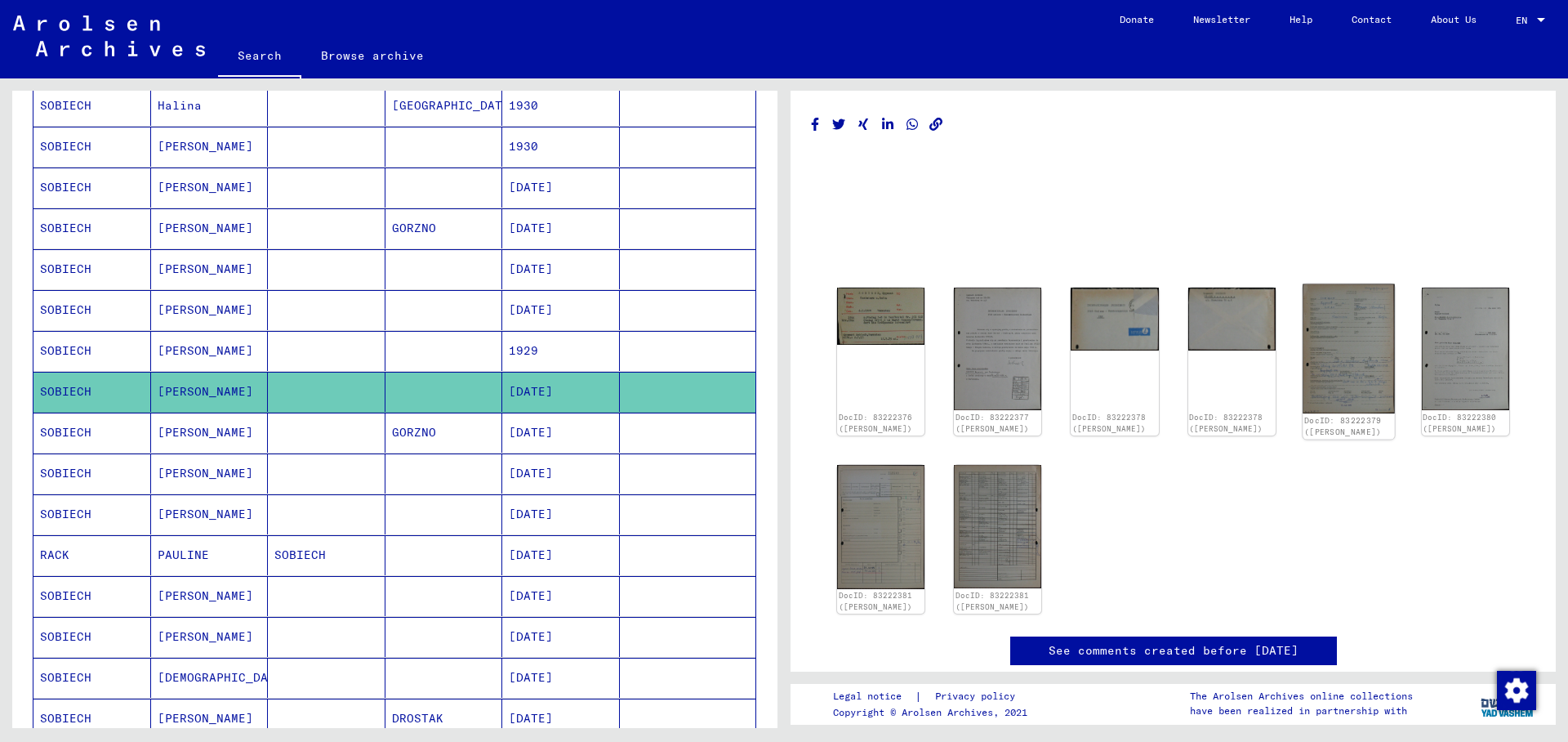
click at [1324, 322] on img at bounding box center [1349, 348] width 92 height 129
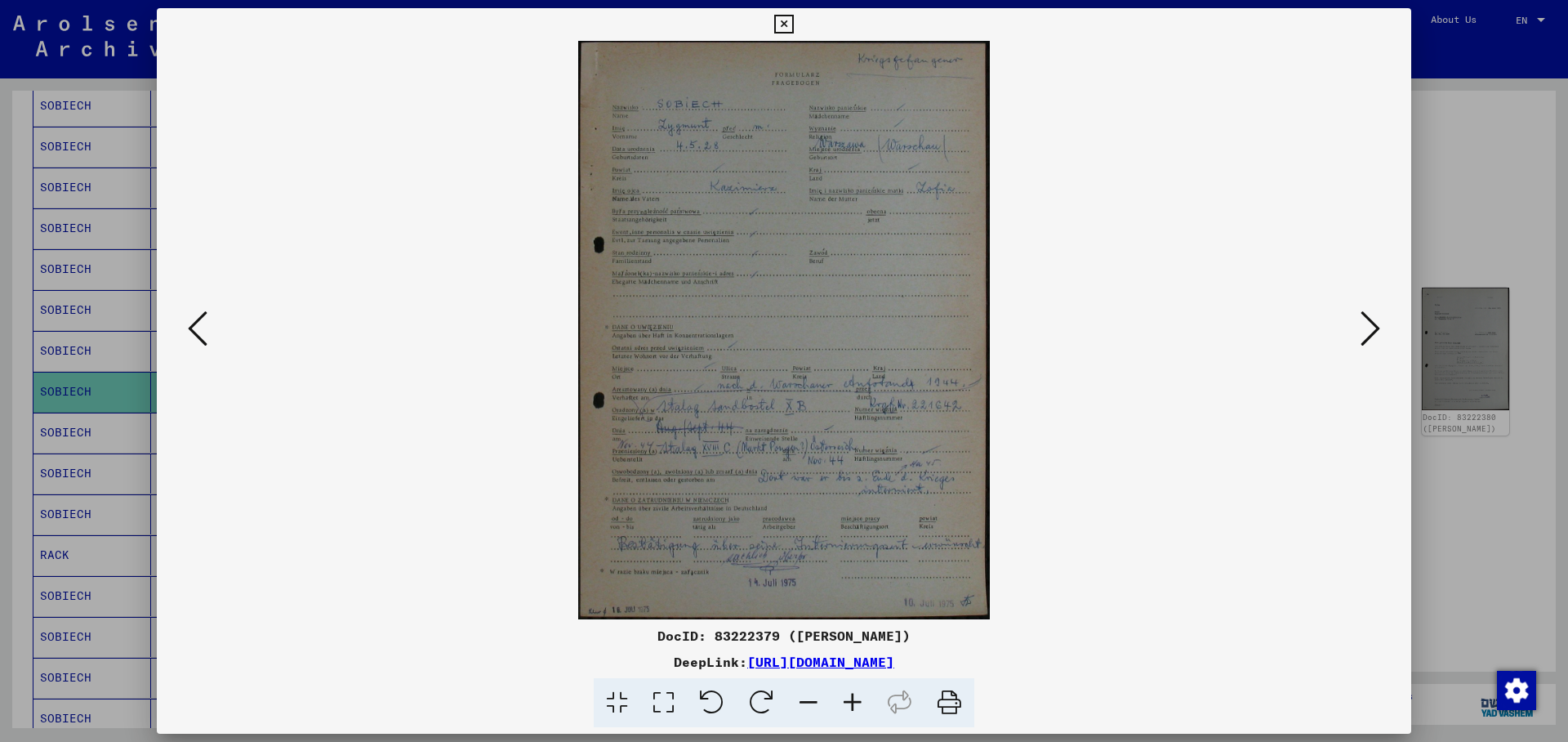
click at [793, 16] on icon at bounding box center [784, 24] width 19 height 20
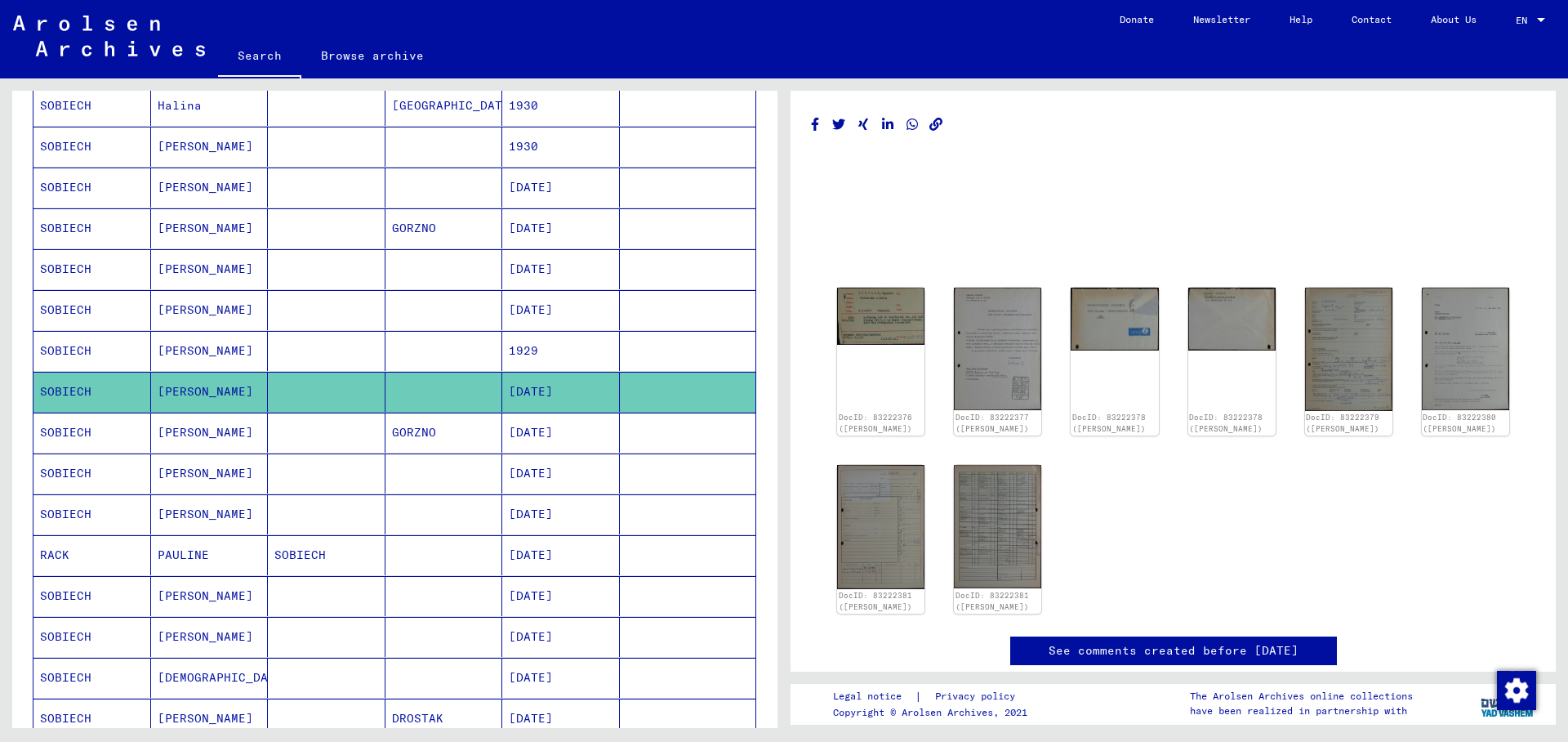
click at [195, 430] on mat-cell "[PERSON_NAME]" at bounding box center [210, 432] width 118 height 40
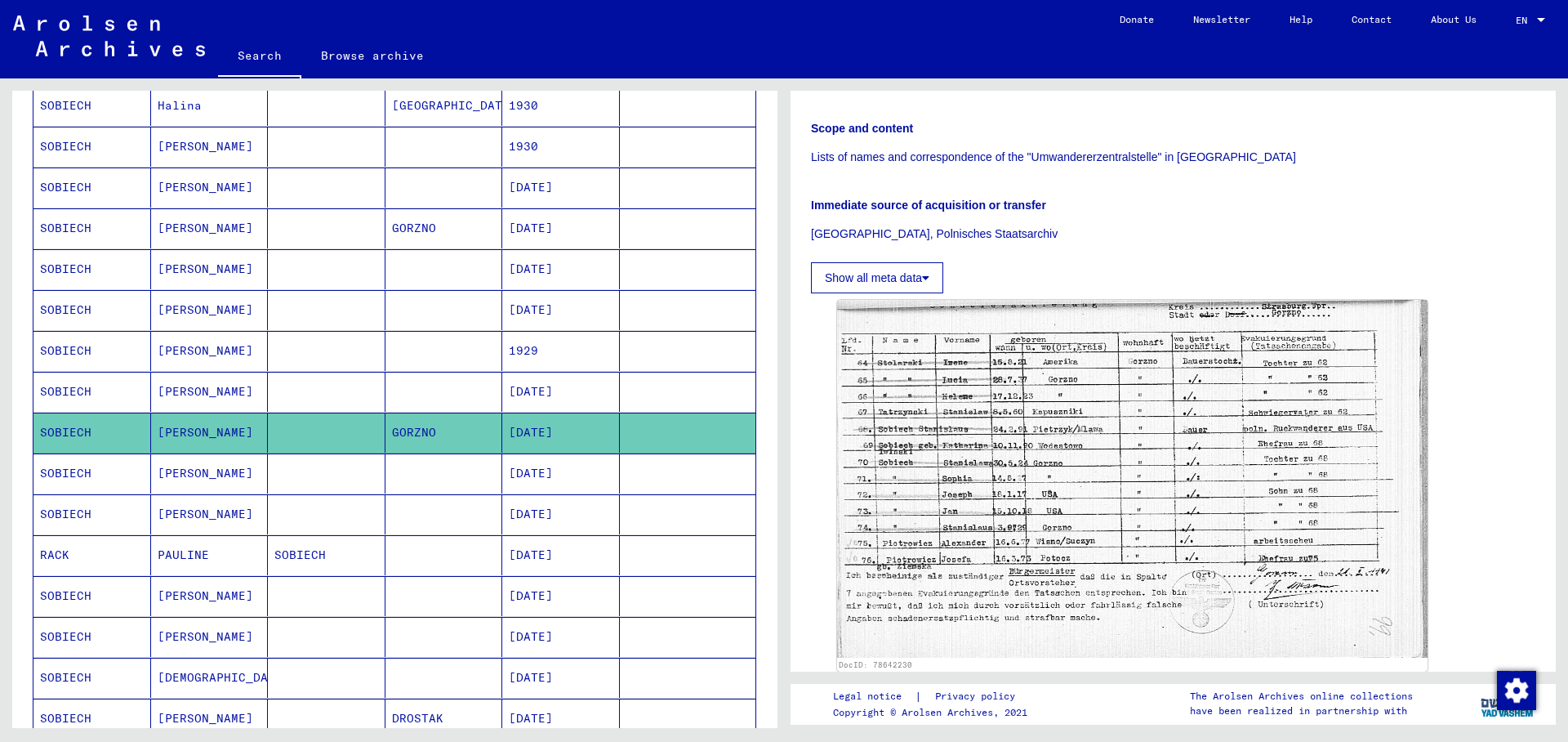
scroll to position [265, 0]
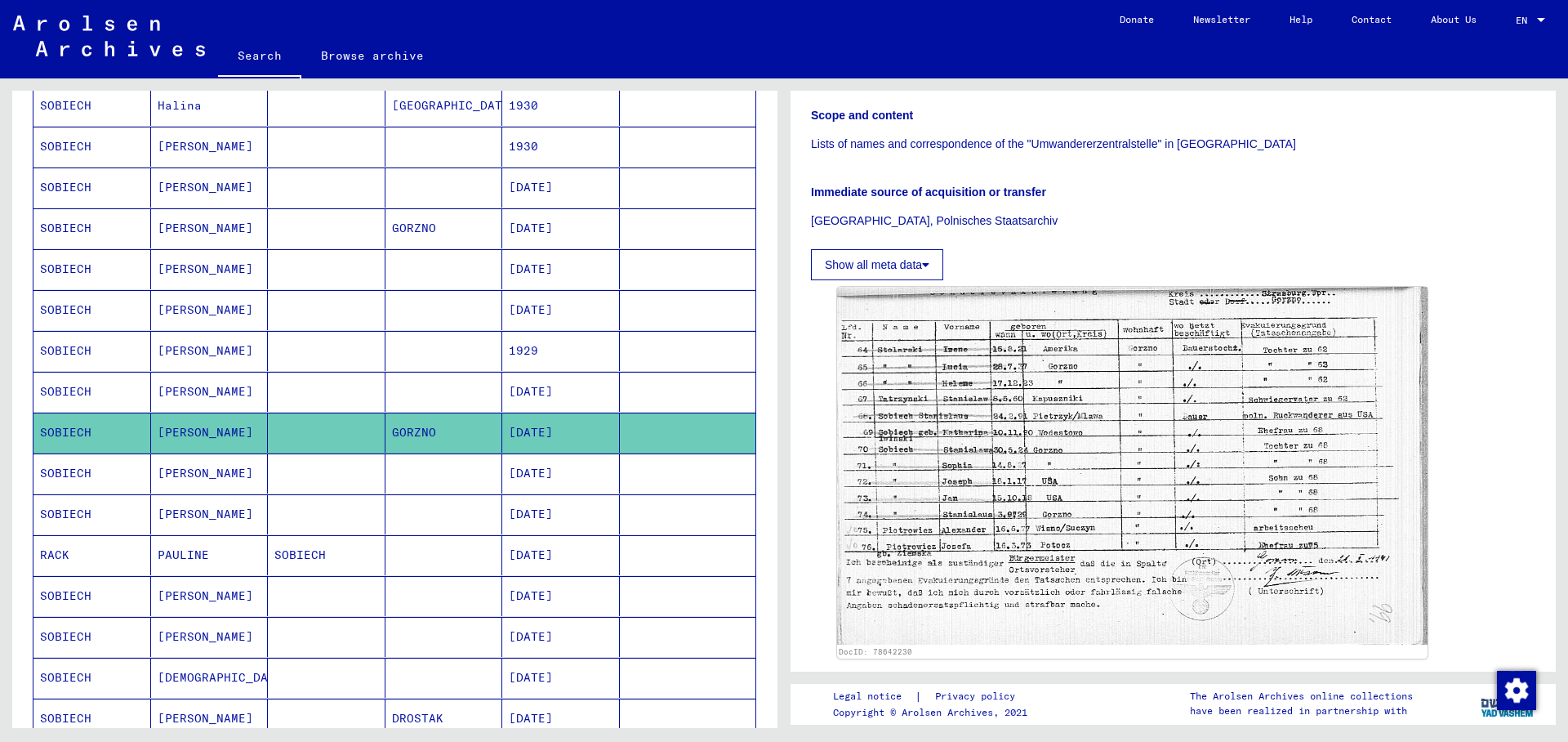
click at [531, 476] on mat-cell "[DATE]" at bounding box center [561, 473] width 118 height 40
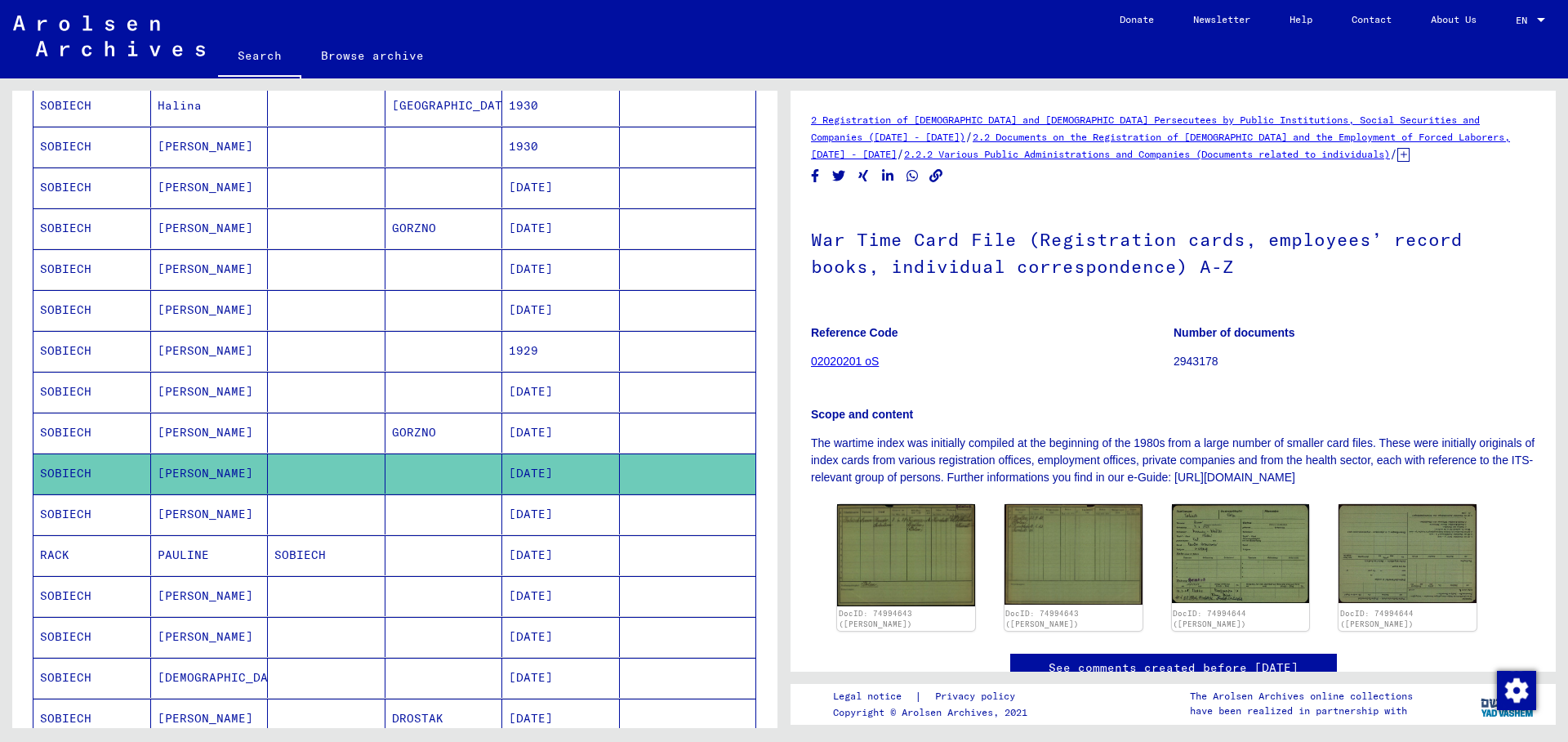
scroll to position [795, 0]
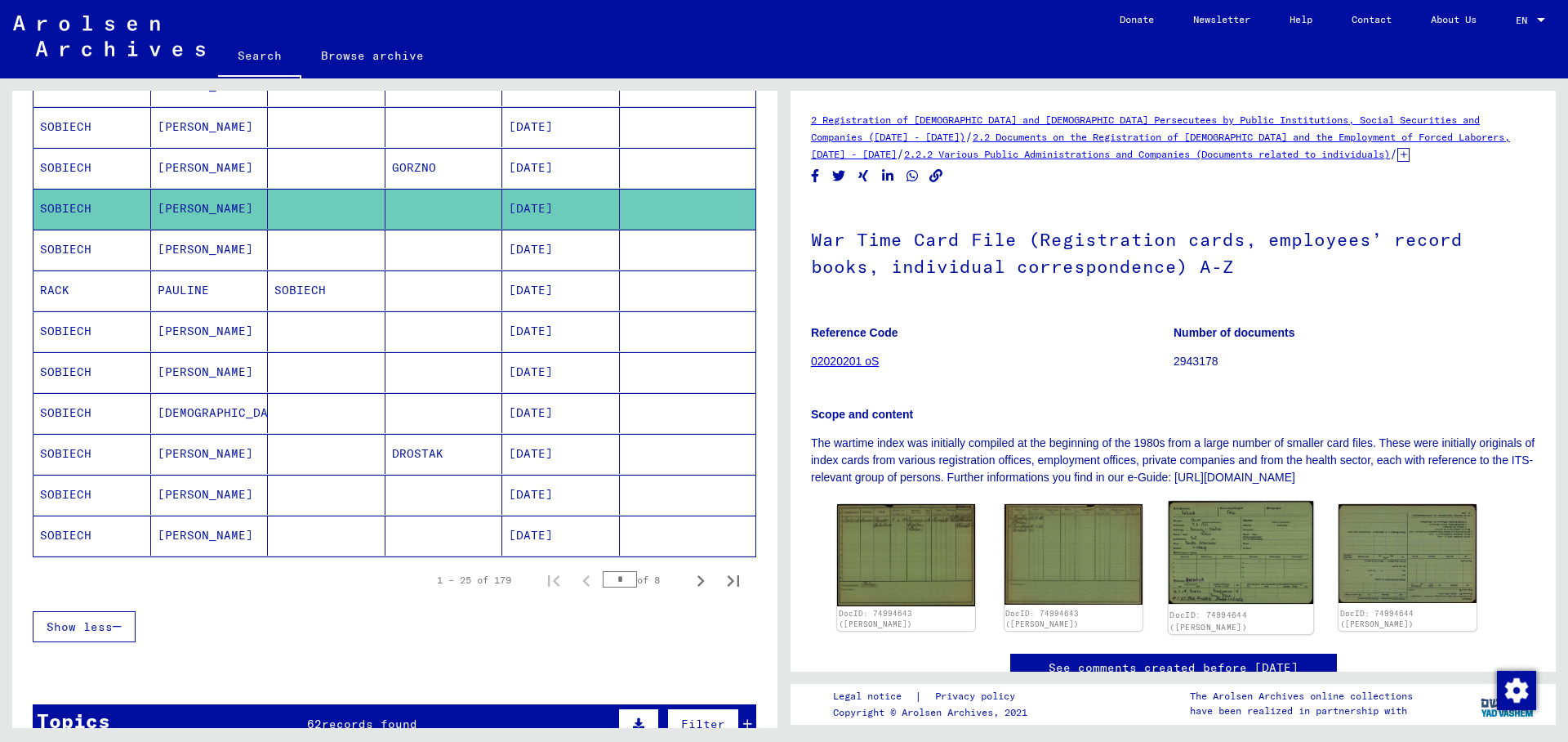
click at [1212, 529] on img at bounding box center [1240, 552] width 145 height 103
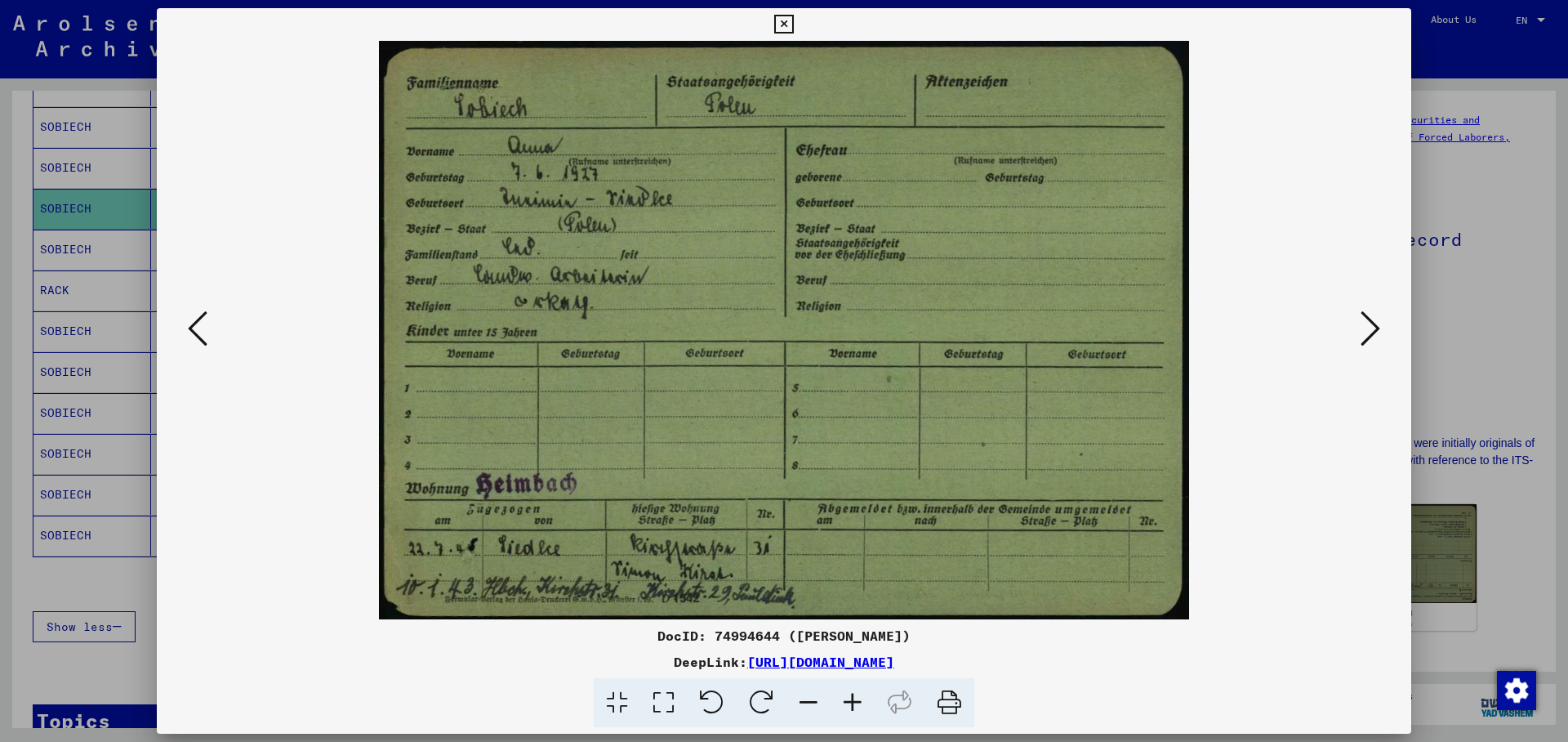
click at [793, 22] on icon at bounding box center [784, 24] width 19 height 20
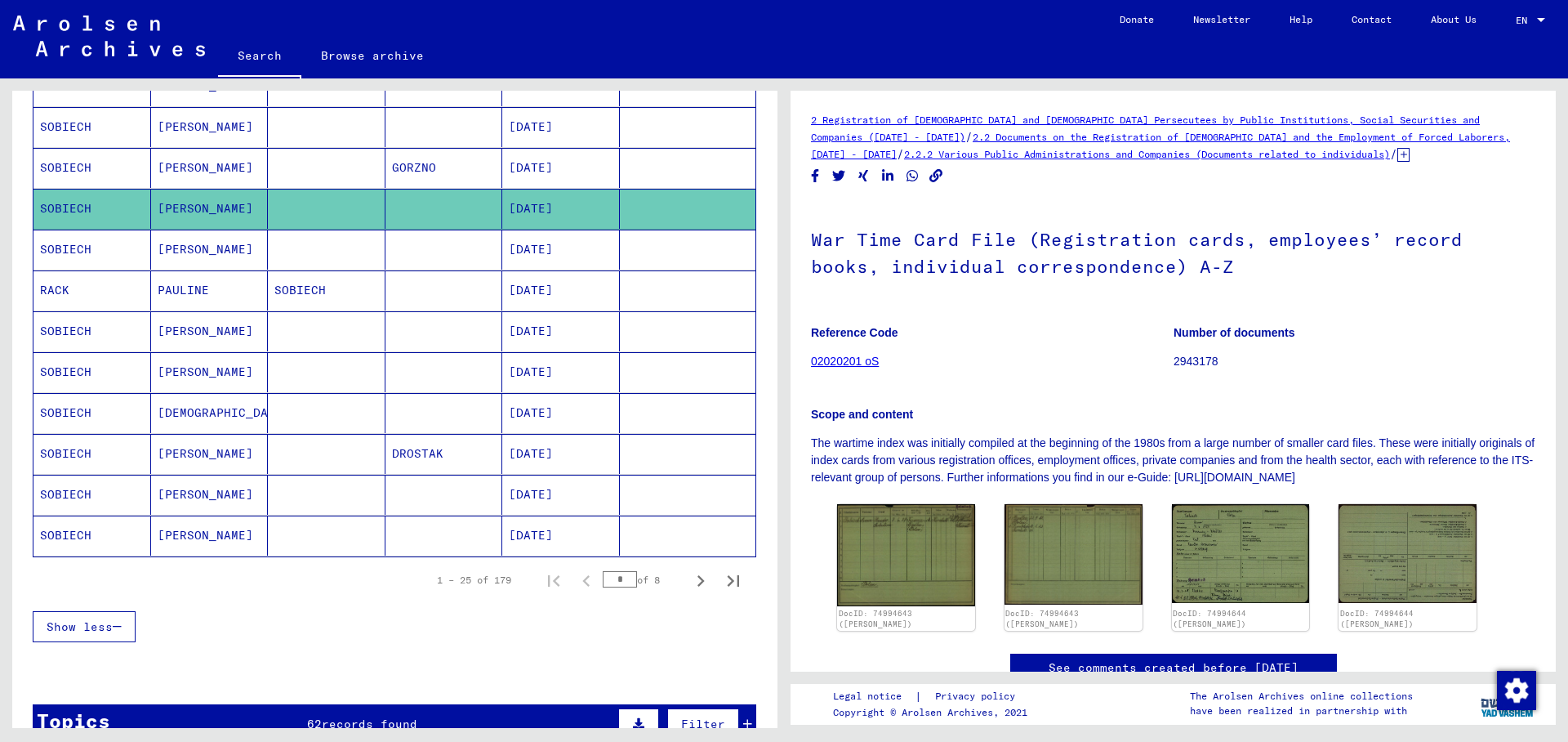
click at [165, 333] on mat-cell "[PERSON_NAME]" at bounding box center [210, 331] width 118 height 40
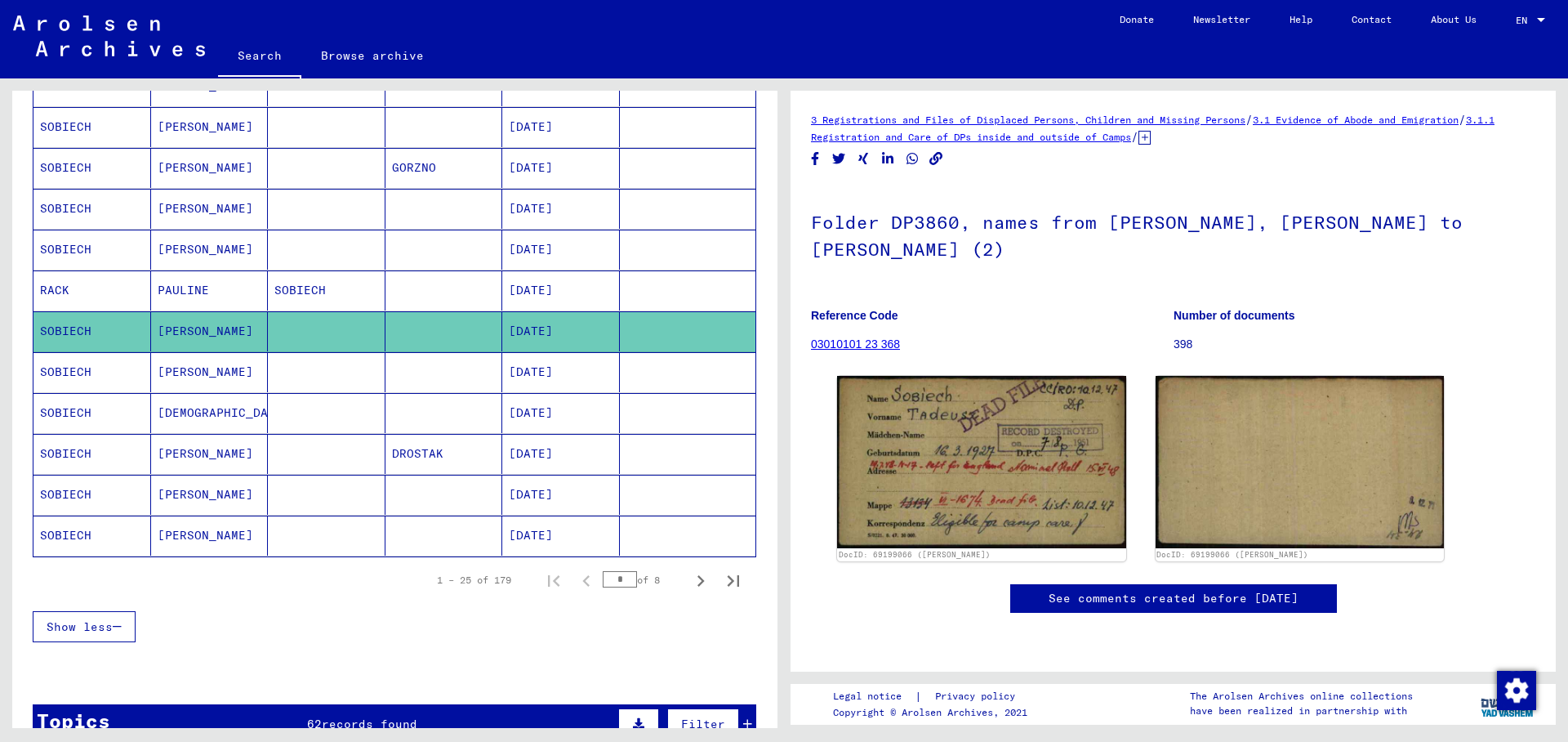
click at [165, 376] on mat-cell "[PERSON_NAME]" at bounding box center [210, 372] width 118 height 40
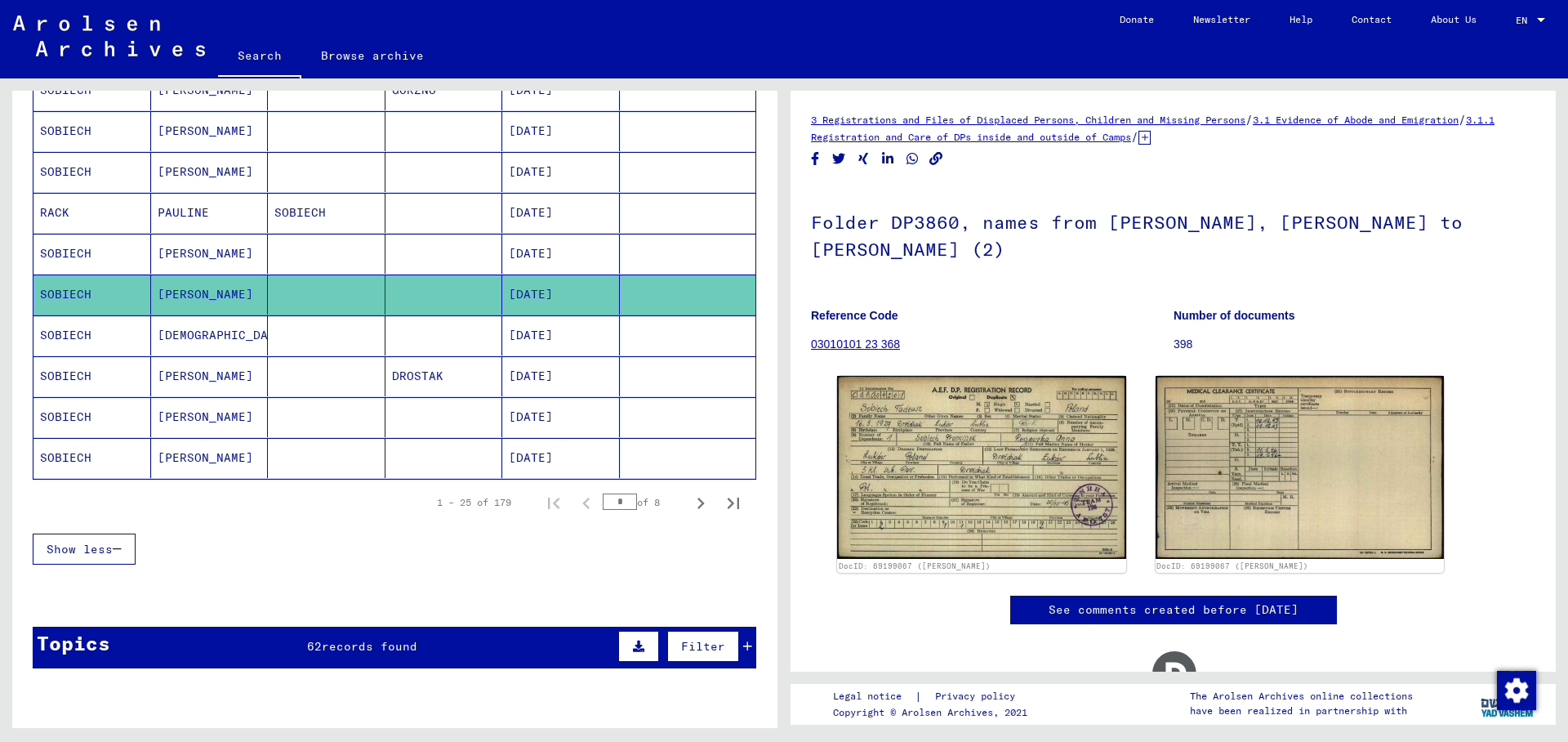
scroll to position [883, 0]
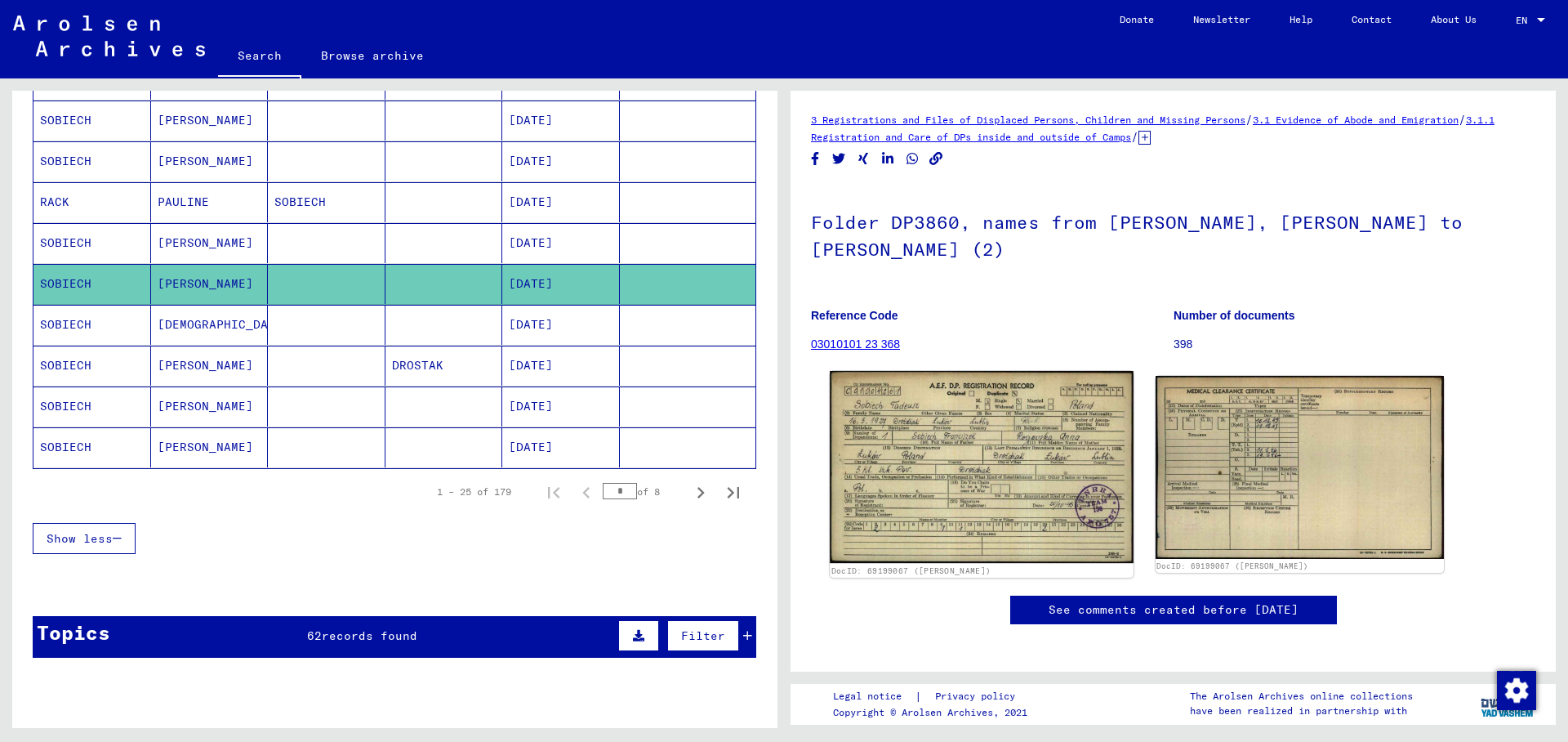
click at [991, 439] on img at bounding box center [981, 466] width 303 height 192
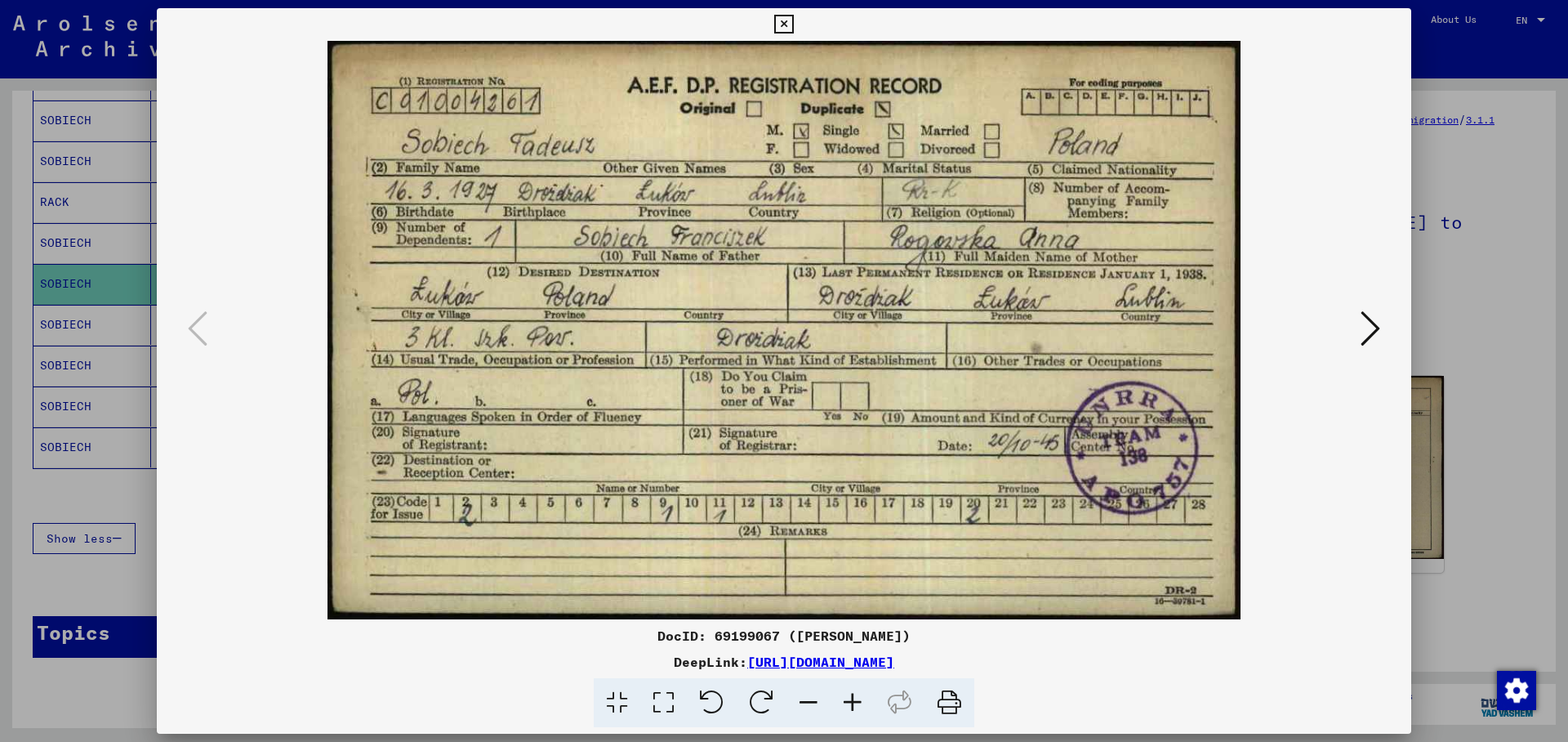
drag, startPoint x: 1399, startPoint y: 16, endPoint x: 751, endPoint y: 452, distance: 781.0
click at [793, 16] on icon at bounding box center [784, 24] width 19 height 20
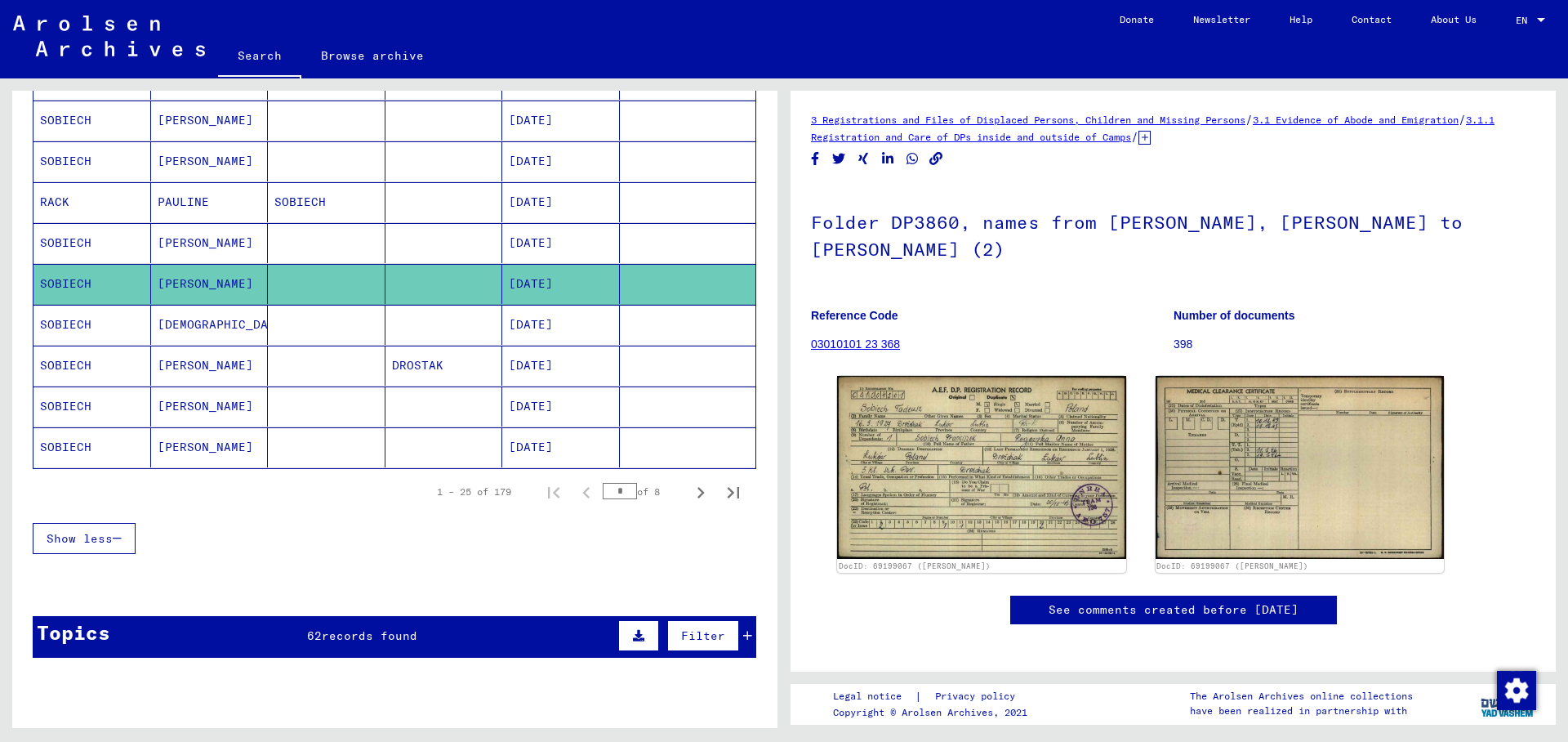
click at [170, 405] on mat-cell "[PERSON_NAME]" at bounding box center [210, 406] width 118 height 40
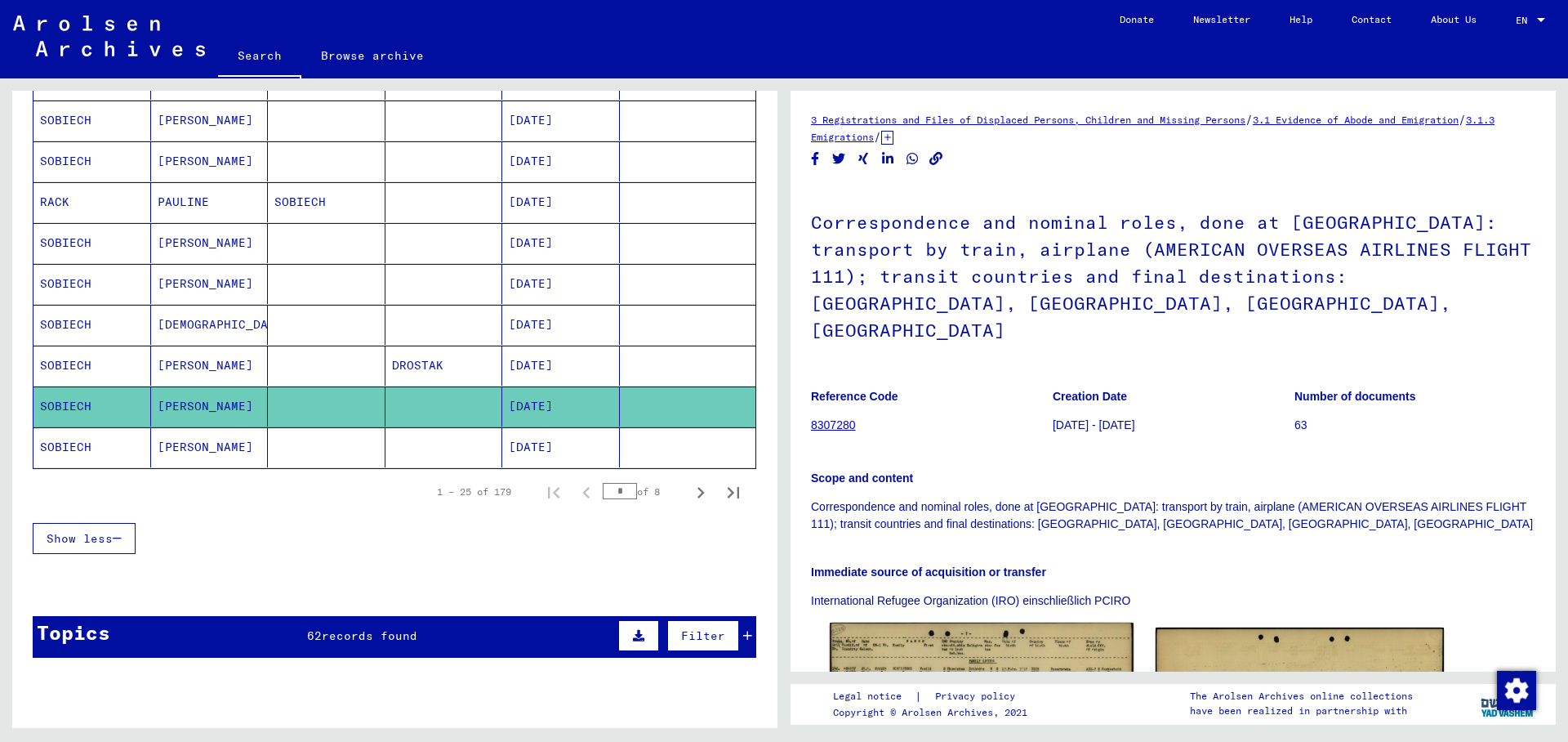
scroll to position [250, 0]
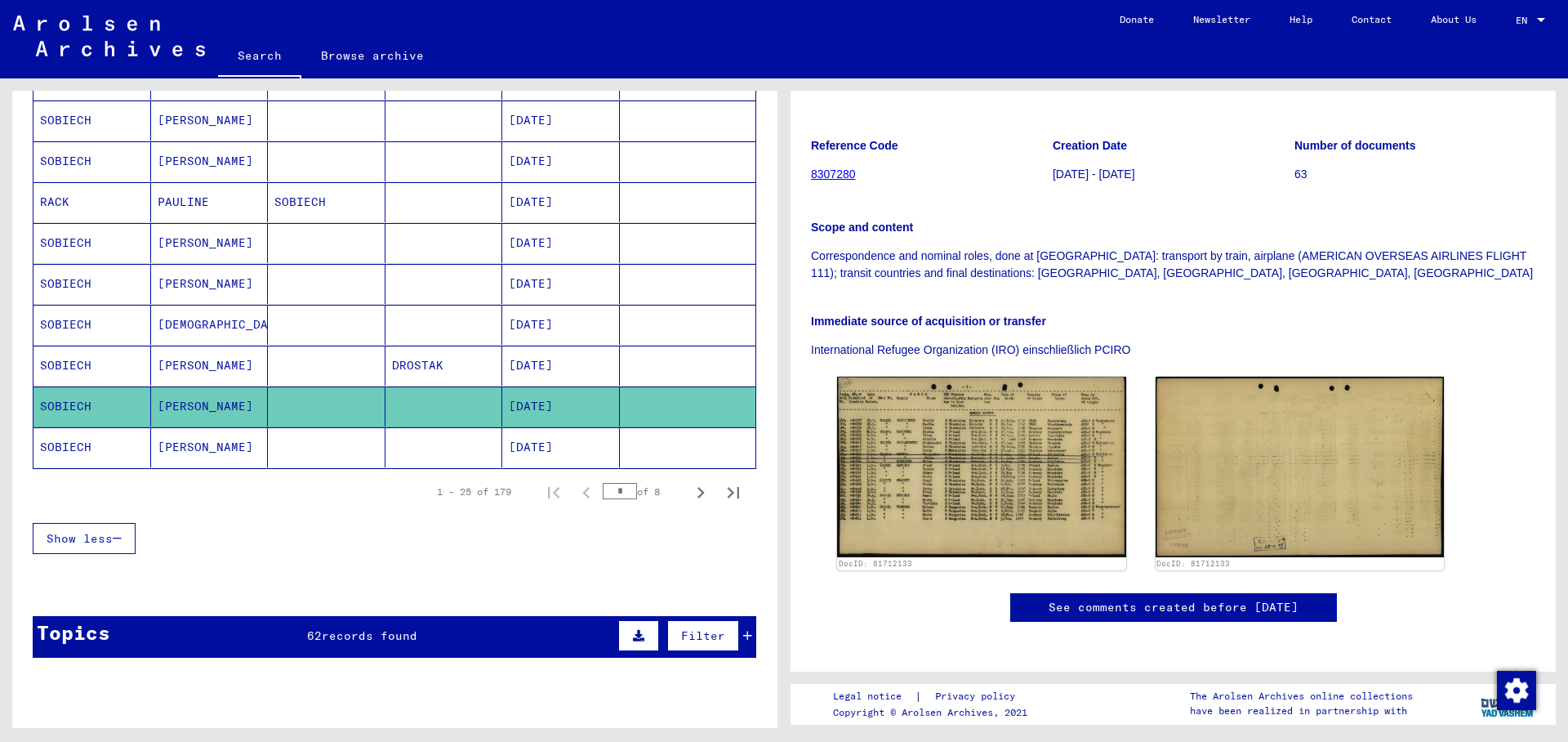
click at [527, 435] on mat-cell "[DATE]" at bounding box center [561, 447] width 118 height 40
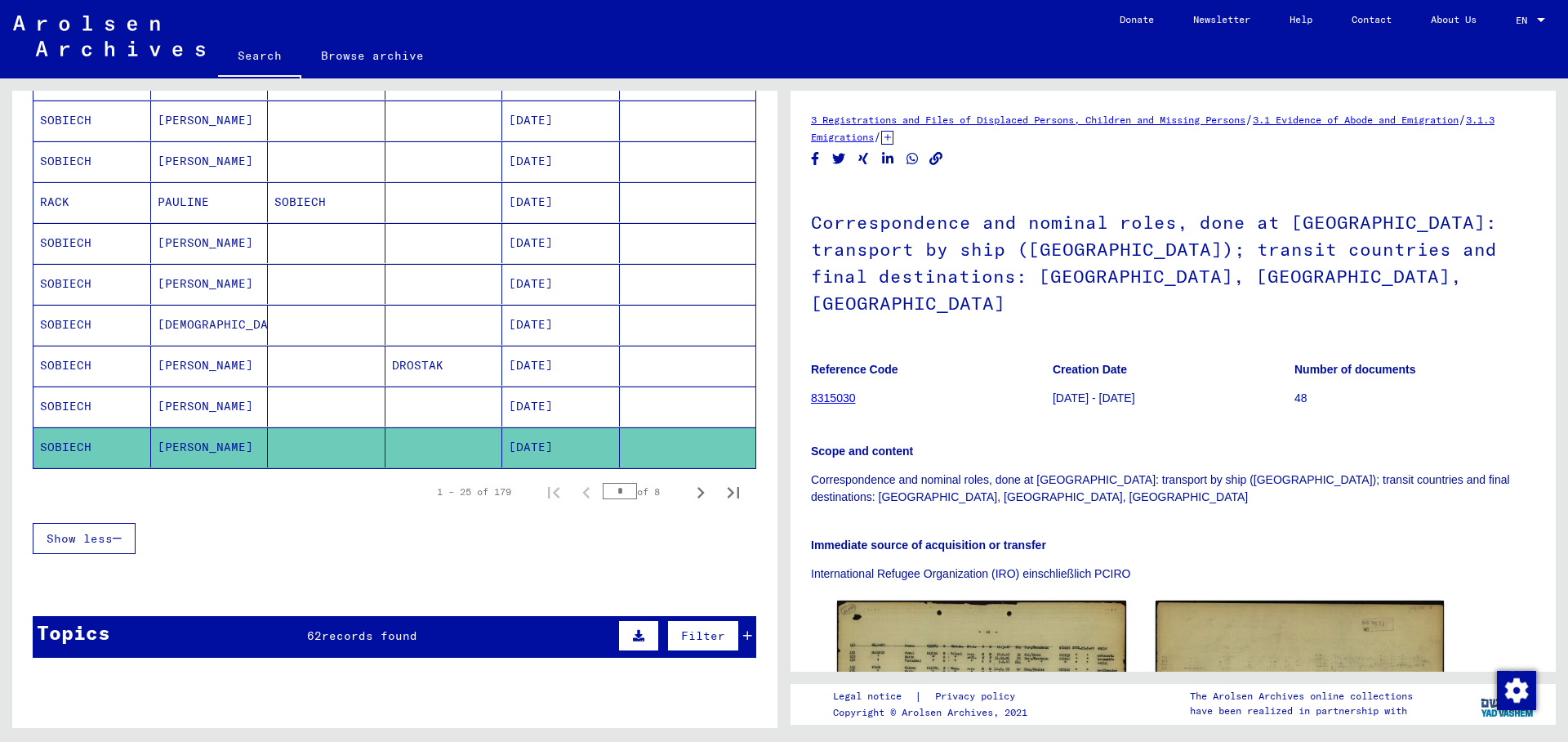
scroll to position [176, 0]
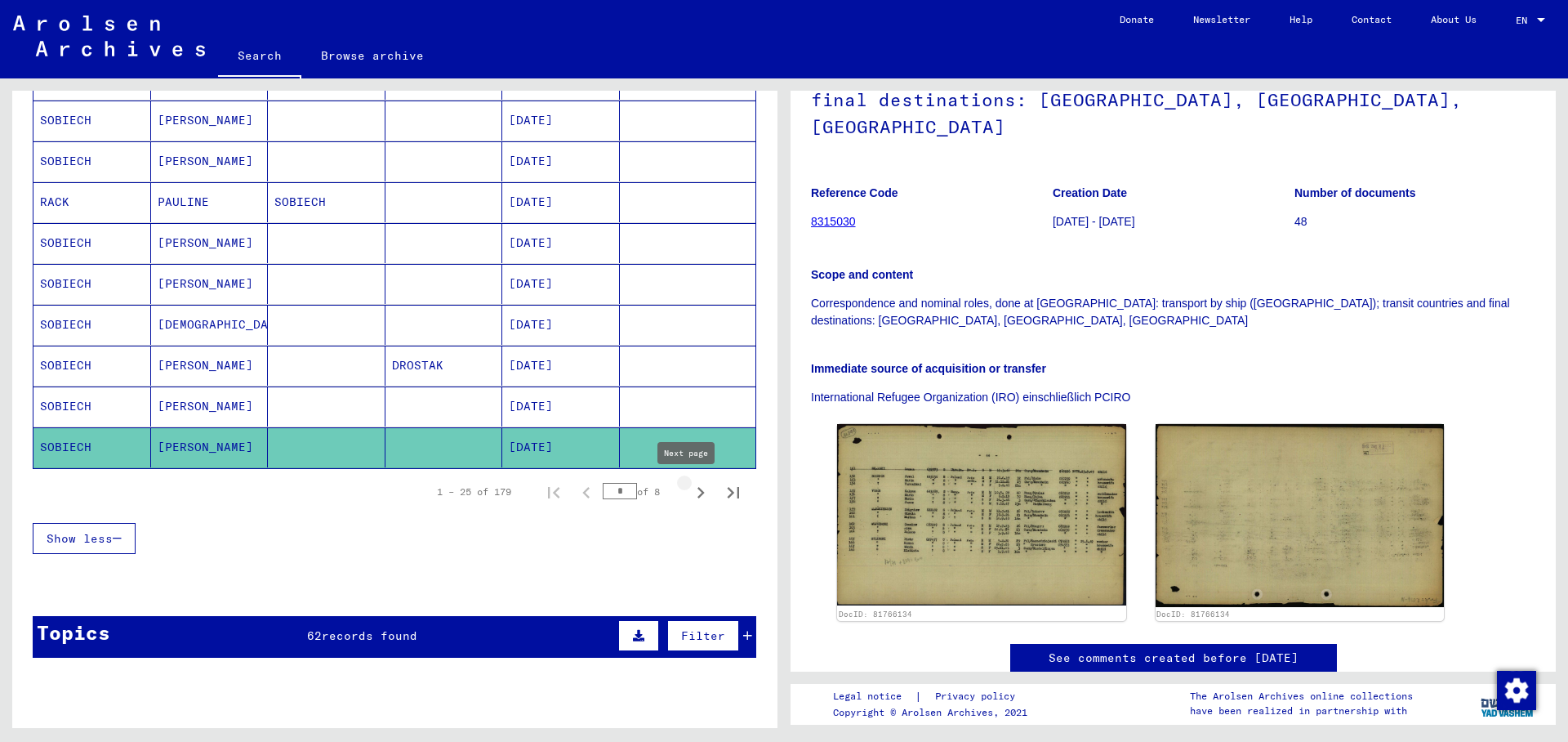
click at [698, 489] on icon "Next page" at bounding box center [702, 493] width 7 height 12
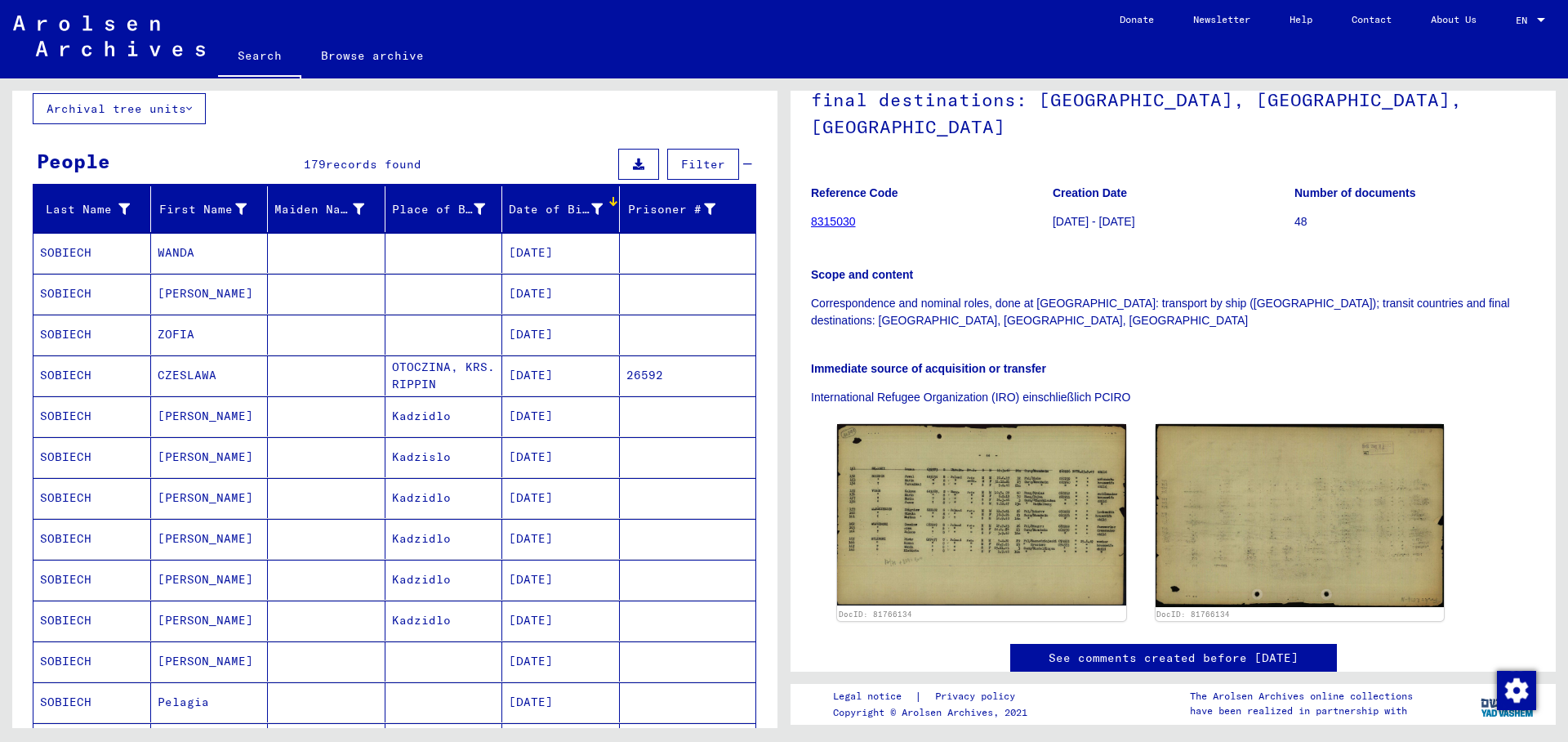
scroll to position [90, 0]
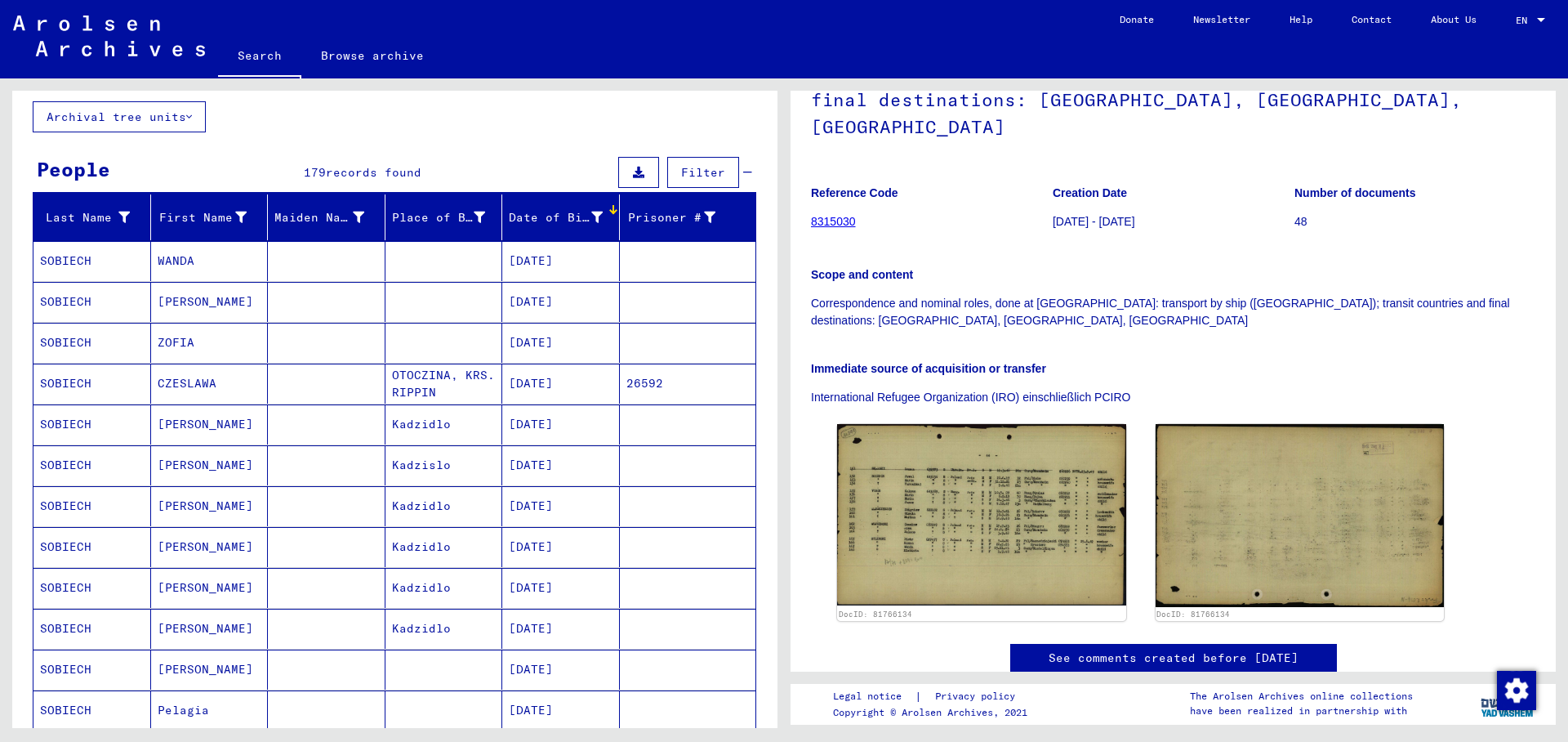
click at [544, 258] on mat-cell "[DATE]" at bounding box center [561, 261] width 118 height 40
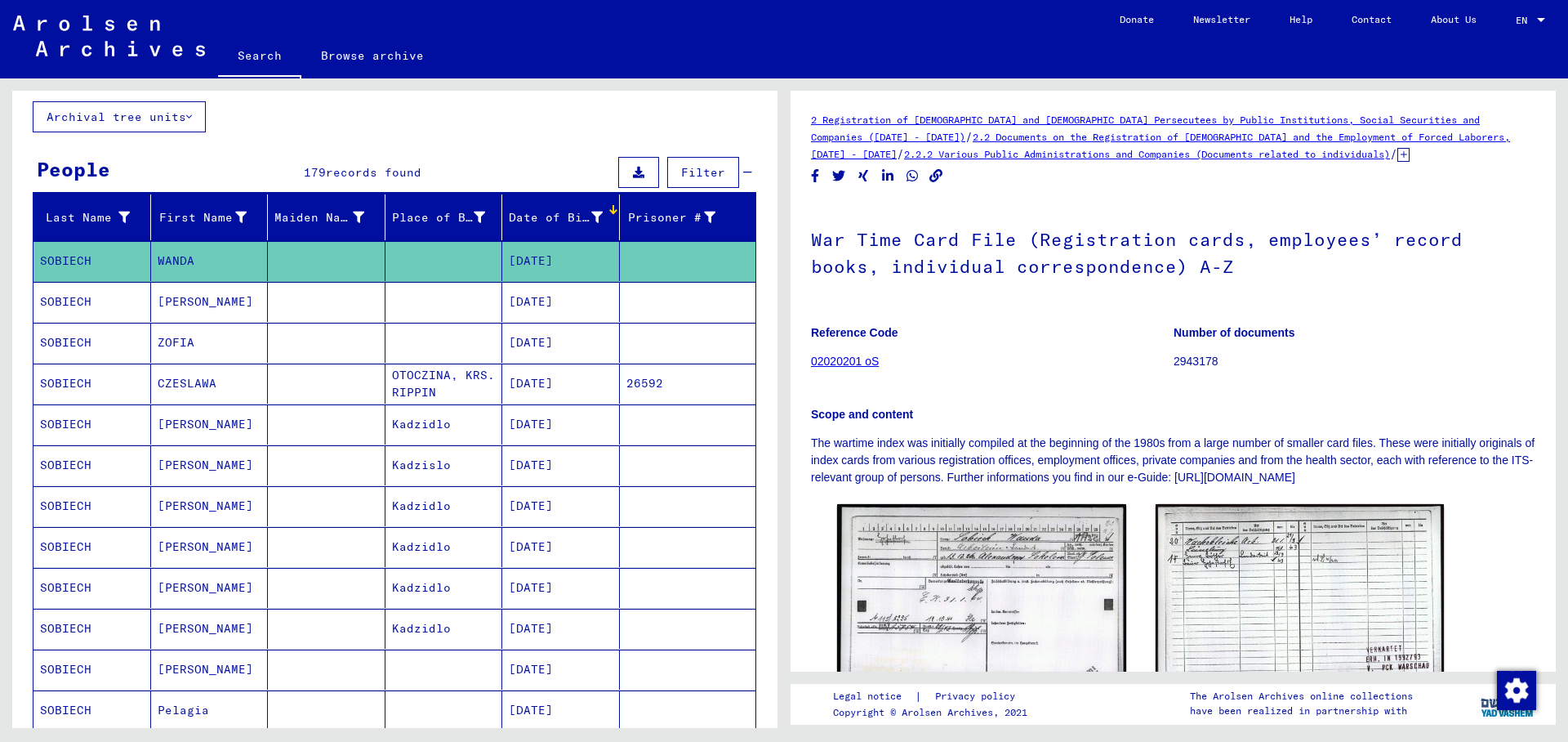
scroll to position [176, 0]
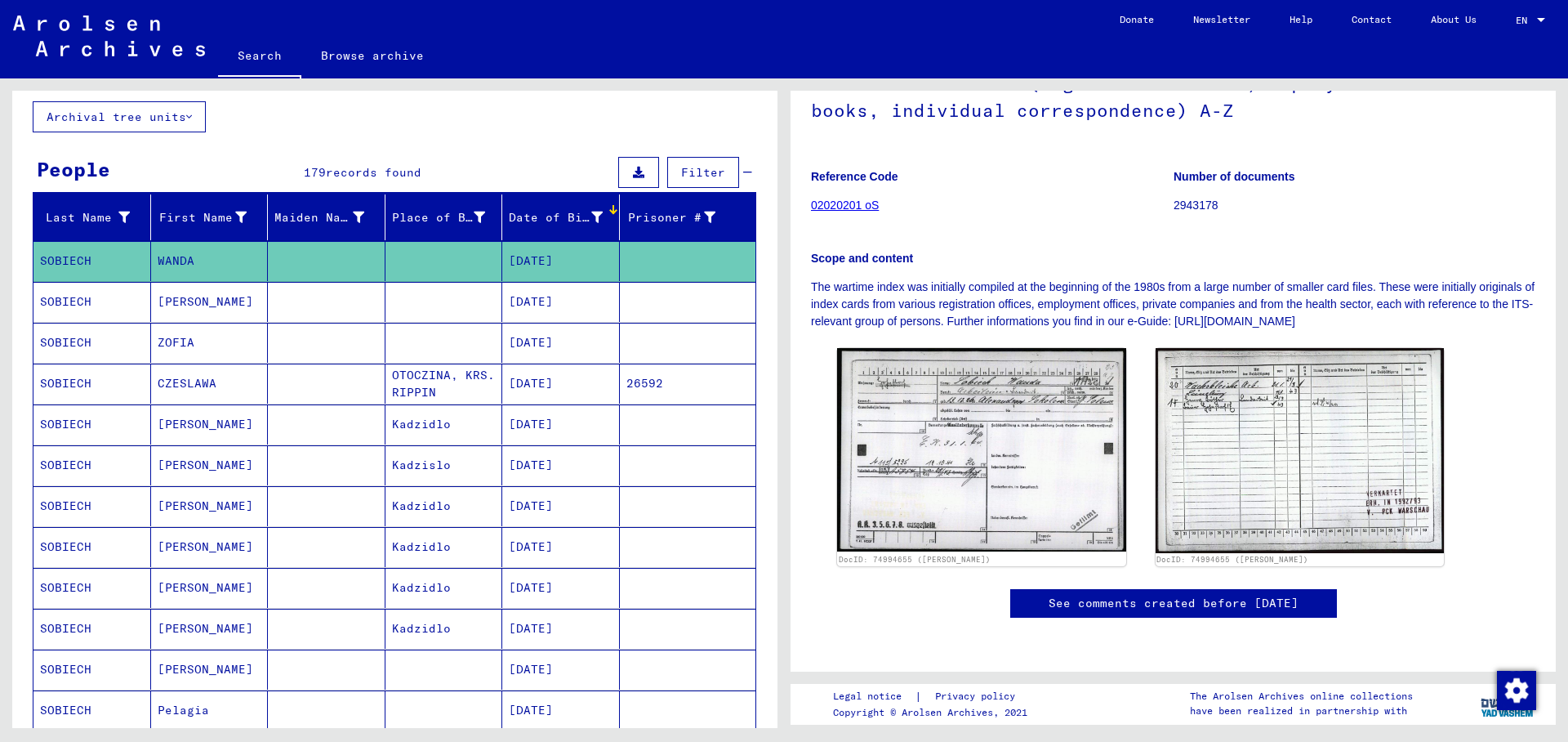
click at [637, 300] on mat-cell at bounding box center [687, 302] width 136 height 40
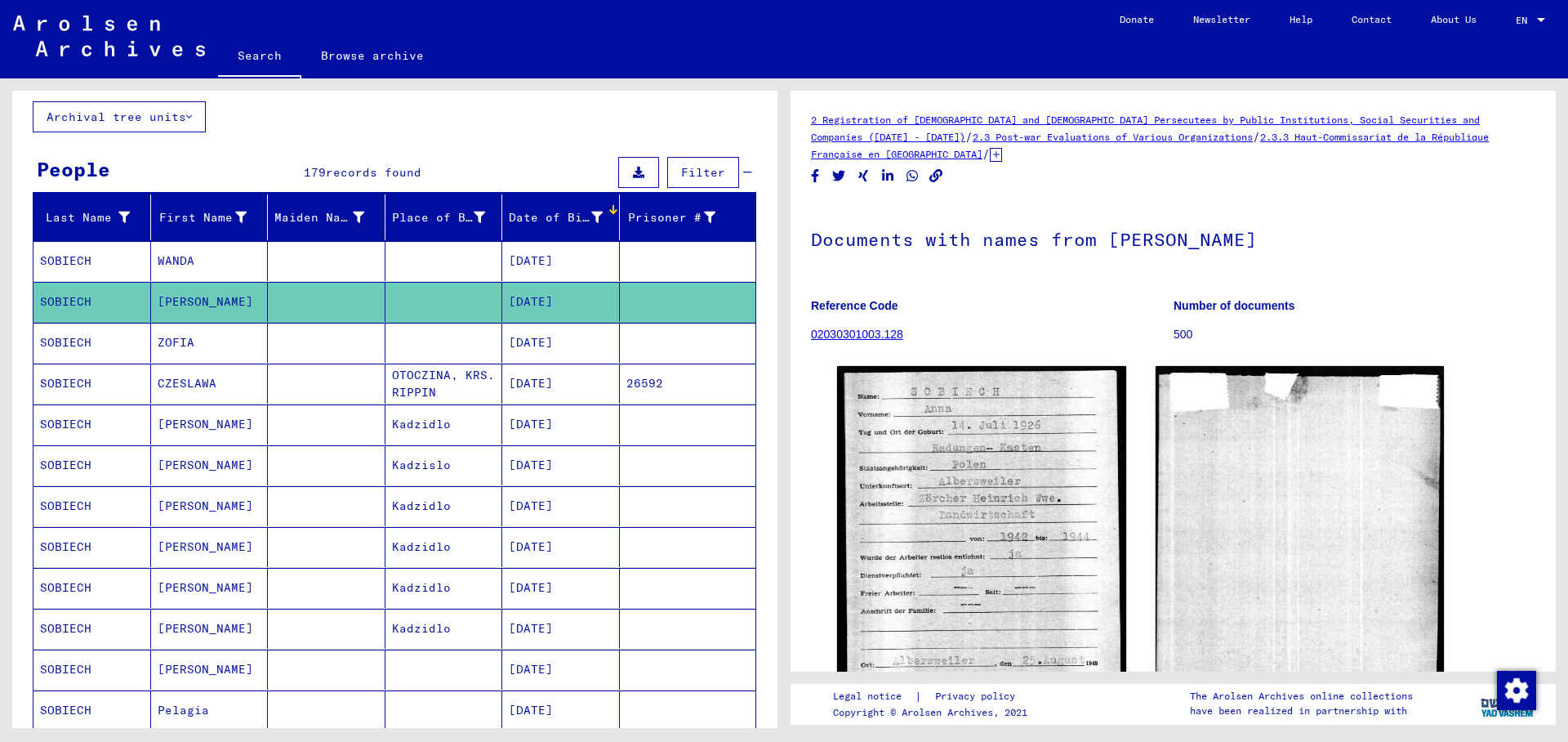
click at [654, 339] on mat-cell at bounding box center [687, 342] width 136 height 40
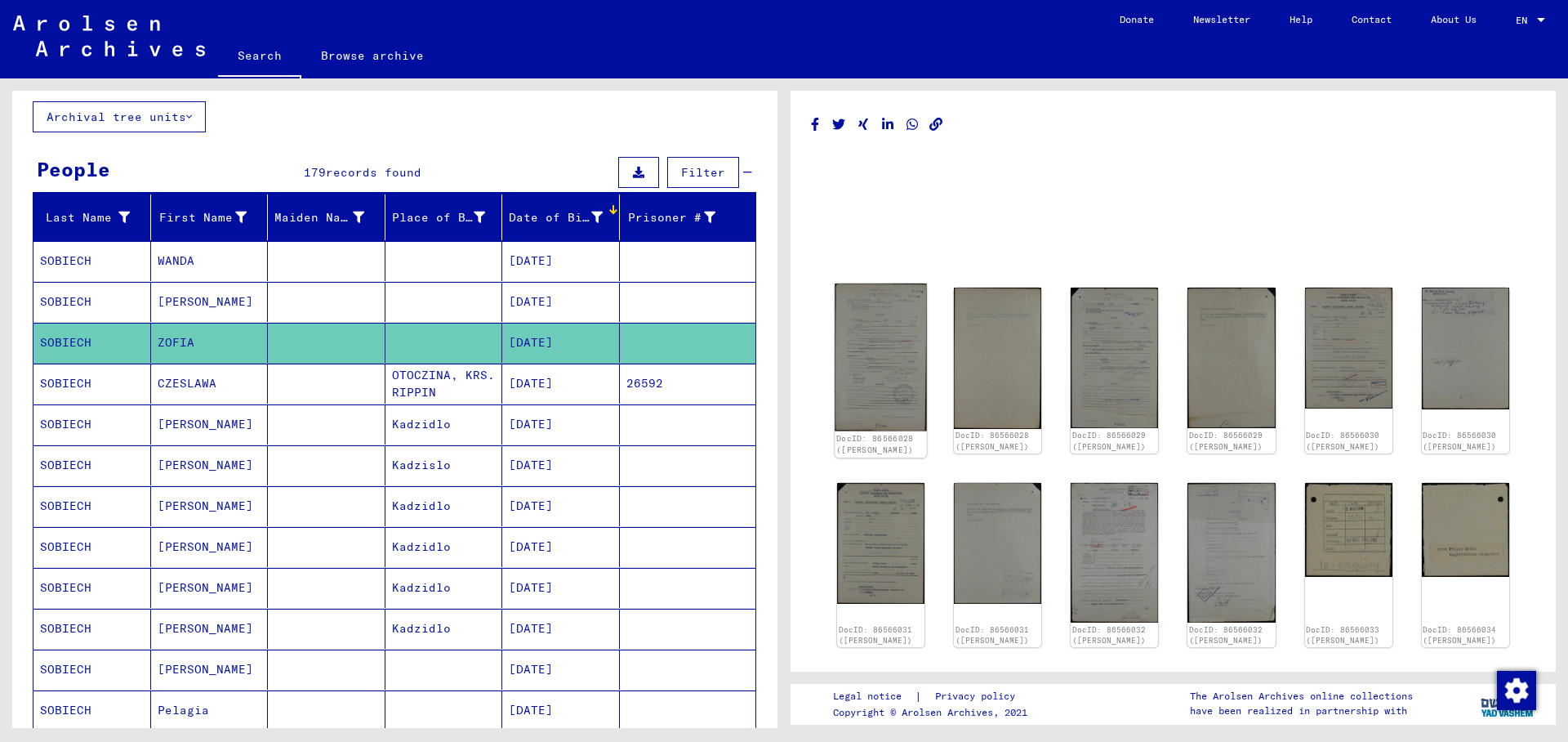
click at [889, 338] on img at bounding box center [881, 357] width 92 height 147
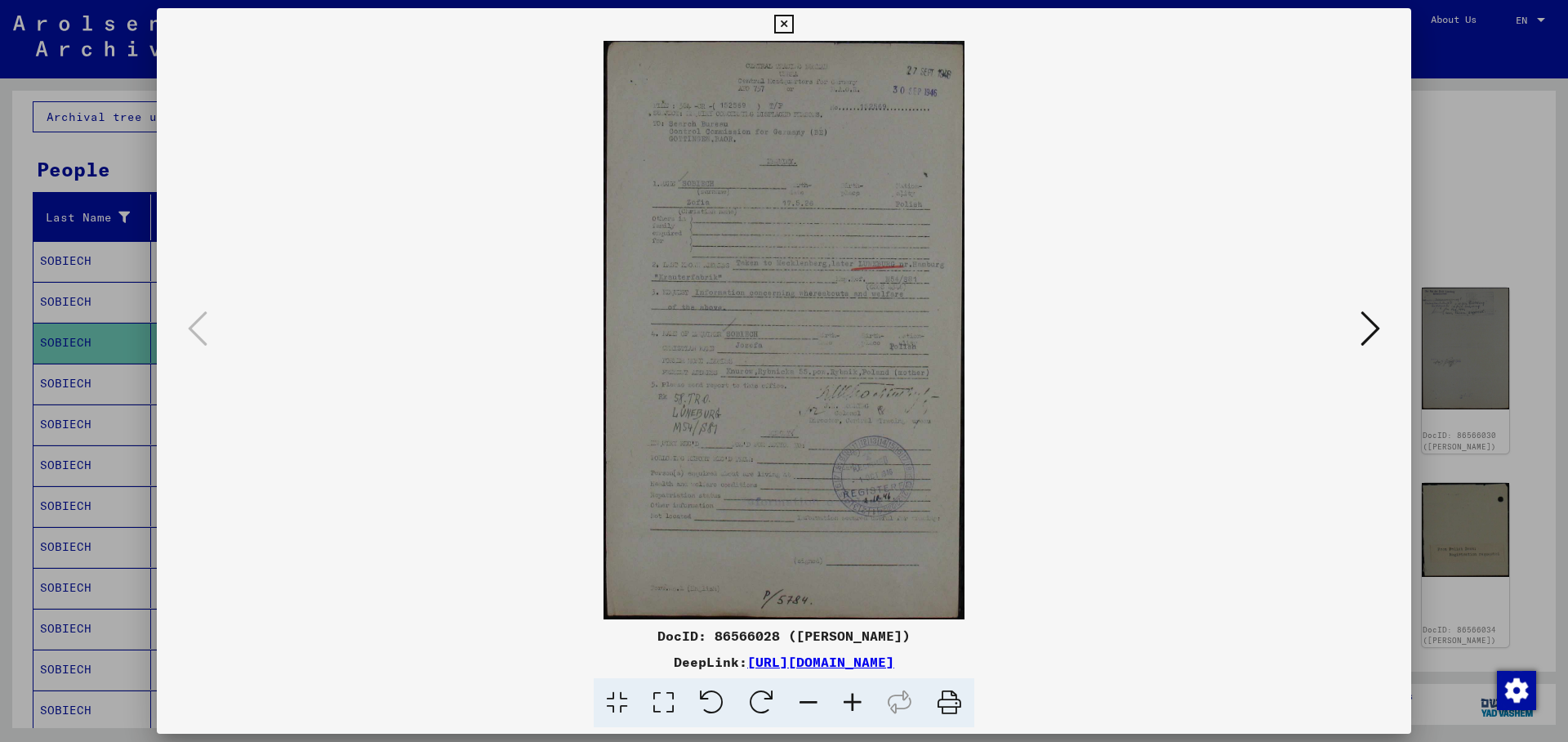
click at [1372, 327] on icon at bounding box center [1371, 329] width 20 height 40
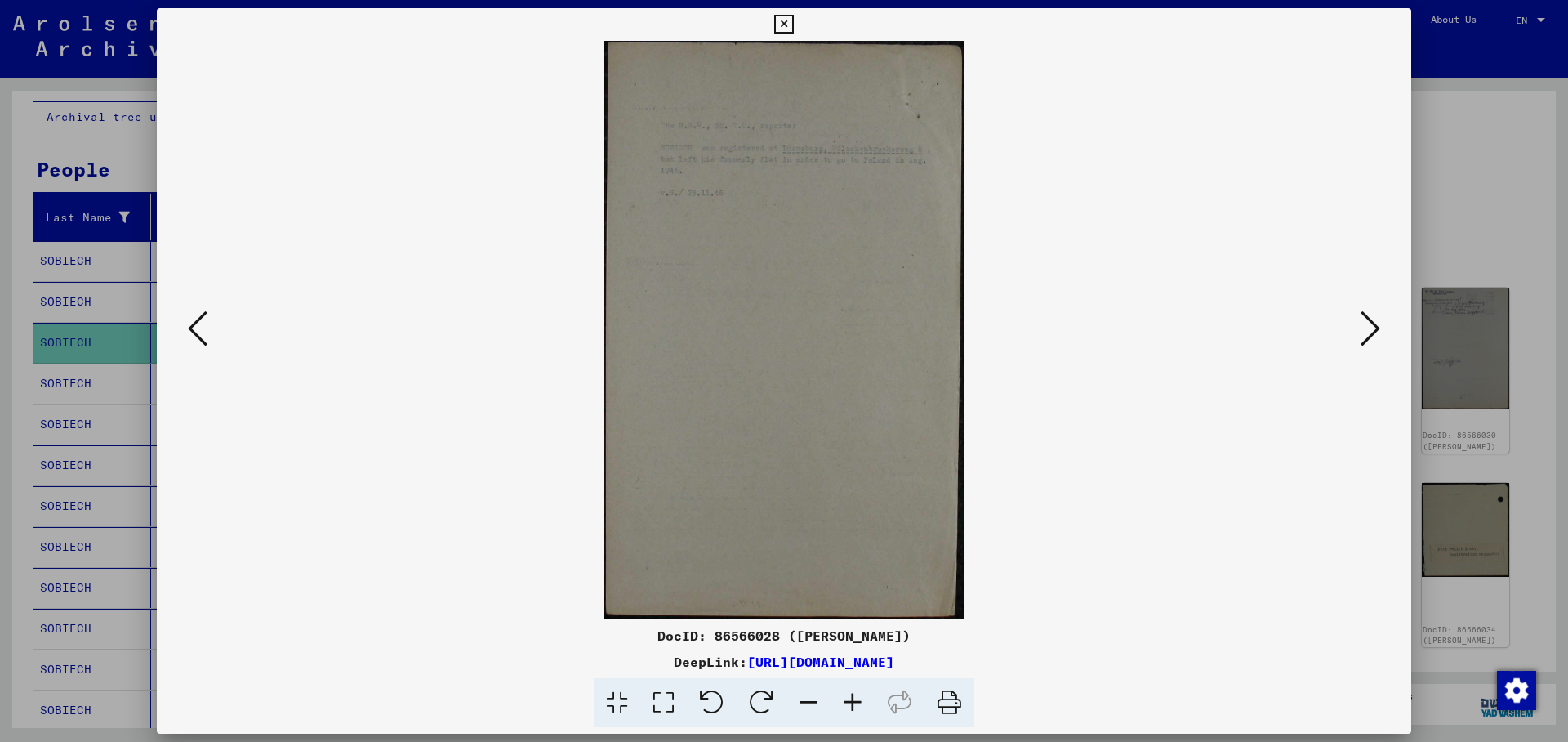
click at [1372, 327] on icon at bounding box center [1371, 329] width 20 height 40
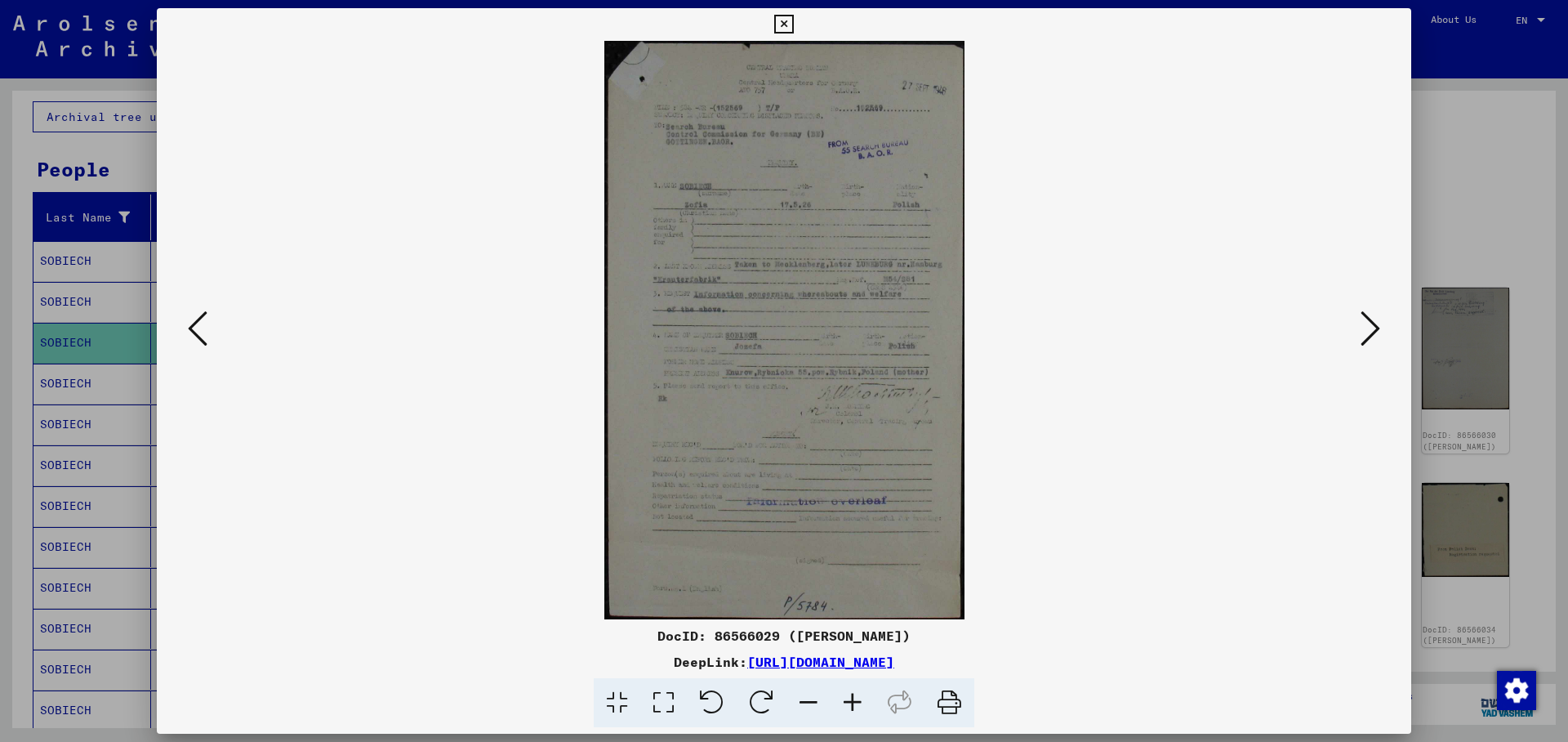
click at [1372, 327] on icon at bounding box center [1371, 329] width 20 height 40
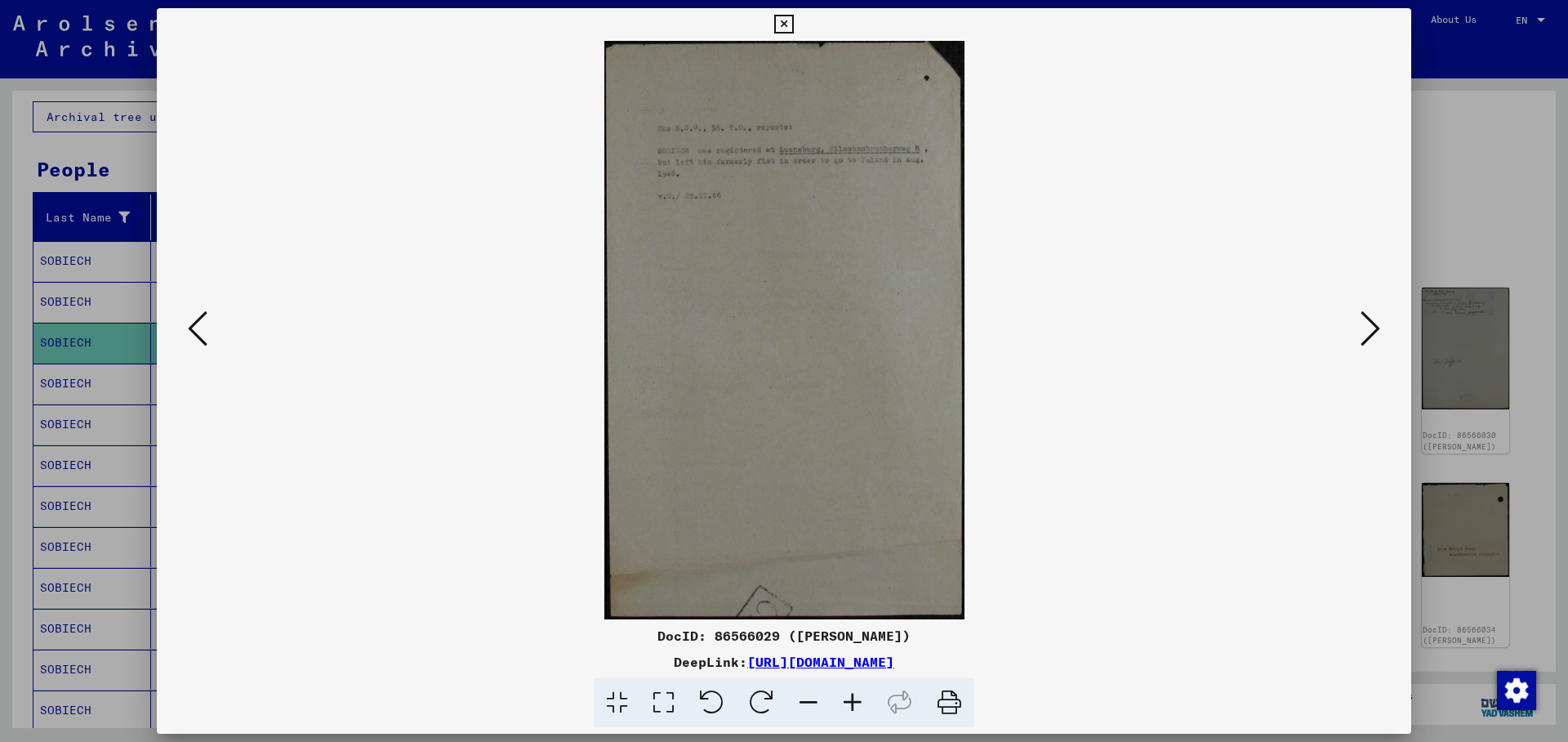
click at [1372, 327] on icon at bounding box center [1371, 329] width 20 height 40
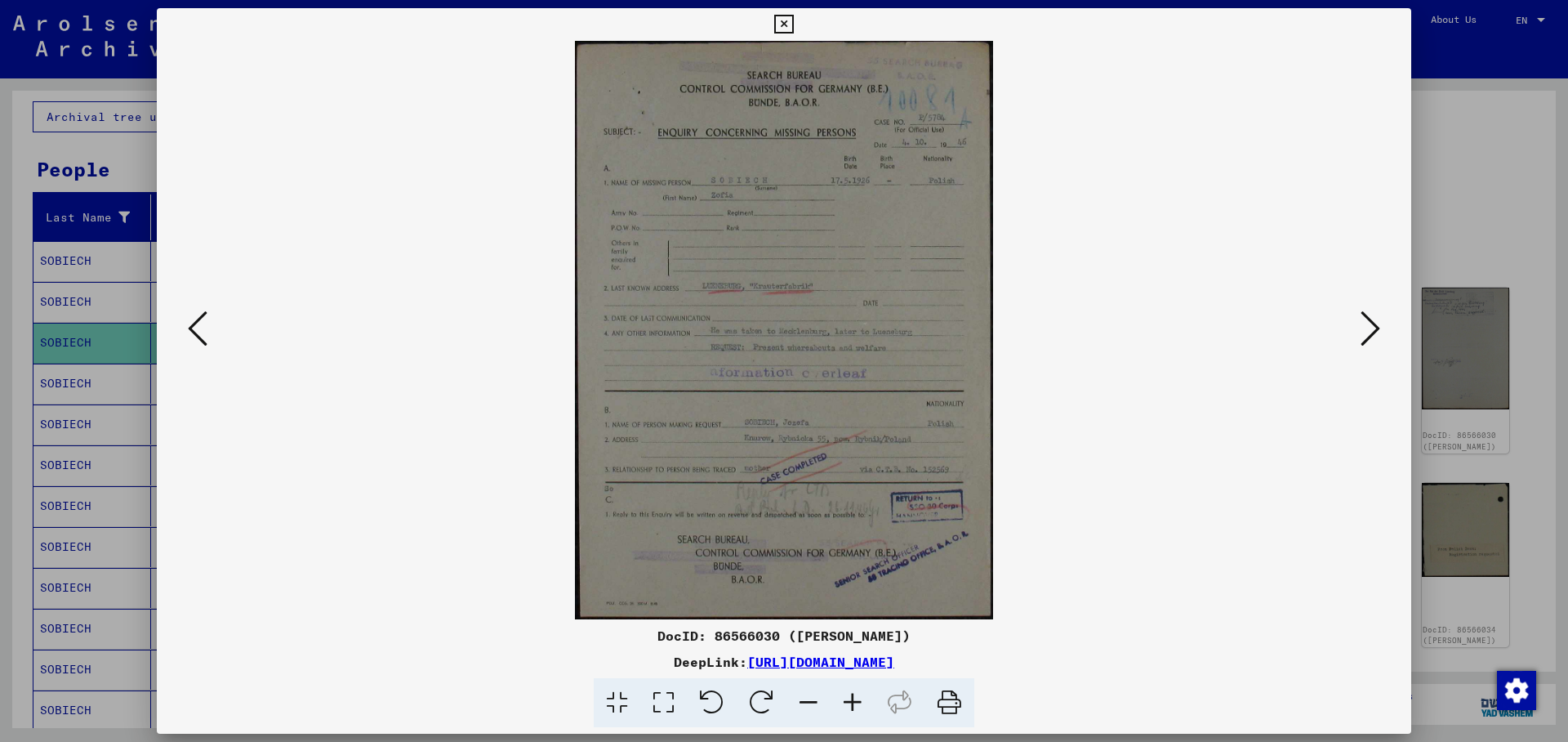
click at [1372, 327] on icon at bounding box center [1371, 329] width 20 height 40
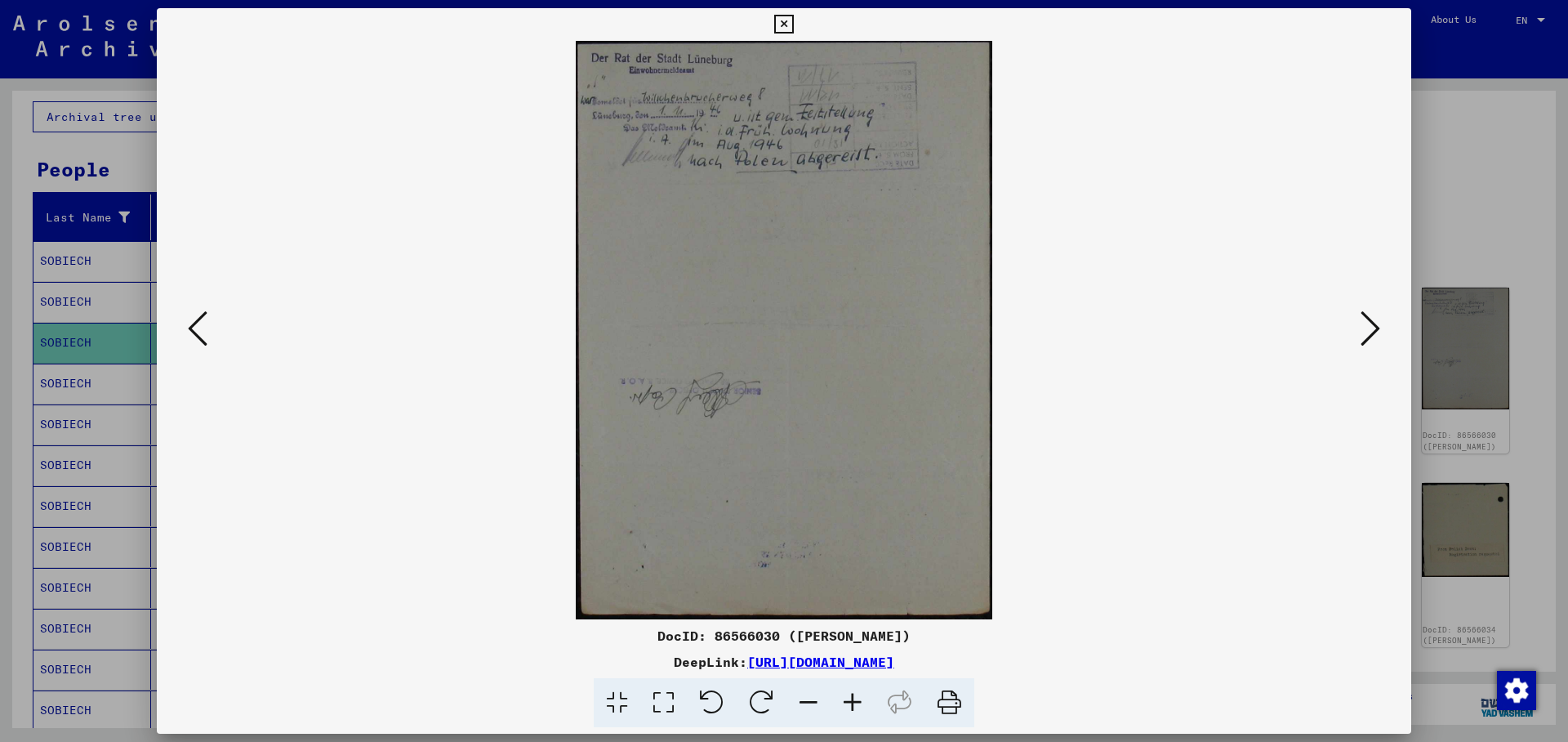
click at [1372, 327] on icon at bounding box center [1371, 329] width 20 height 40
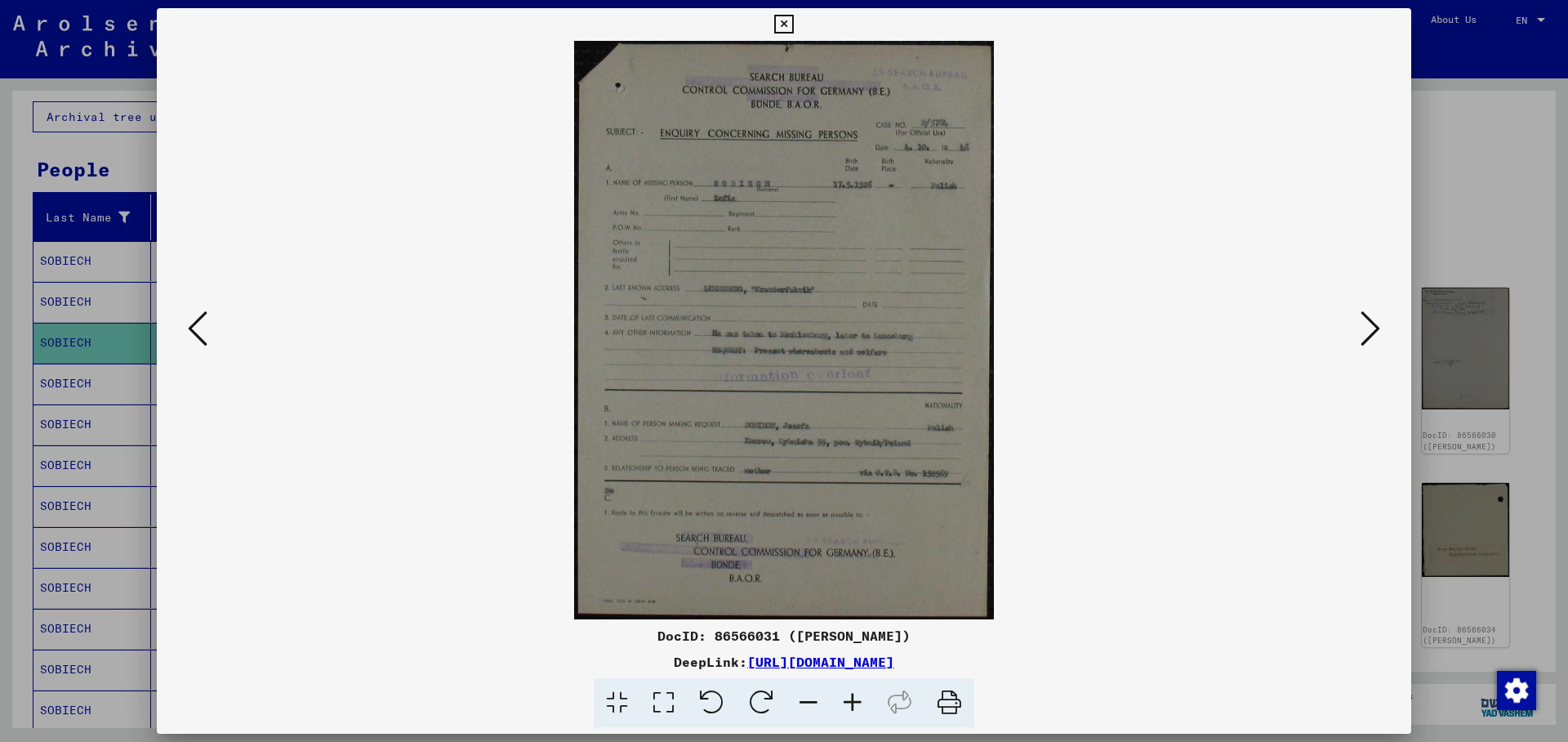
click at [1372, 327] on icon at bounding box center [1371, 329] width 20 height 40
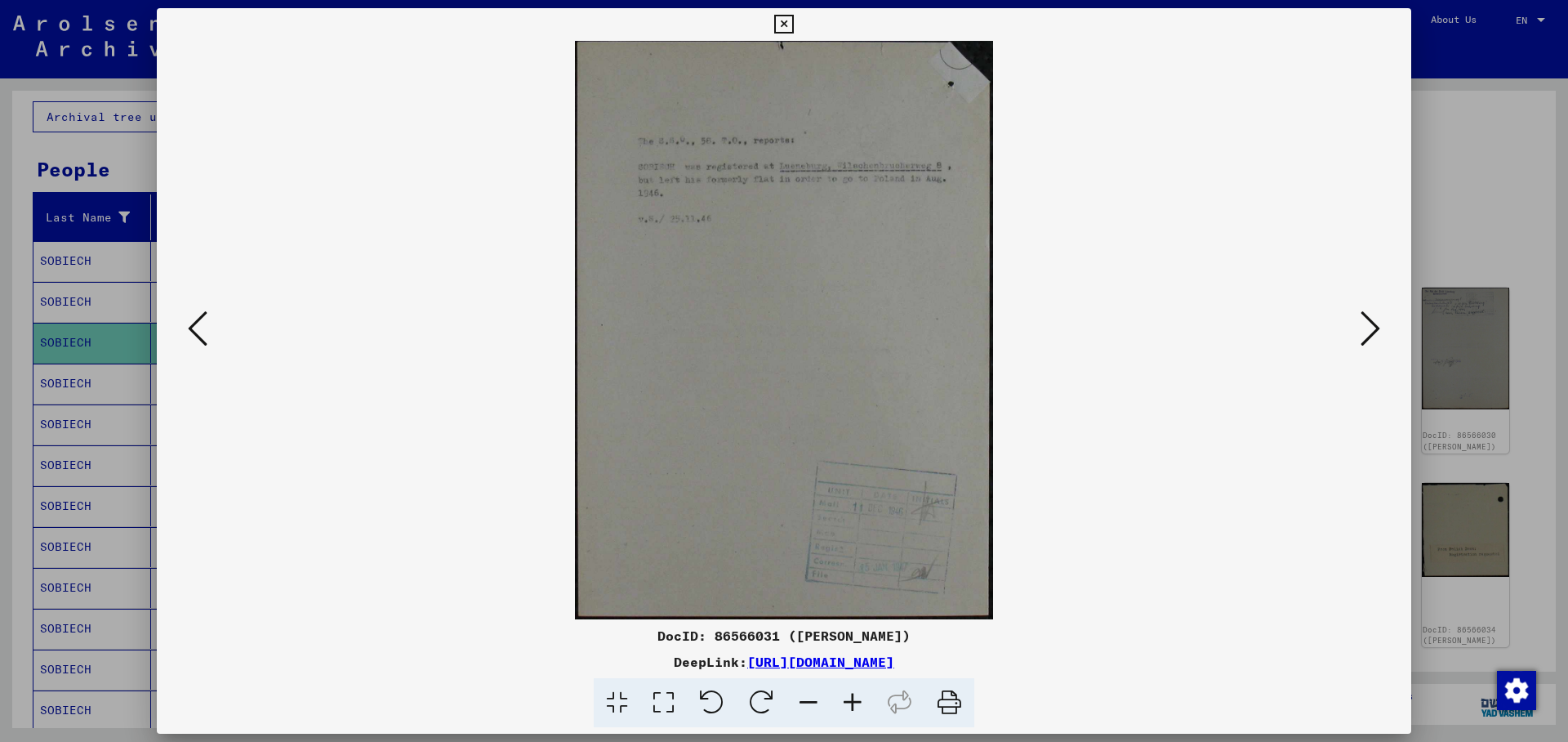
click at [1372, 327] on icon at bounding box center [1371, 329] width 20 height 40
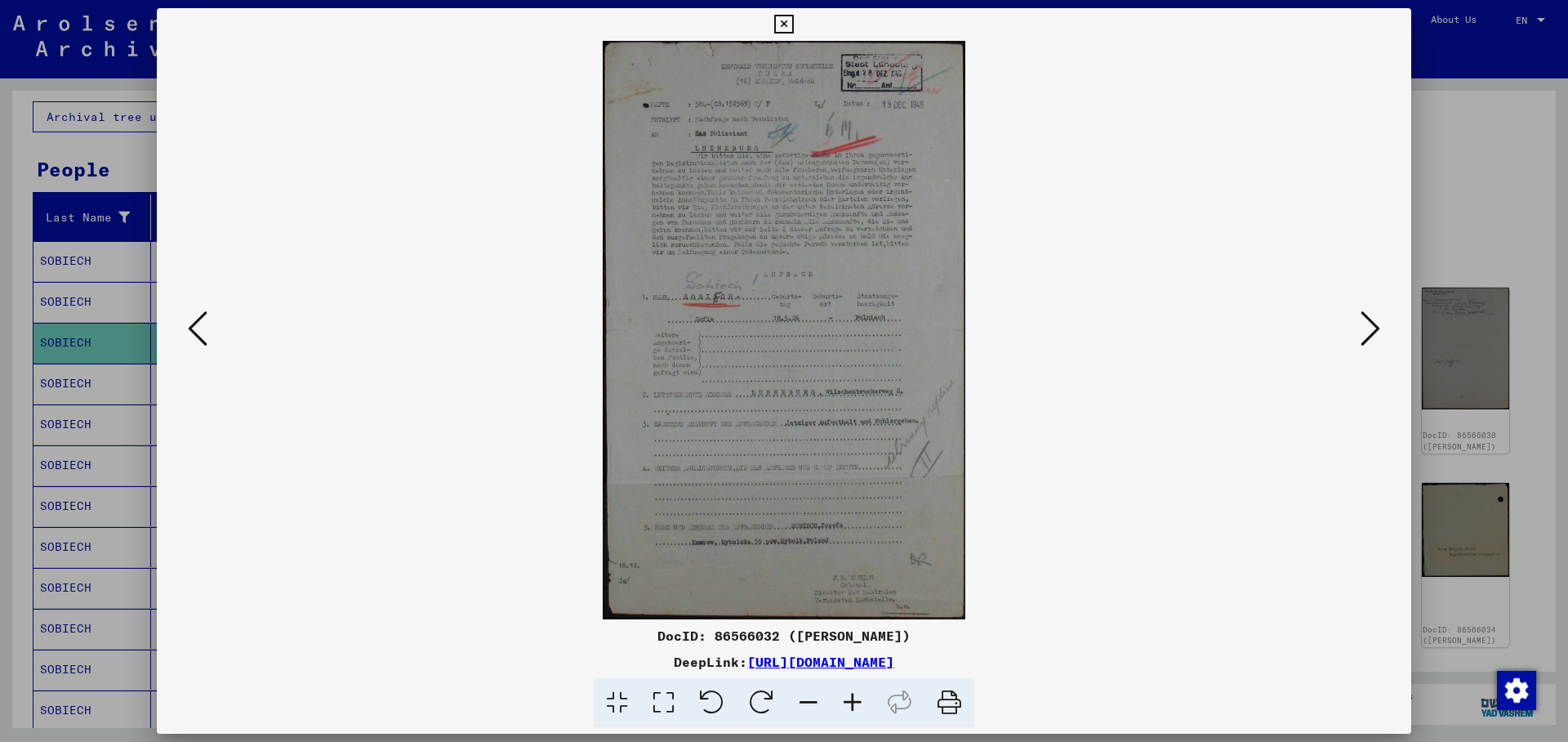
click at [1372, 327] on icon at bounding box center [1371, 329] width 20 height 40
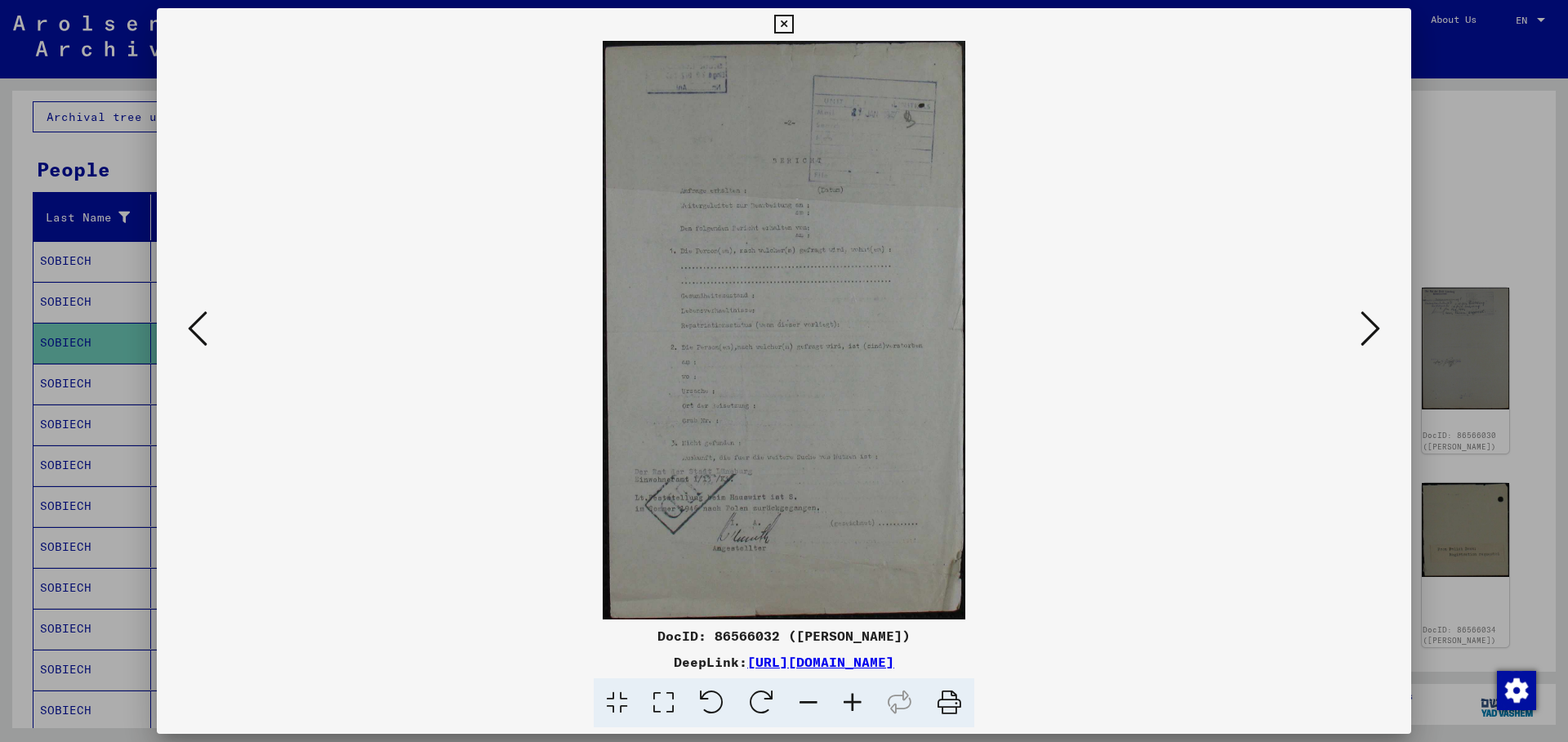
click at [1372, 327] on icon at bounding box center [1371, 329] width 20 height 40
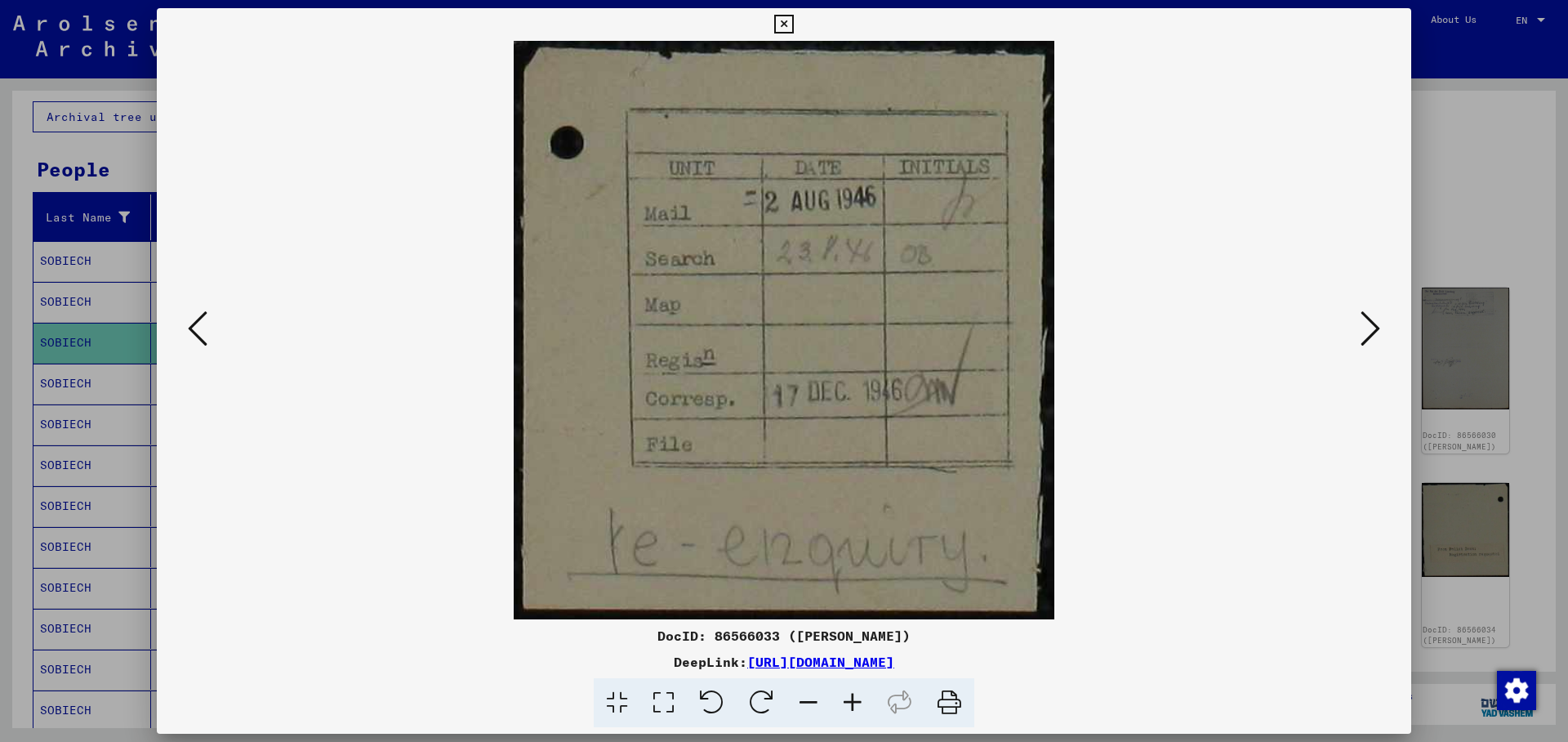
click at [793, 23] on icon at bounding box center [784, 24] width 19 height 20
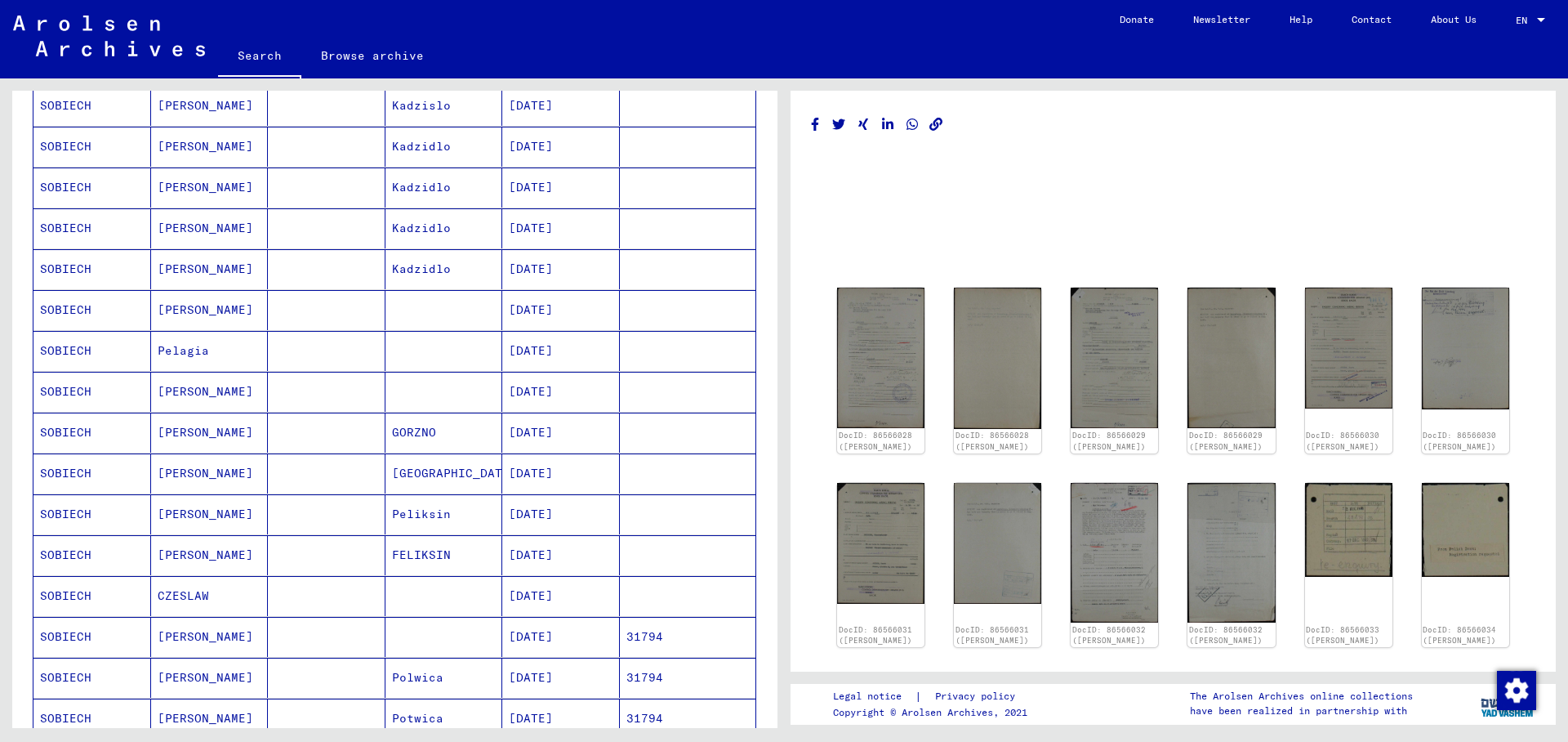
scroll to position [531, 0]
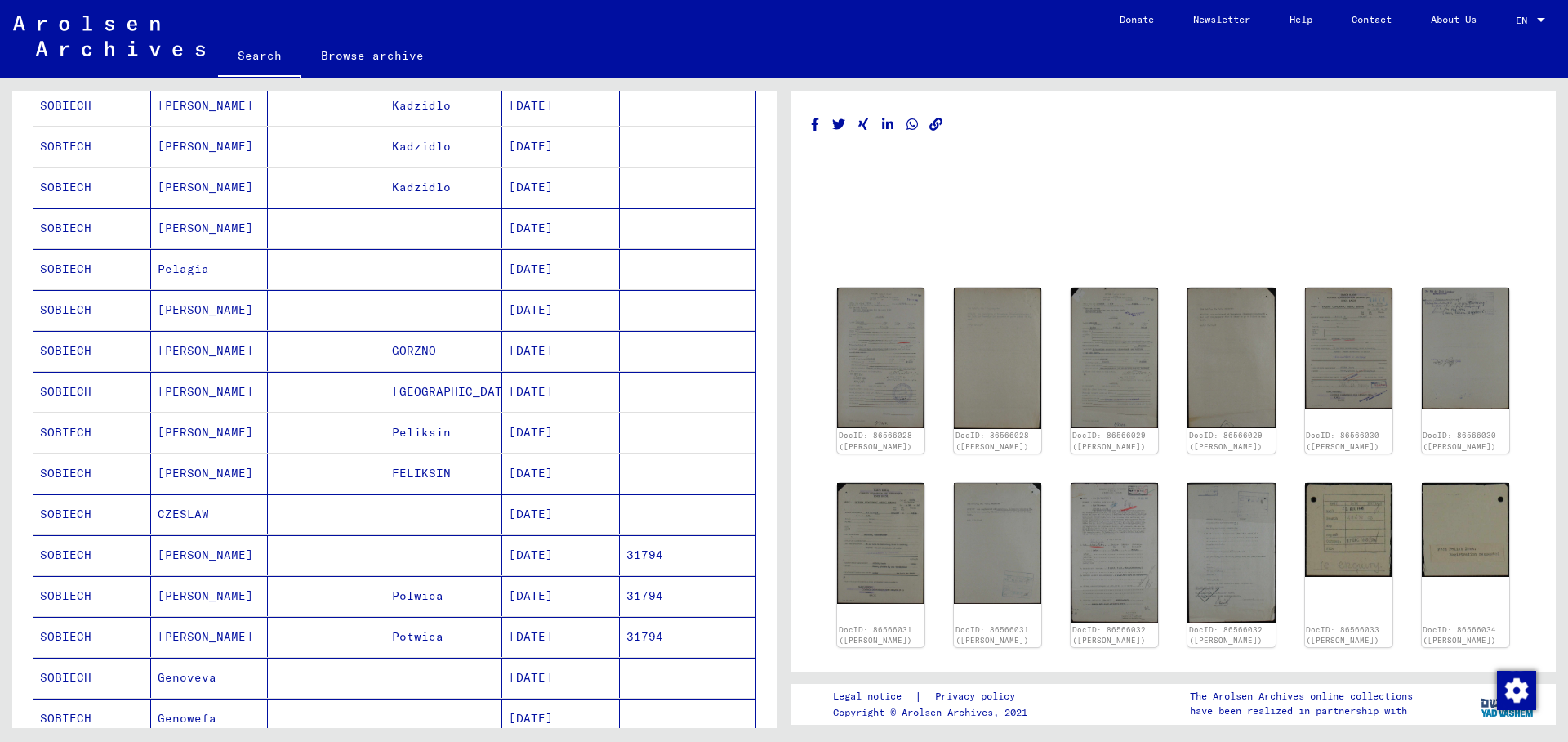
click at [545, 348] on mat-cell "[DATE]" at bounding box center [561, 350] width 118 height 40
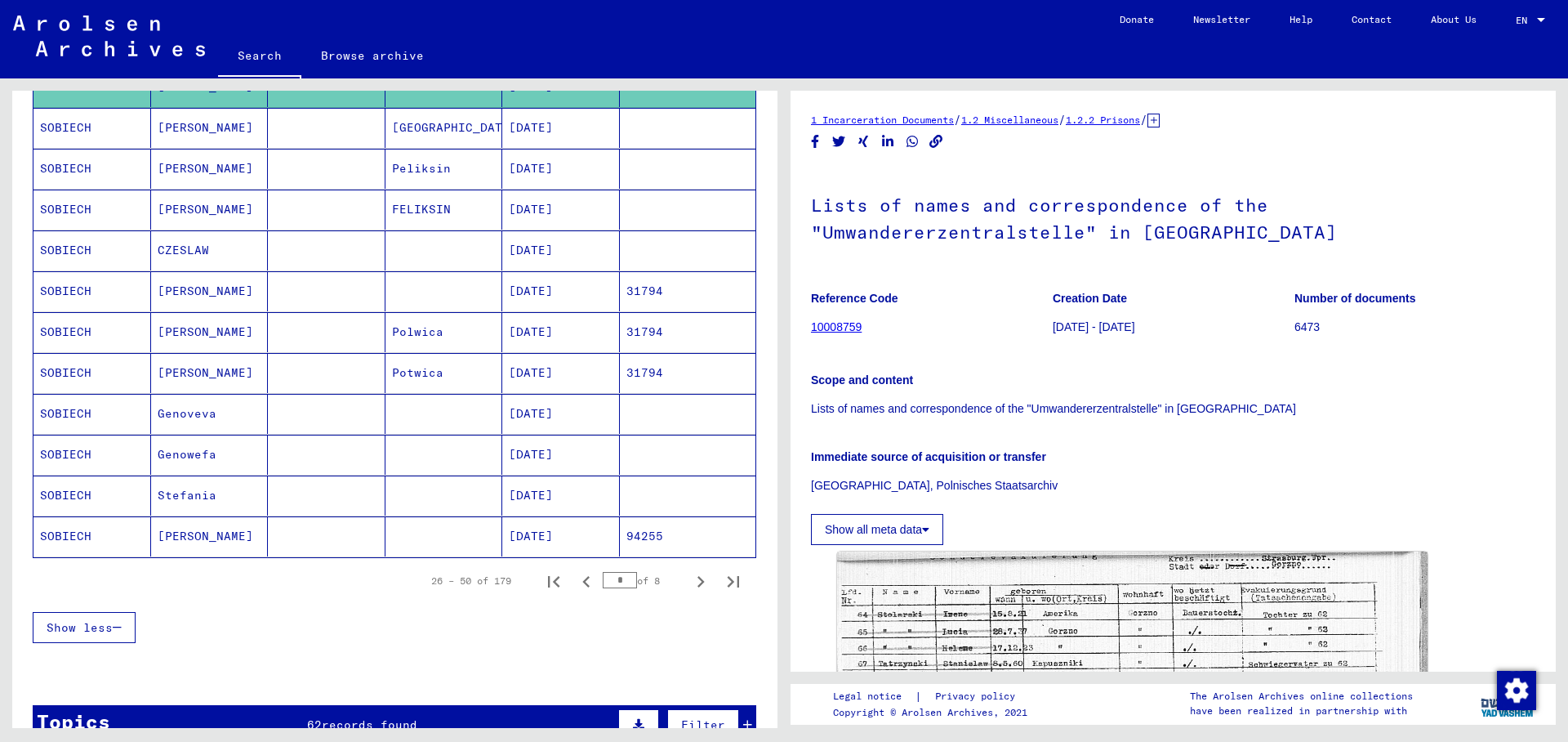
scroll to position [795, 0]
click at [174, 407] on mat-cell "Genoveva" at bounding box center [210, 412] width 118 height 40
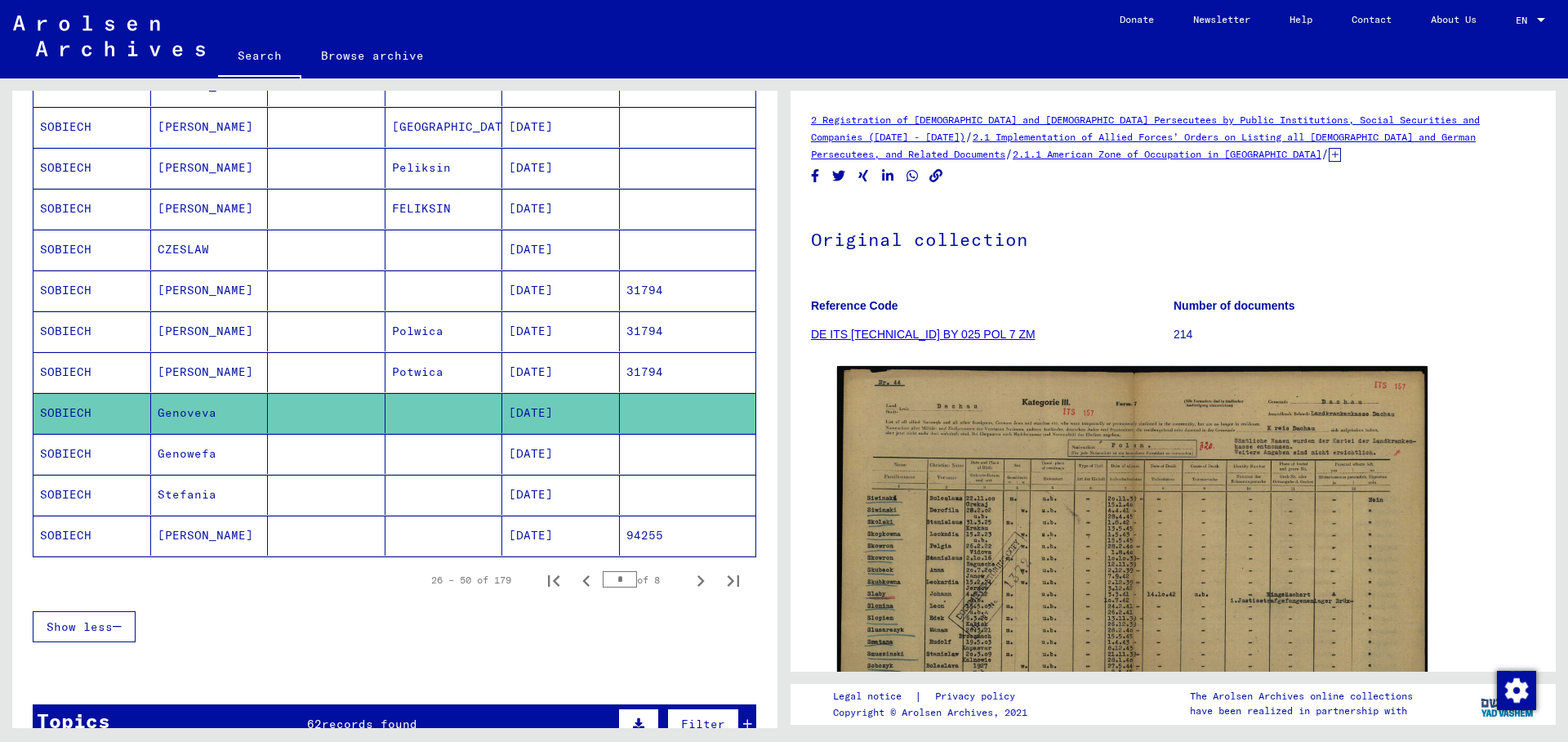
click at [534, 453] on mat-cell "[DATE]" at bounding box center [561, 454] width 118 height 40
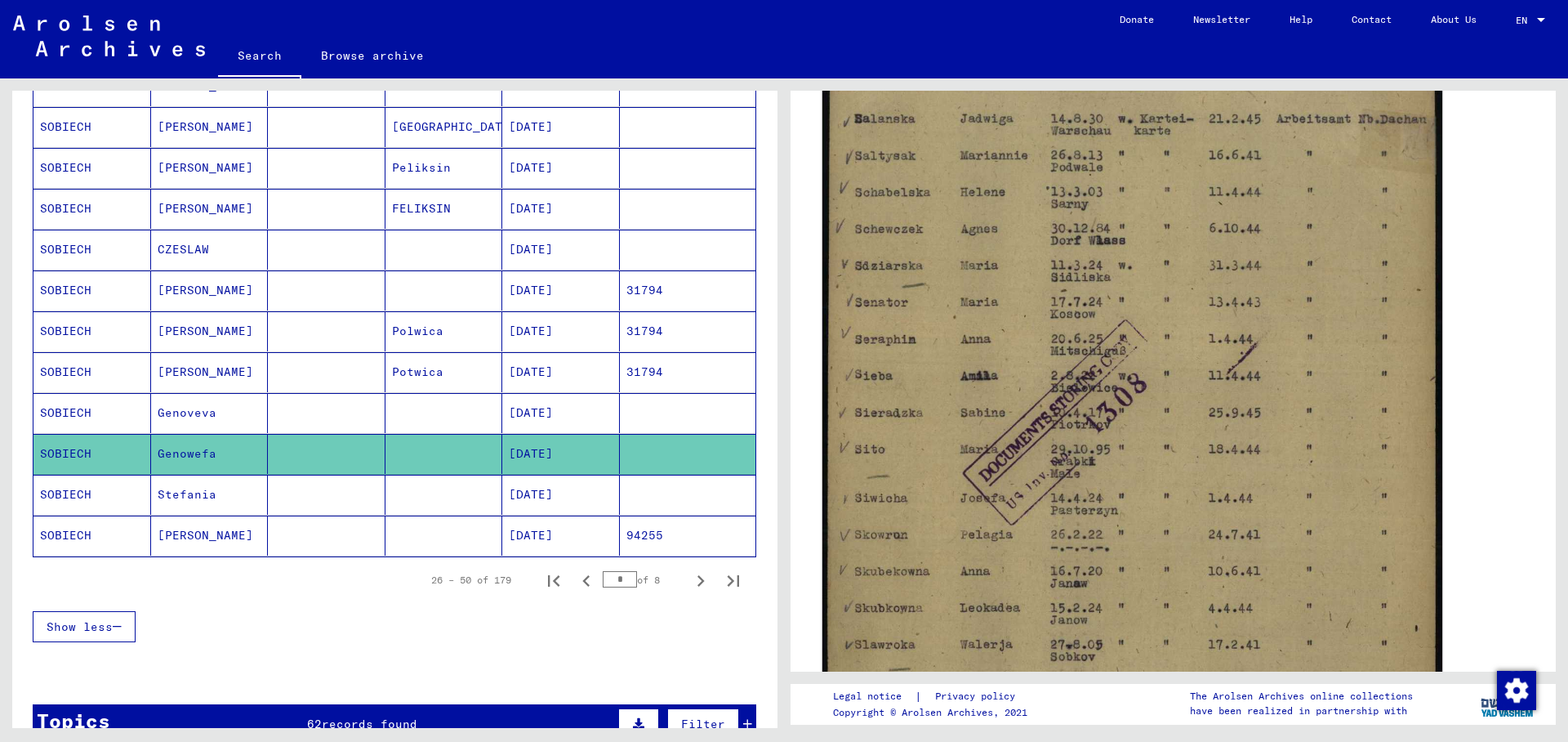
scroll to position [529, 0]
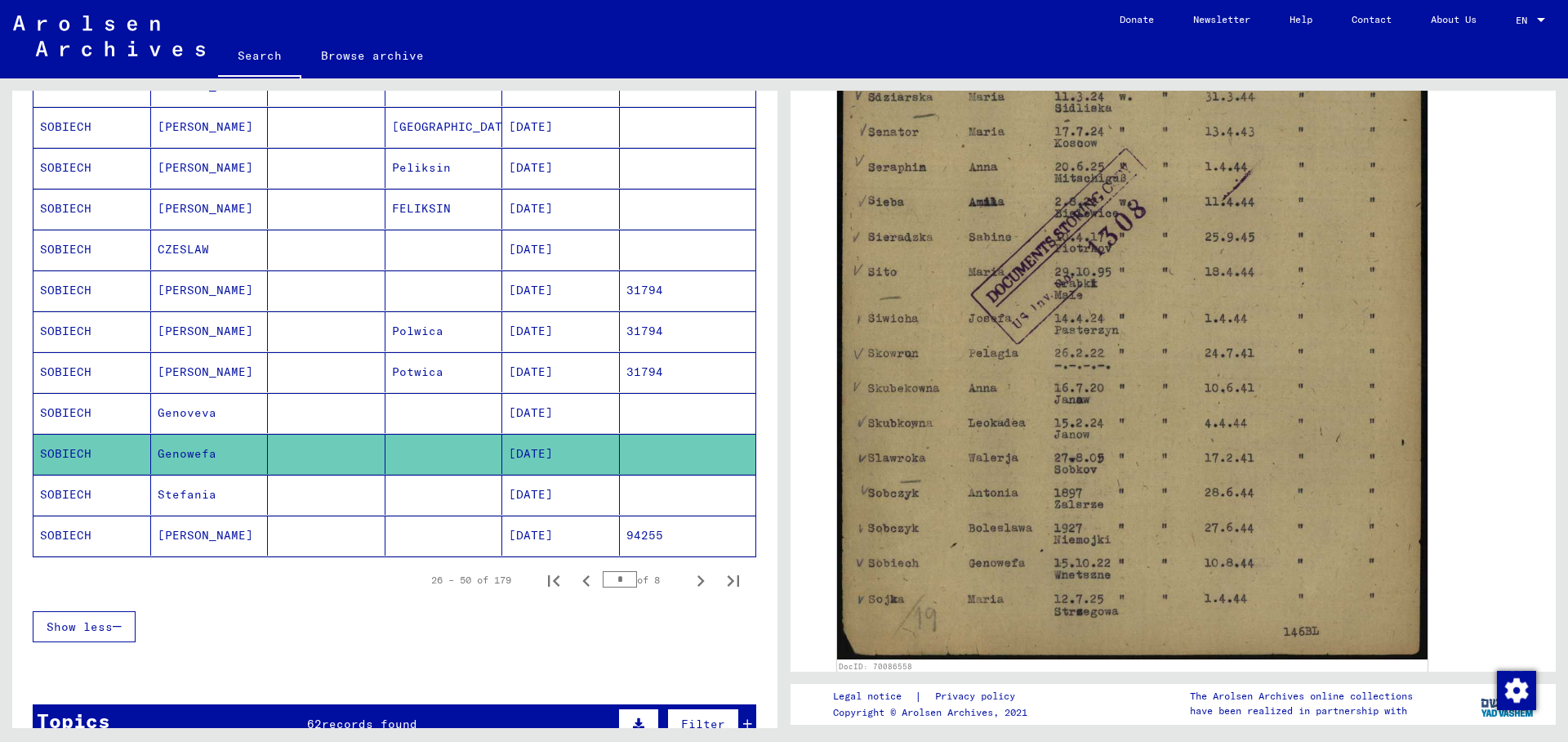
click at [672, 538] on mat-cell "94255" at bounding box center [687, 535] width 136 height 40
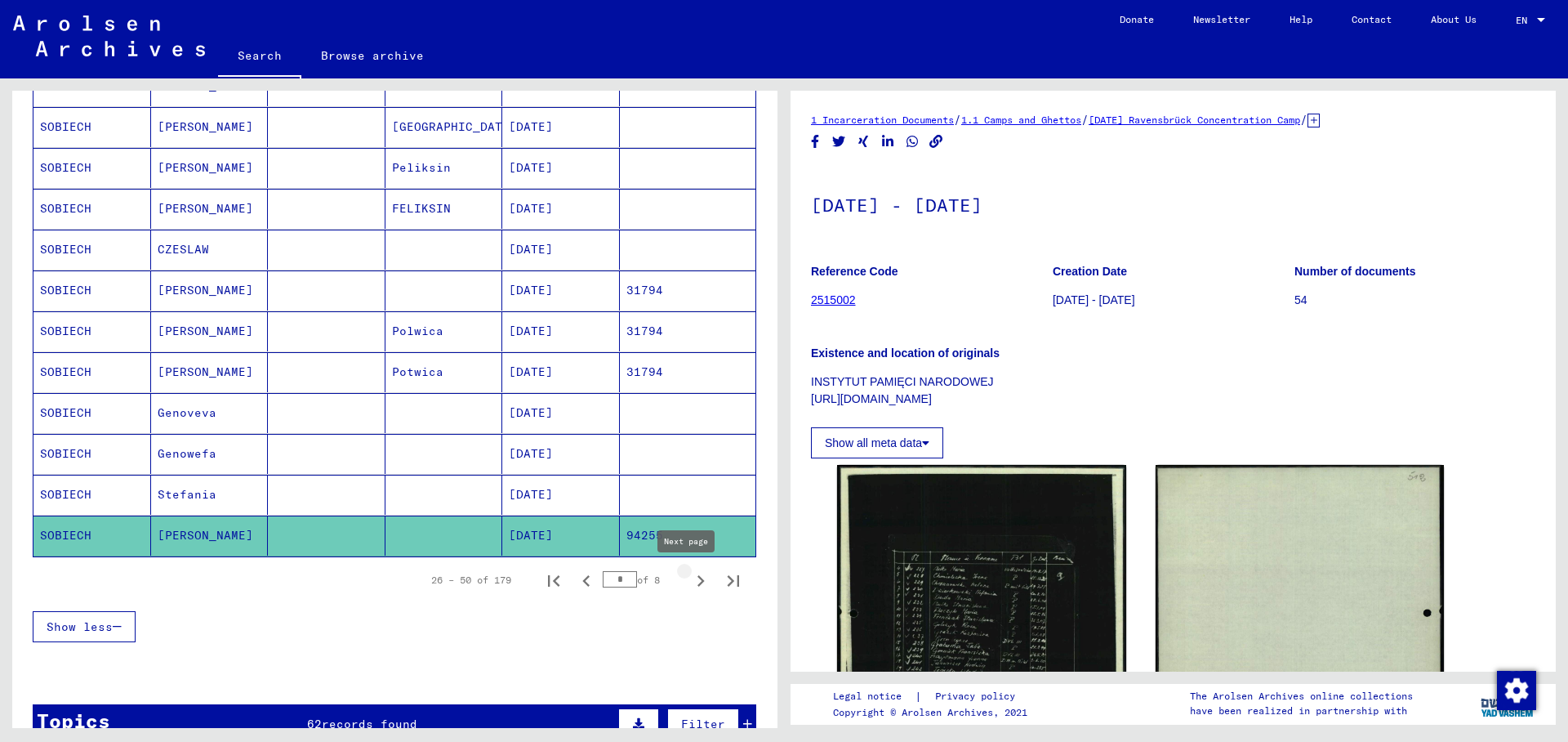
drag, startPoint x: 689, startPoint y: 575, endPoint x: 681, endPoint y: 580, distance: 9.4
click at [689, 575] on icon "Next page" at bounding box center [700, 580] width 23 height 23
type input "*"
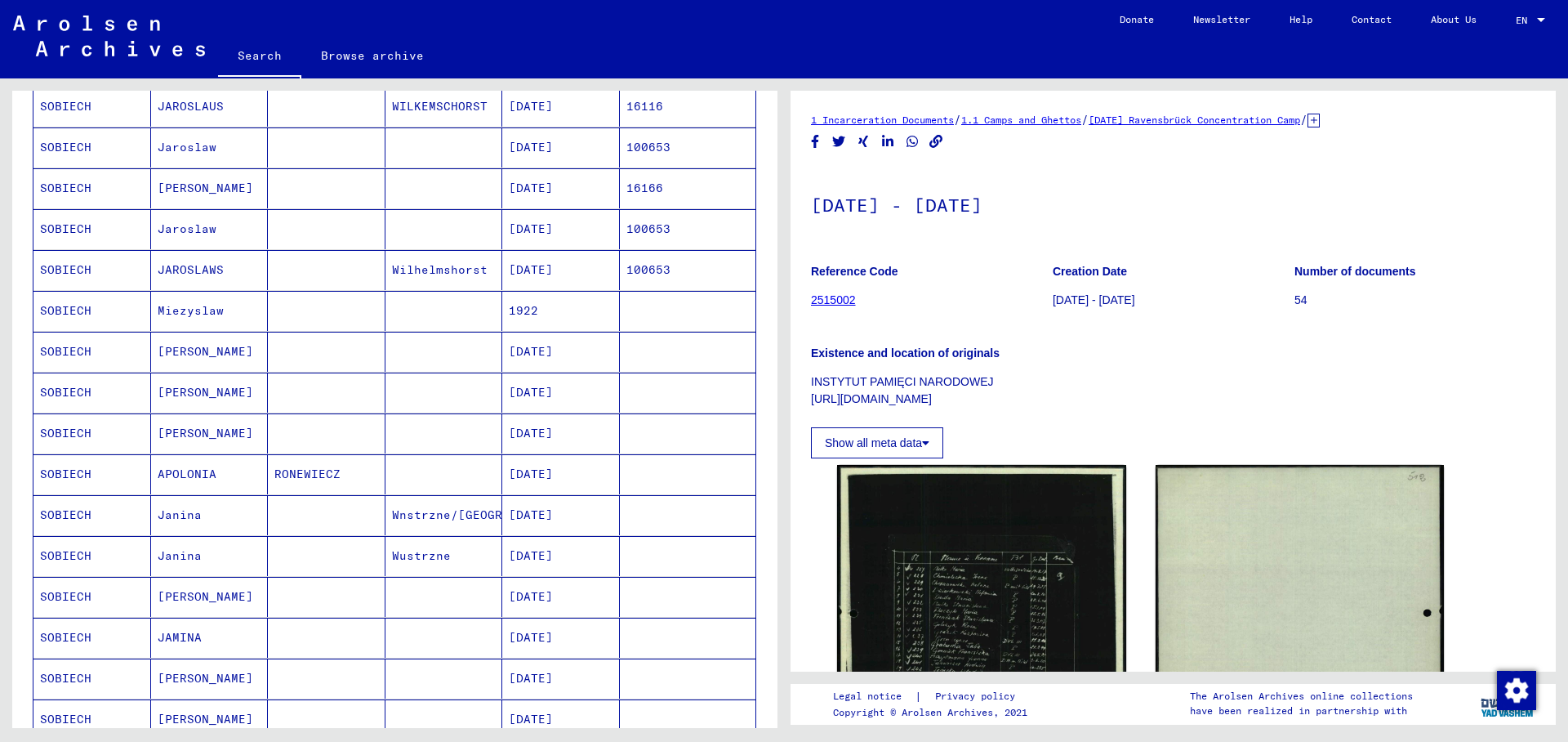
scroll to position [355, 0]
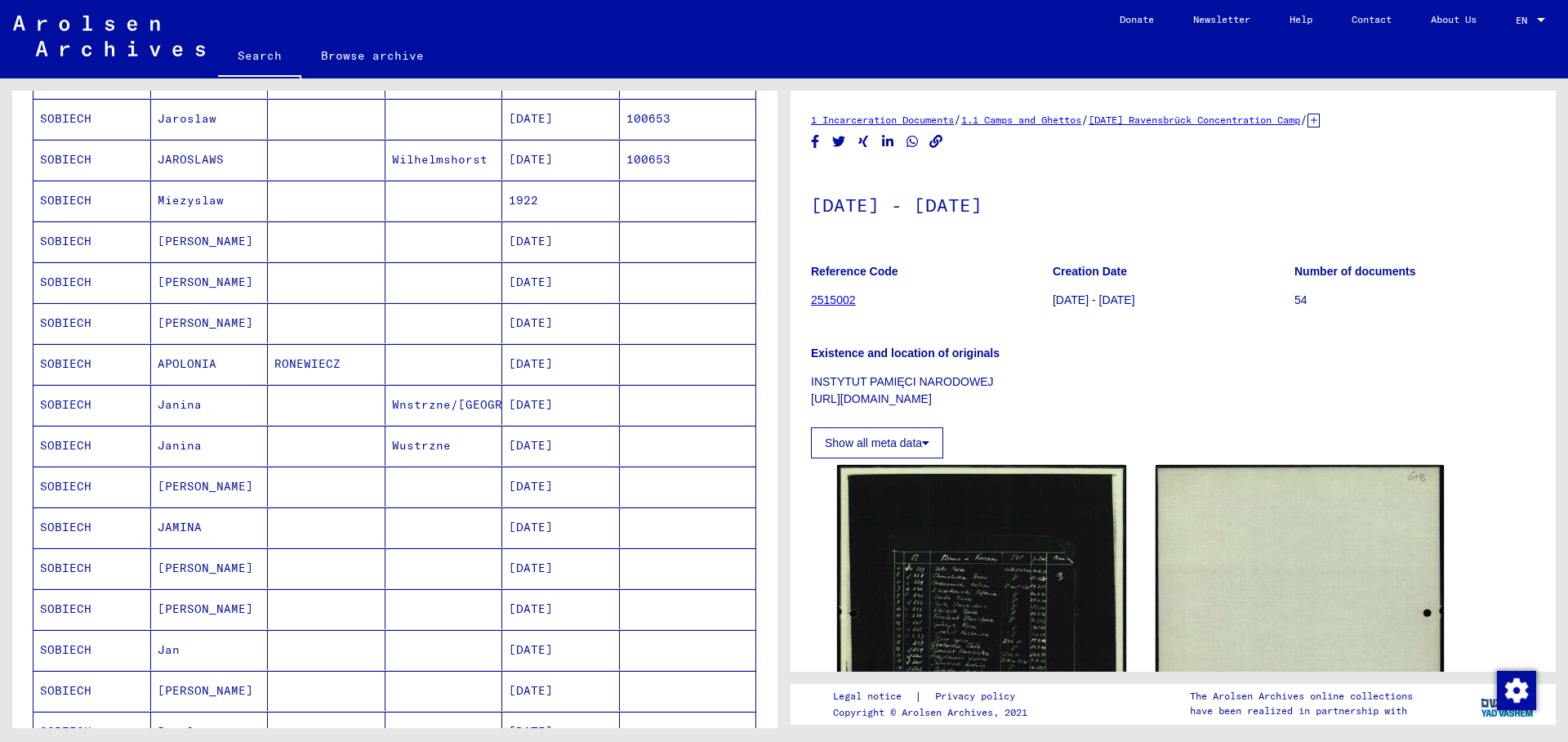
click at [72, 447] on mat-cell "SOBIECH" at bounding box center [92, 446] width 118 height 40
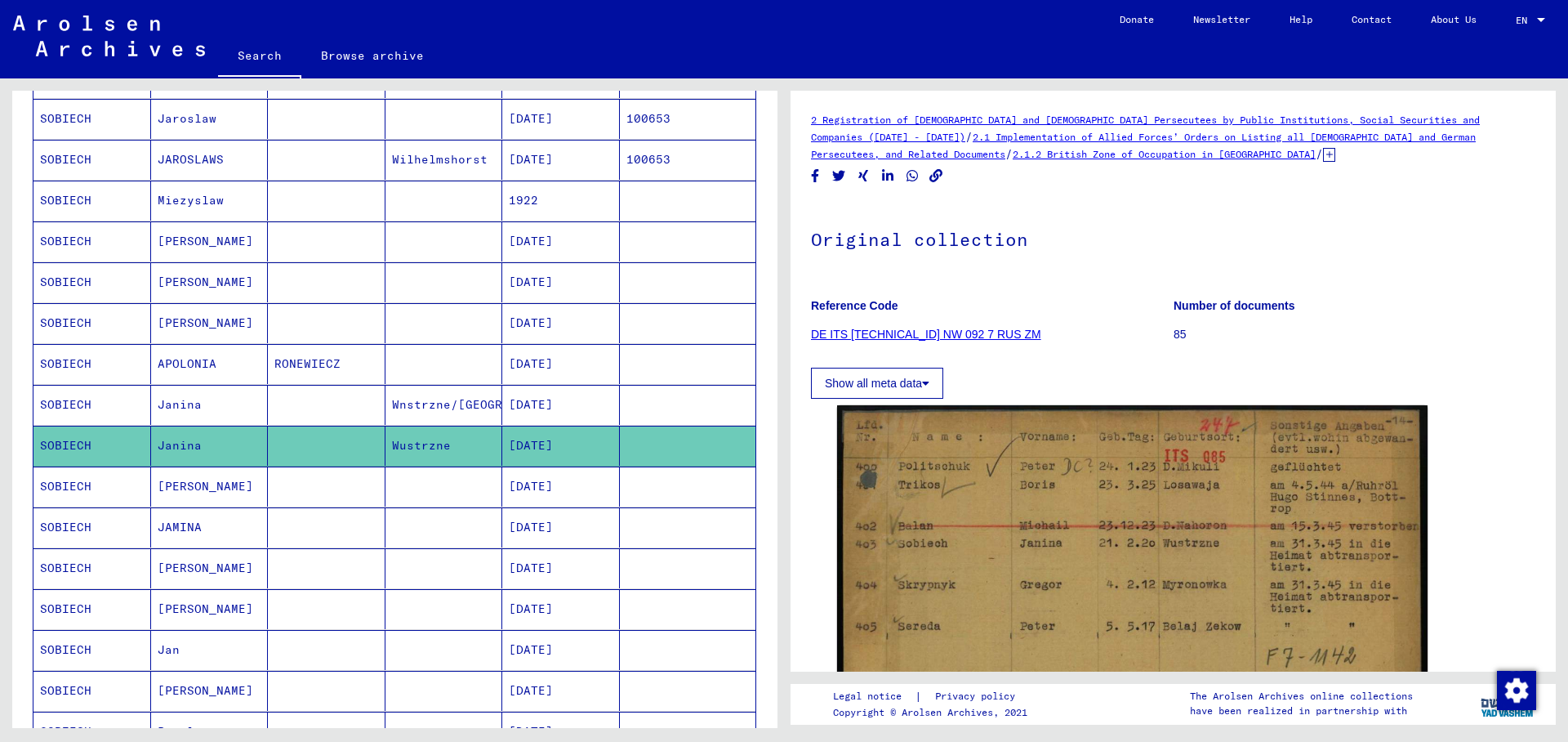
scroll to position [176, 0]
